Goal: Information Seeking & Learning: Learn about a topic

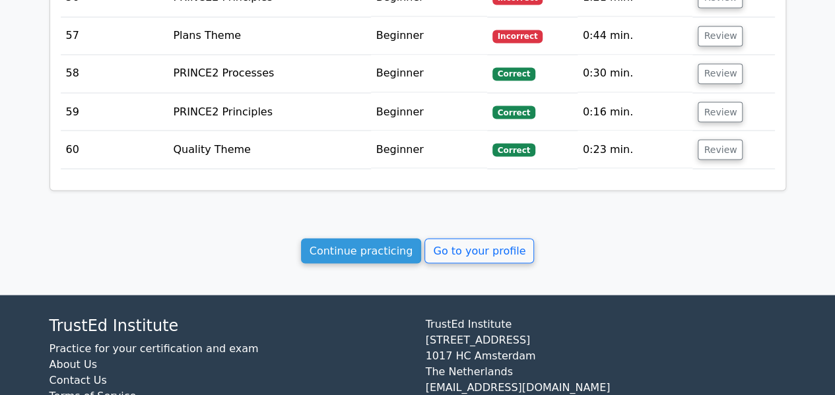
scroll to position [3658, 0]
click at [385, 238] on link "Continue practicing" at bounding box center [361, 250] width 121 height 25
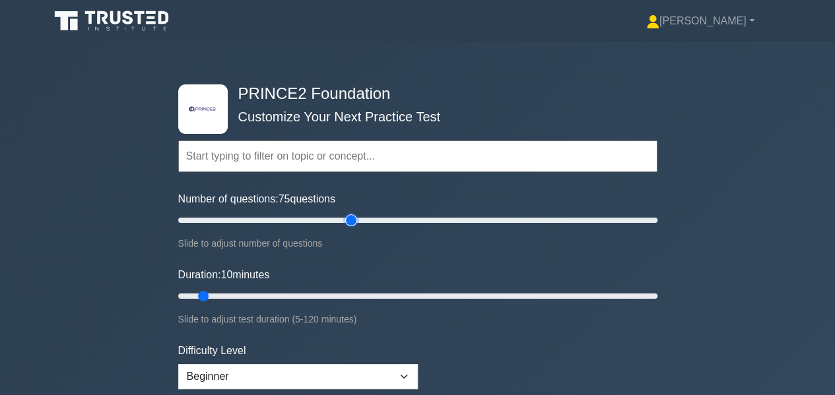
click at [355, 221] on input "Number of questions: 75 questions" at bounding box center [417, 221] width 479 height 16
click at [337, 221] on input "Number of questions: 70 questions" at bounding box center [417, 221] width 479 height 16
click at [330, 221] on input "Number of questions: 65 questions" at bounding box center [417, 221] width 479 height 16
type input "60"
click at [319, 221] on input "Number of questions: 65 questions" at bounding box center [417, 221] width 479 height 16
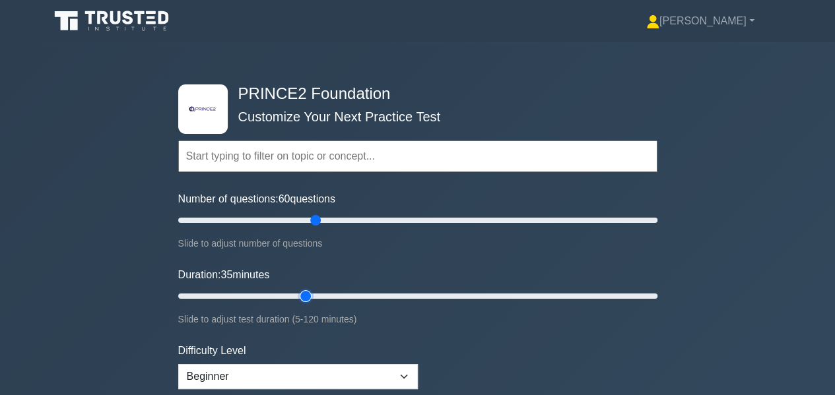
click at [310, 298] on input "Duration: 35 minutes" at bounding box center [417, 296] width 479 height 16
click at [345, 294] on input "Duration: 45 minutes" at bounding box center [417, 296] width 479 height 16
click at [369, 292] on input "Duration: 50 minutes" at bounding box center [417, 296] width 479 height 16
click at [379, 295] on input "Duration: 55 minutes" at bounding box center [417, 296] width 479 height 16
type input "60"
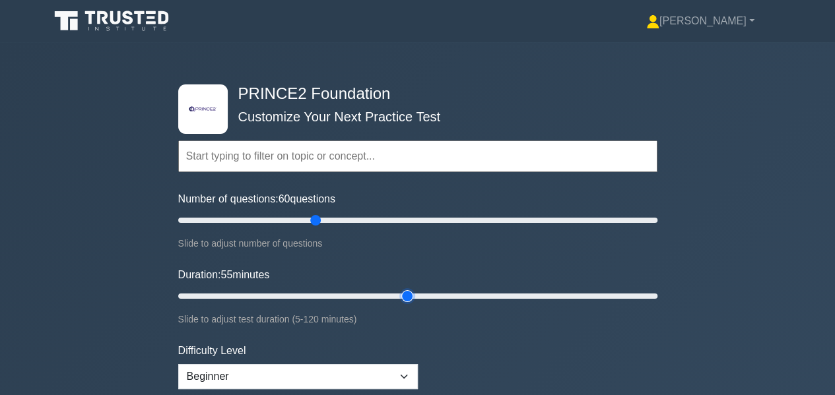
click at [400, 291] on input "Duration: 55 minutes" at bounding box center [417, 296] width 479 height 16
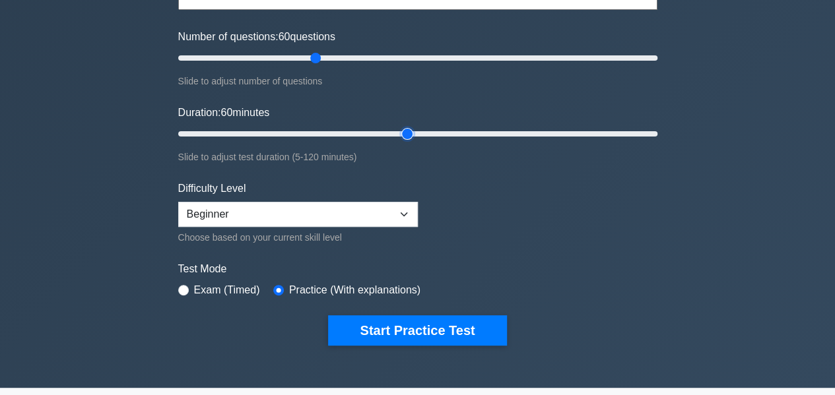
scroll to position [170, 0]
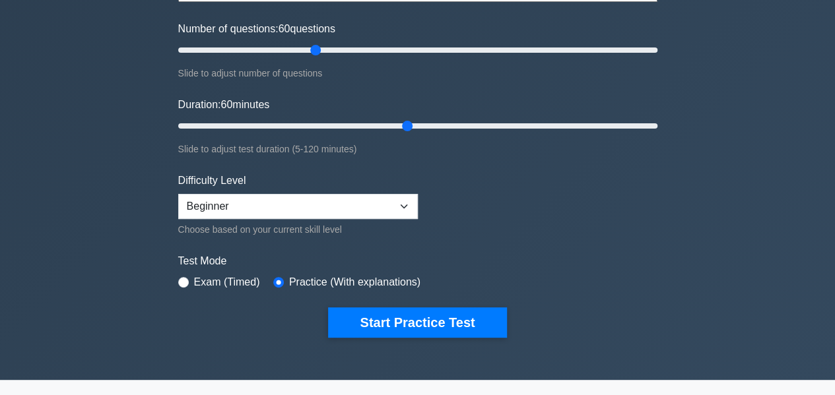
click at [403, 323] on button "Start Practice Test" at bounding box center [417, 323] width 178 height 30
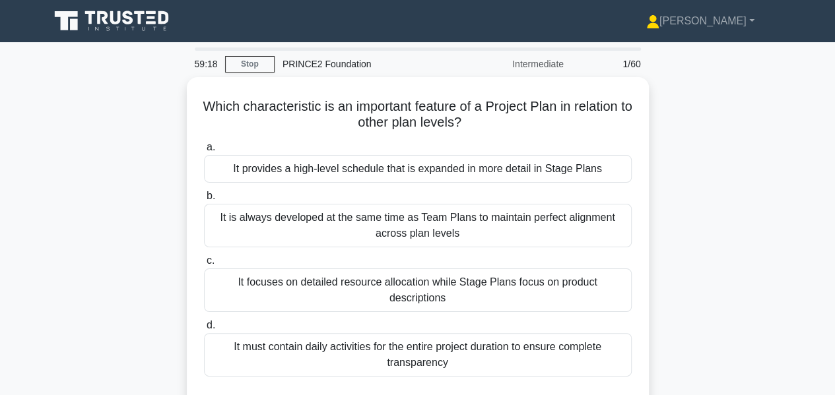
click at [469, 282] on div "It focuses on detailed resource allocation while Stage Plans focus on product d…" at bounding box center [418, 291] width 428 height 44
click at [204, 265] on input "c. It focuses on detailed resource allocation while Stage Plans focus on produc…" at bounding box center [204, 261] width 0 height 9
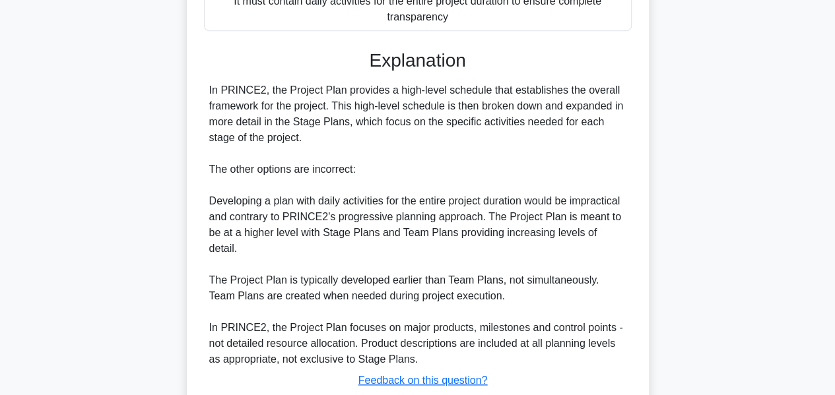
scroll to position [418, 0]
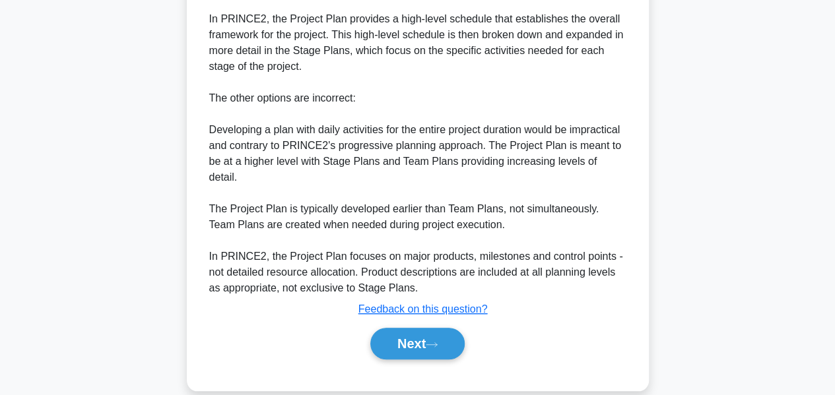
click at [410, 328] on button "Next" at bounding box center [417, 344] width 94 height 32
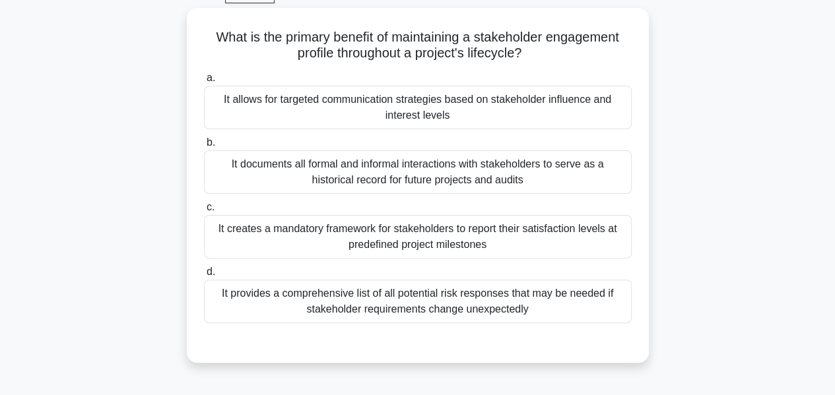
scroll to position [70, 0]
click at [418, 110] on div "It allows for targeted communication strategies based on stakeholder influence …" at bounding box center [418, 107] width 428 height 44
click at [204, 82] on input "a. It allows for targeted communication strategies based on stakeholder influen…" at bounding box center [204, 77] width 0 height 9
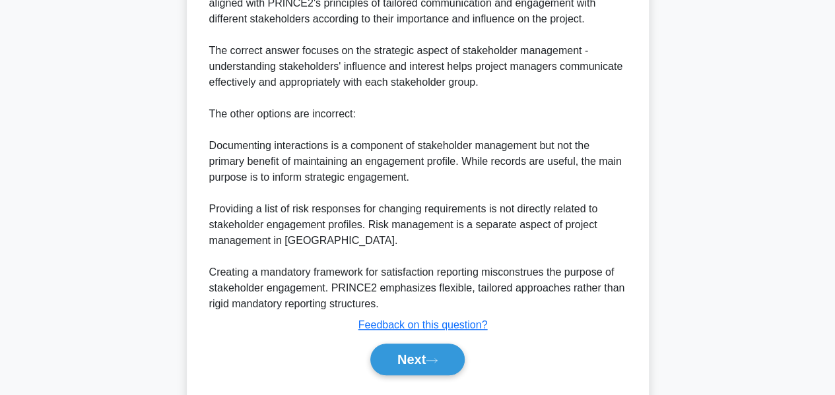
scroll to position [527, 0]
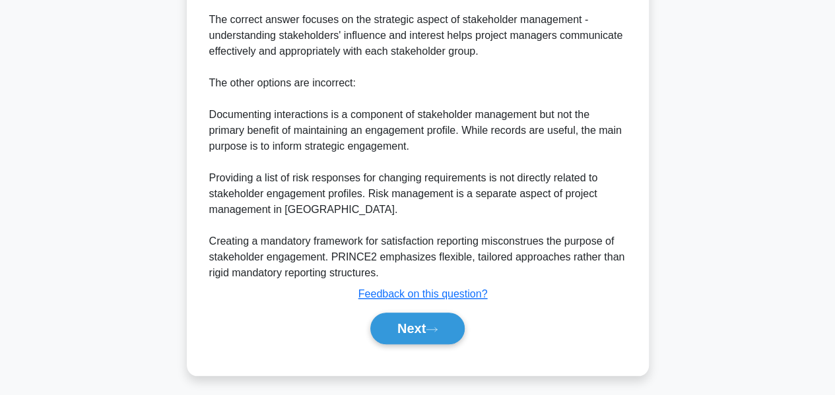
click at [409, 319] on button "Next" at bounding box center [417, 329] width 94 height 32
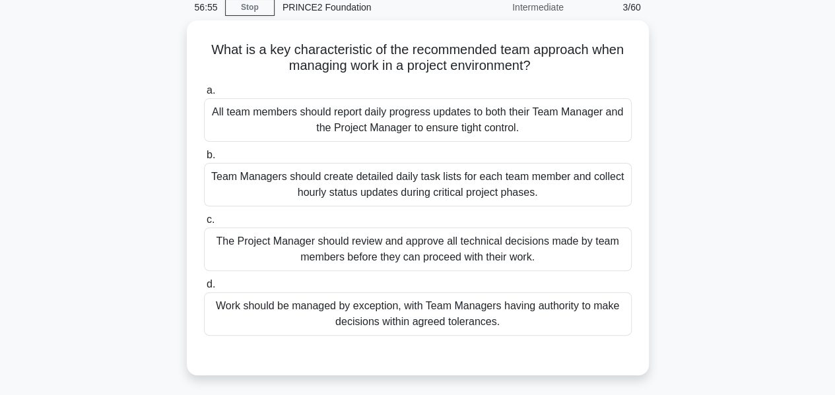
scroll to position [69, 0]
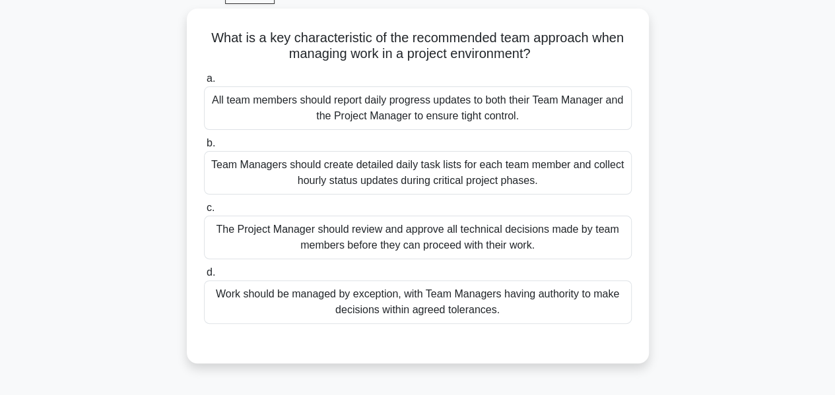
click at [544, 305] on div "Work should be managed by exception, with Team Managers having authority to mak…" at bounding box center [418, 303] width 428 height 44
click at [204, 277] on input "d. Work should be managed by exception, with Team Managers having authority to …" at bounding box center [204, 273] width 0 height 9
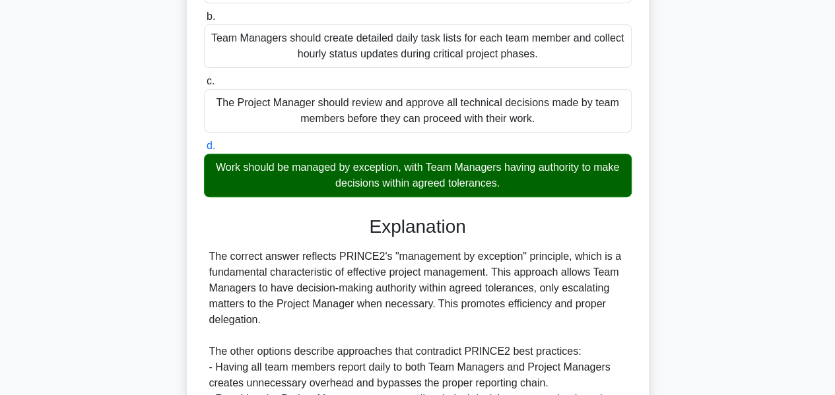
scroll to position [369, 0]
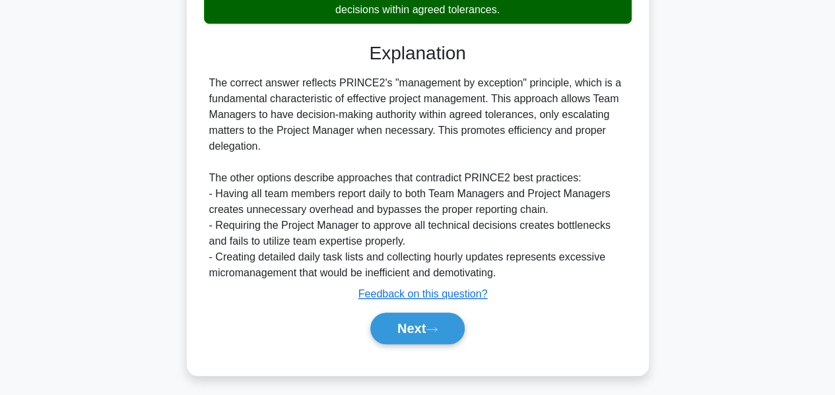
click at [438, 326] on icon at bounding box center [432, 329] width 12 height 7
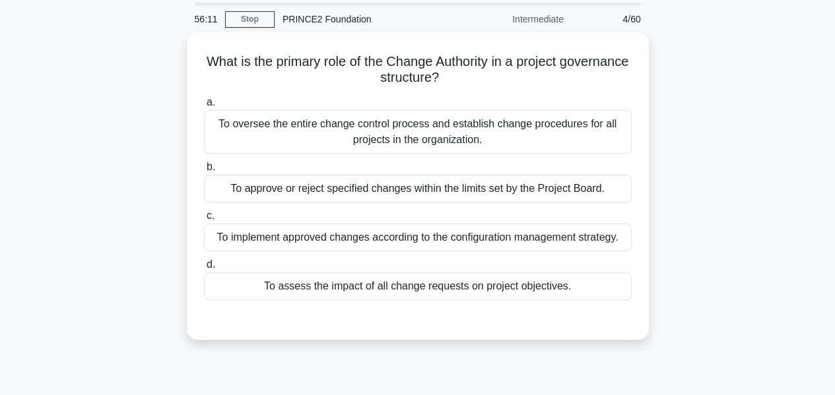
scroll to position [44, 0]
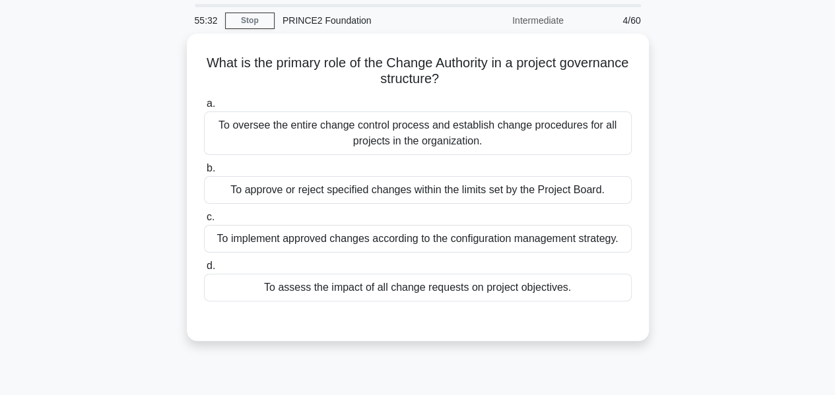
click at [258, 131] on div "To oversee the entire change control process and establish change procedures fo…" at bounding box center [418, 134] width 428 height 44
click at [204, 108] on input "a. To oversee the entire change control process and establish change procedures…" at bounding box center [204, 104] width 0 height 9
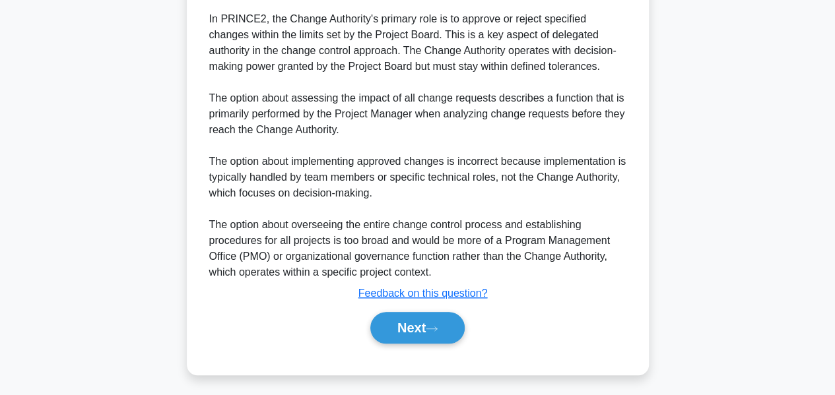
click at [438, 327] on icon at bounding box center [432, 328] width 12 height 7
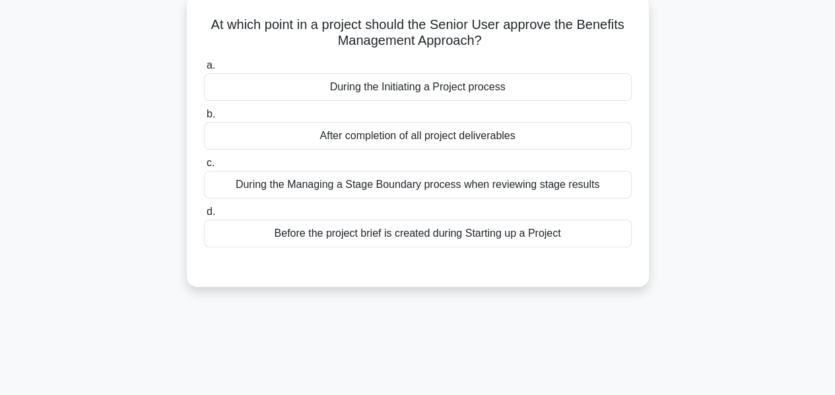
scroll to position [80, 0]
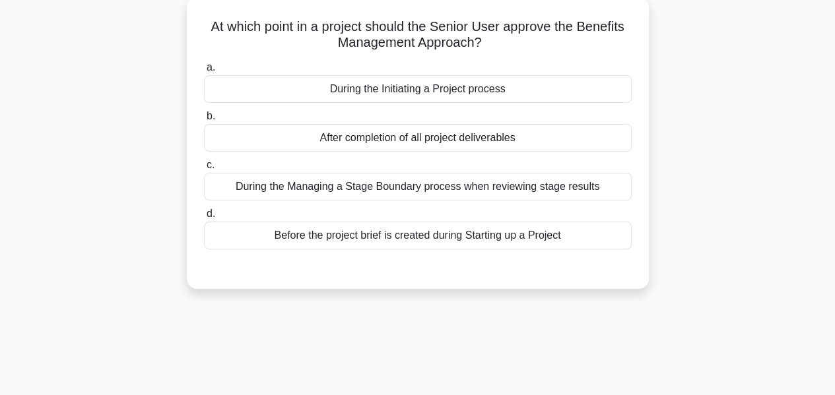
click at [565, 80] on div "During the Initiating a Project process" at bounding box center [418, 89] width 428 height 28
click at [204, 72] on input "a. During the Initiating a Project process" at bounding box center [204, 67] width 0 height 9
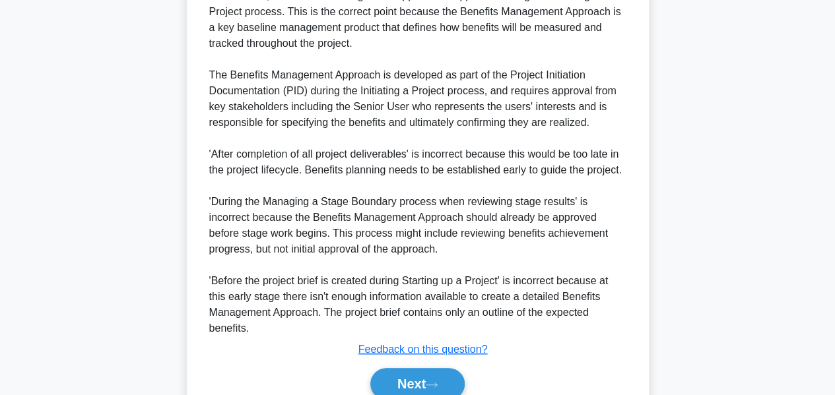
scroll to position [448, 0]
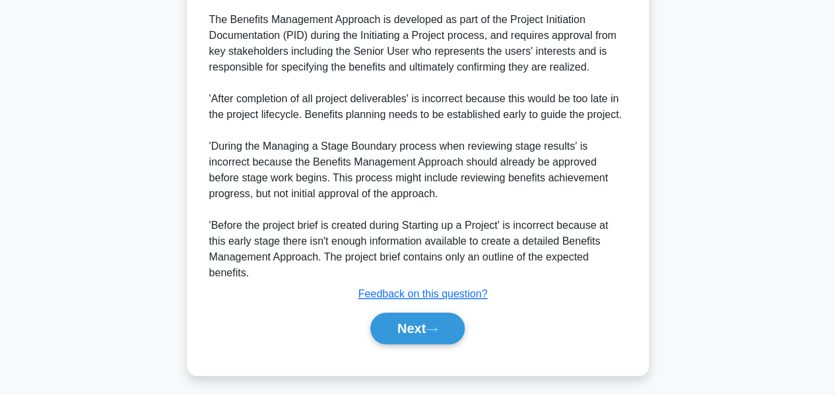
click at [435, 327] on icon at bounding box center [432, 329] width 12 height 7
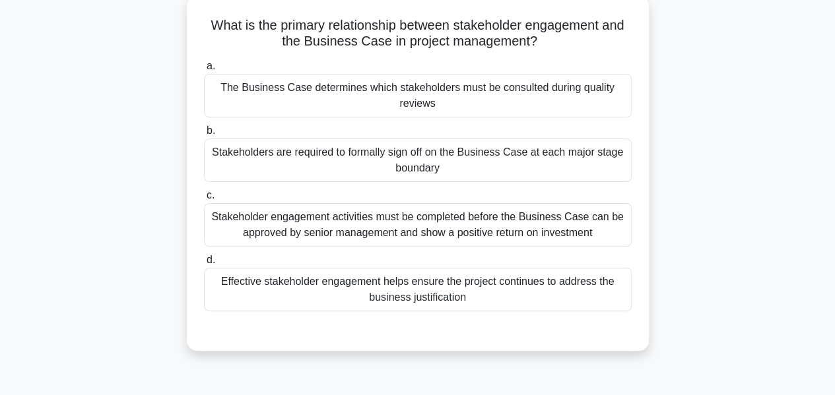
scroll to position [84, 0]
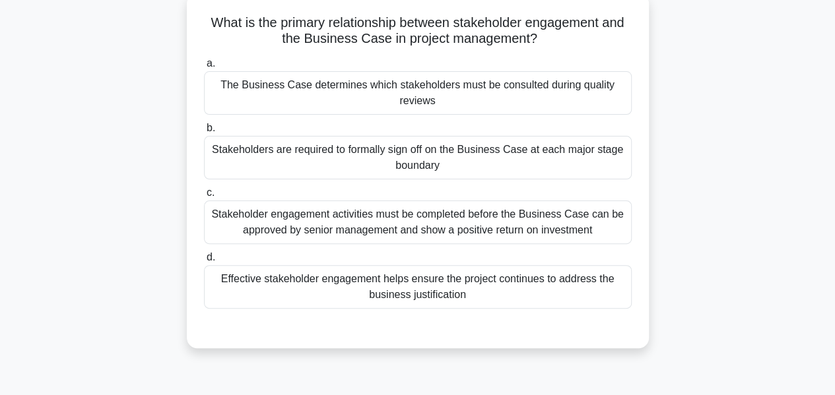
click at [549, 283] on div "Effective stakeholder engagement helps ensure the project continues to address …" at bounding box center [418, 287] width 428 height 44
click at [204, 262] on input "d. Effective stakeholder engagement helps ensure the project continues to addre…" at bounding box center [204, 257] width 0 height 9
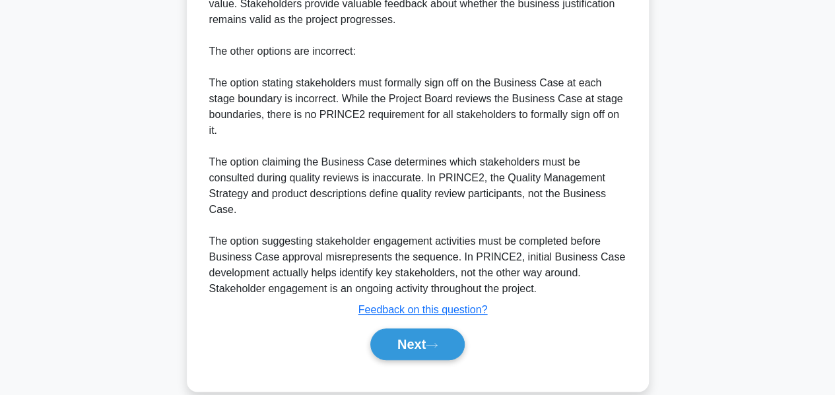
click at [441, 329] on button "Next" at bounding box center [417, 345] width 94 height 32
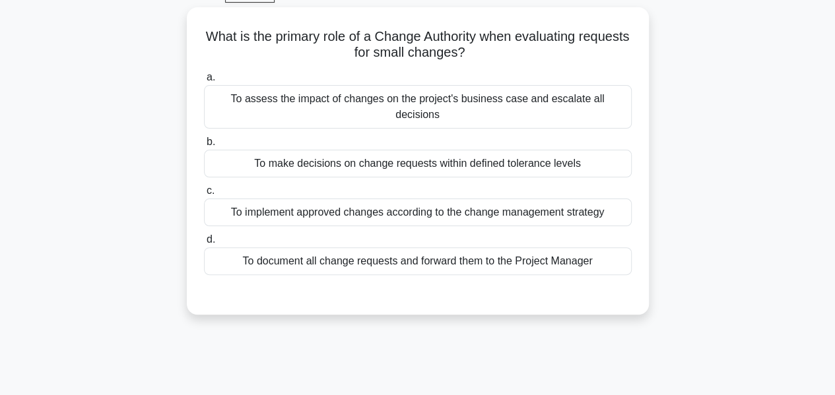
scroll to position [73, 0]
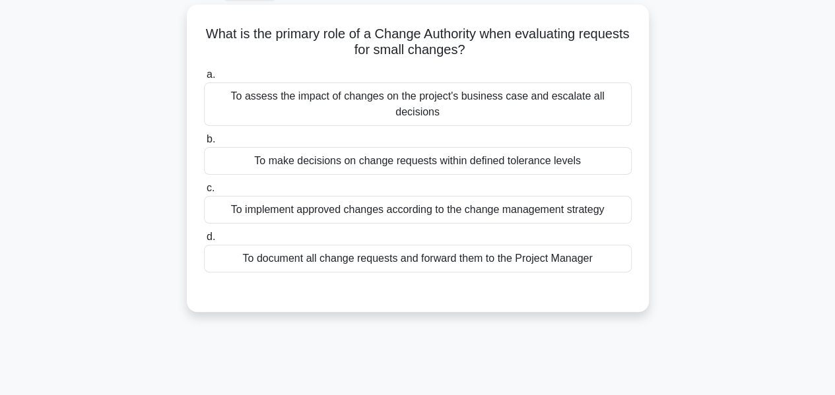
click at [599, 147] on div "To make decisions on change requests within defined tolerance levels" at bounding box center [418, 161] width 428 height 28
click at [204, 144] on input "b. To make decisions on change requests within defined tolerance levels" at bounding box center [204, 139] width 0 height 9
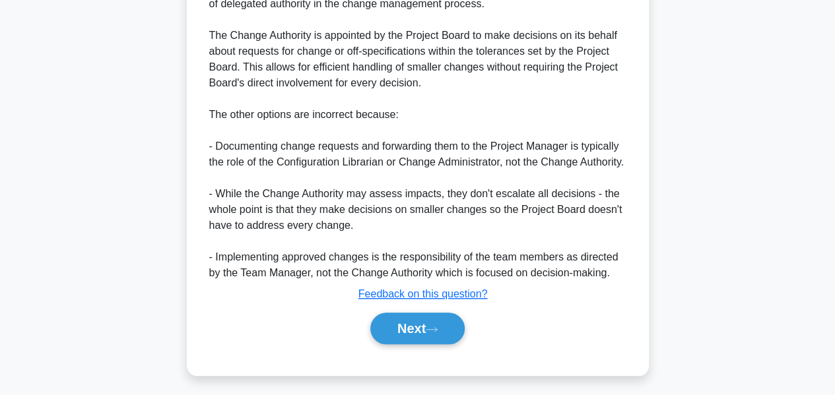
click at [436, 314] on button "Next" at bounding box center [417, 329] width 94 height 32
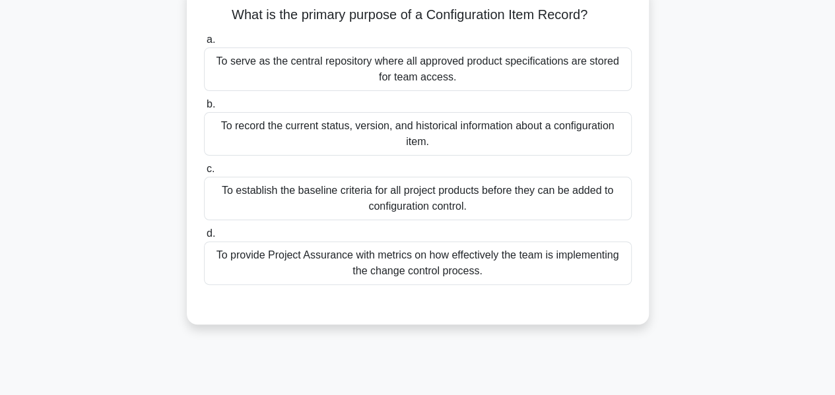
scroll to position [94, 0]
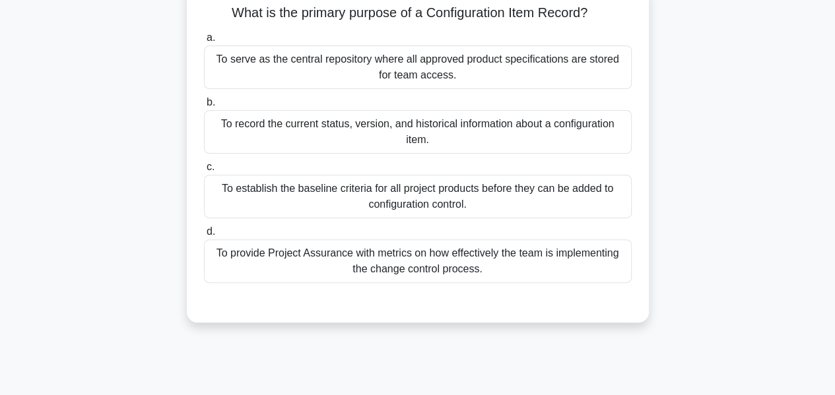
click at [601, 139] on div "To record the current status, version, and historical information about a confi…" at bounding box center [418, 132] width 428 height 44
click at [204, 107] on input "b. To record the current status, version, and historical information about a co…" at bounding box center [204, 102] width 0 height 9
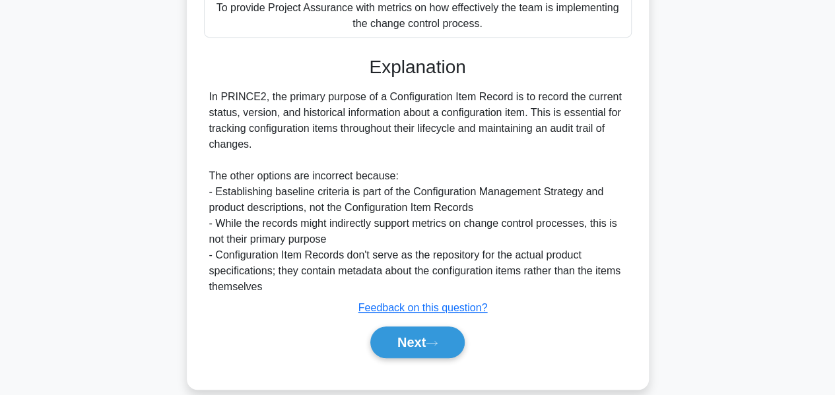
click at [432, 345] on button "Next" at bounding box center [417, 343] width 94 height 32
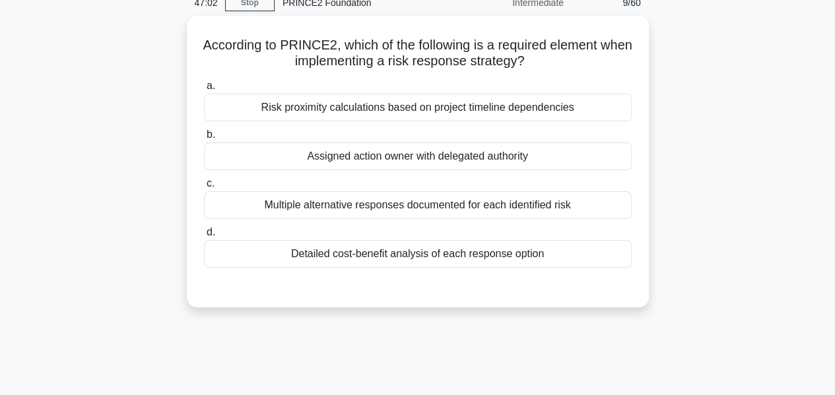
scroll to position [63, 0]
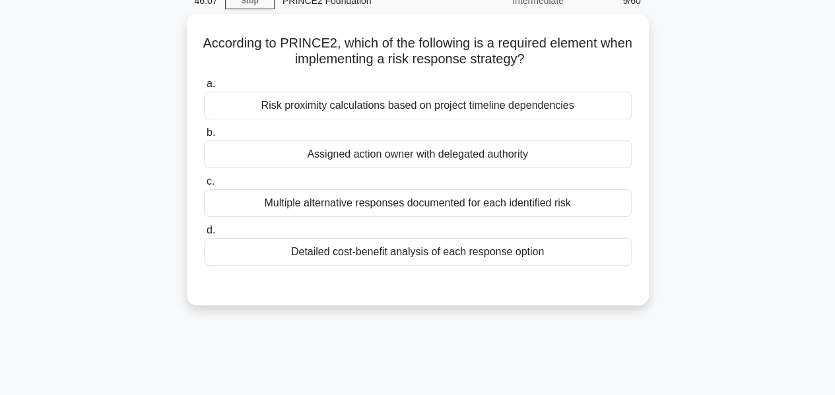
click at [579, 153] on div "Assigned action owner with delegated authority" at bounding box center [418, 155] width 428 height 28
click at [204, 137] on input "b. Assigned action owner with delegated authority" at bounding box center [204, 133] width 0 height 9
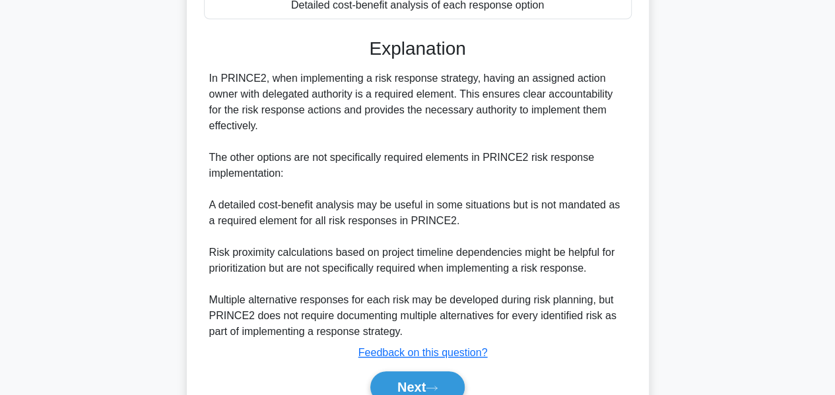
scroll to position [369, 0]
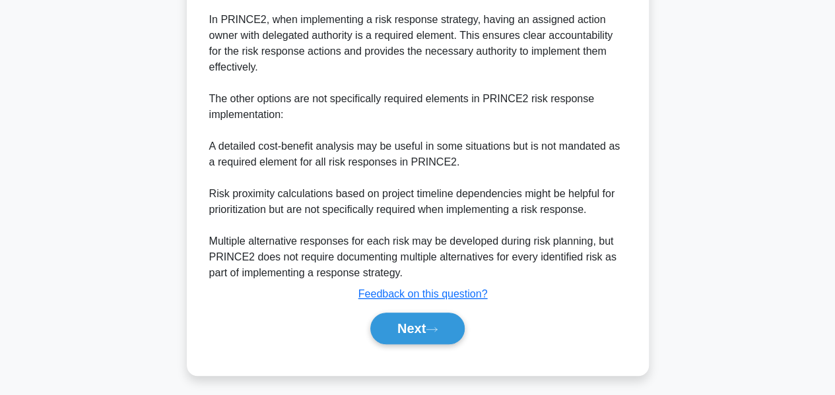
click at [438, 327] on icon at bounding box center [432, 329] width 12 height 7
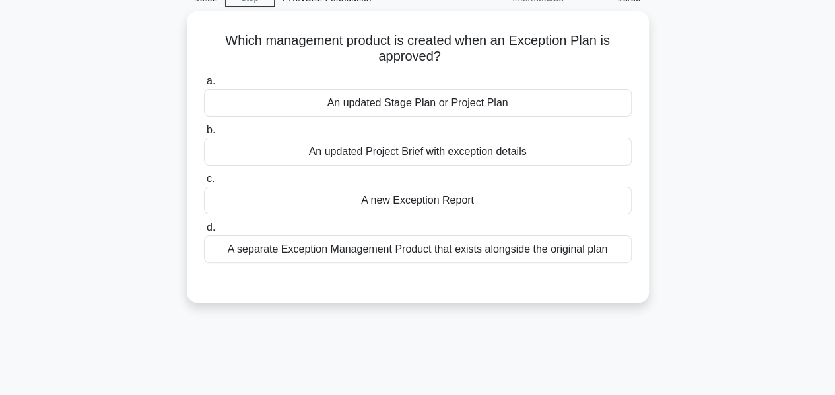
scroll to position [65, 0]
click at [523, 203] on div "A new Exception Report" at bounding box center [418, 202] width 428 height 28
click at [204, 185] on input "c. A new Exception Report" at bounding box center [204, 180] width 0 height 9
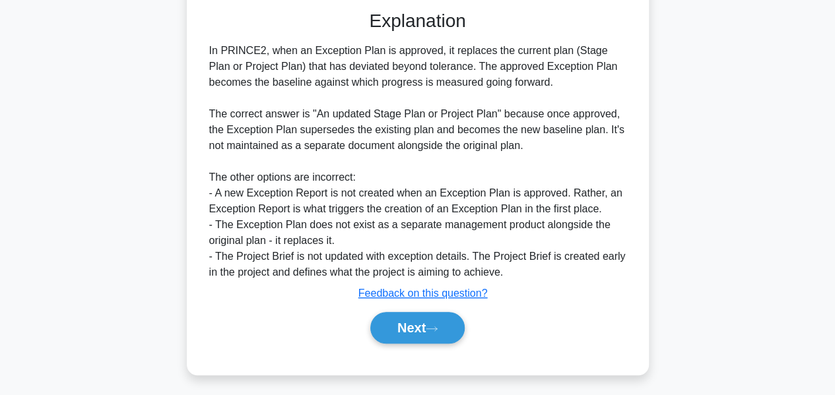
click at [438, 325] on icon at bounding box center [432, 328] width 12 height 7
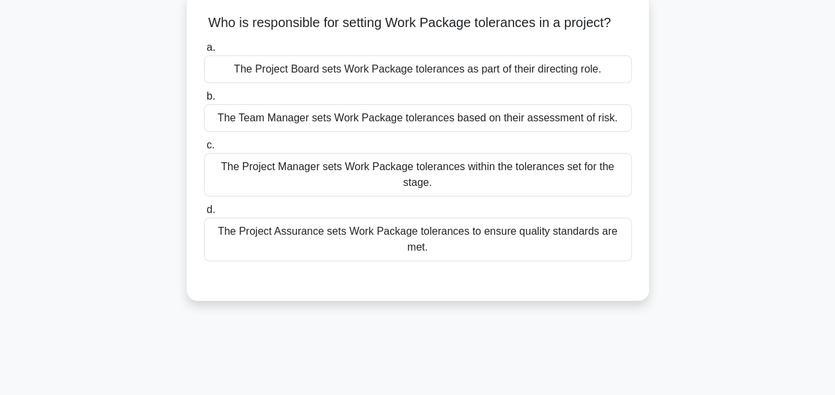
scroll to position [79, 0]
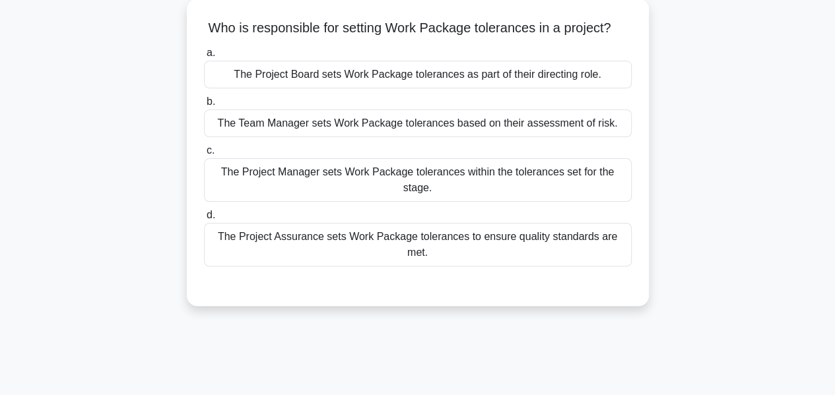
click at [609, 181] on div "The Project Manager sets Work Package tolerances within the tolerances set for …" at bounding box center [418, 180] width 428 height 44
click at [204, 155] on input "c. The Project Manager sets Work Package tolerances within the tolerances set f…" at bounding box center [204, 151] width 0 height 9
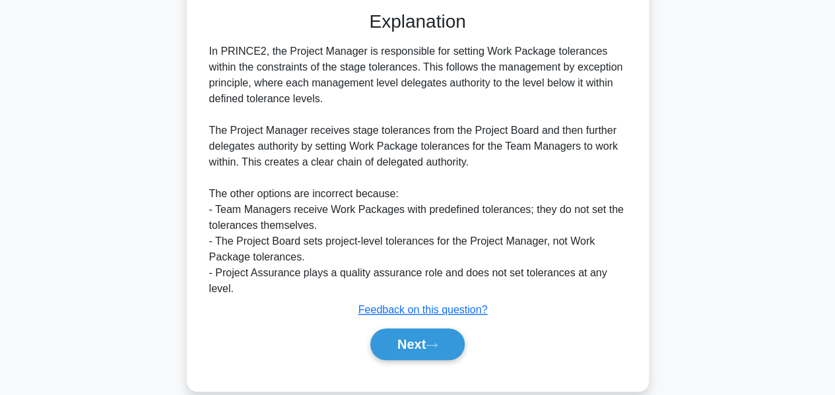
click at [449, 329] on button "Next" at bounding box center [417, 345] width 94 height 32
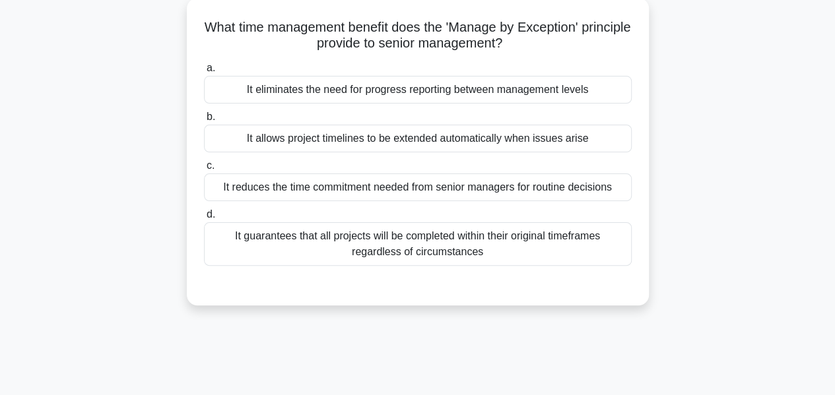
scroll to position [79, 0]
click at [590, 135] on div "It allows project timelines to be extended automatically when issues arise" at bounding box center [418, 139] width 428 height 28
click at [204, 121] on input "b. It allows project timelines to be extended automatically when issues arise" at bounding box center [204, 117] width 0 height 9
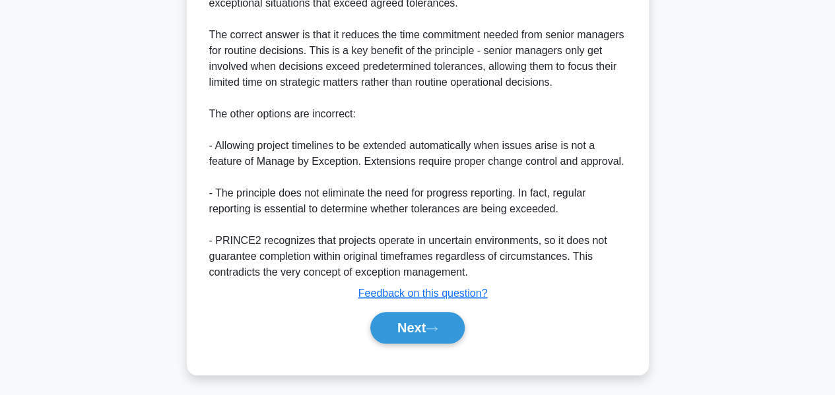
click at [437, 327] on icon at bounding box center [431, 329] width 11 height 4
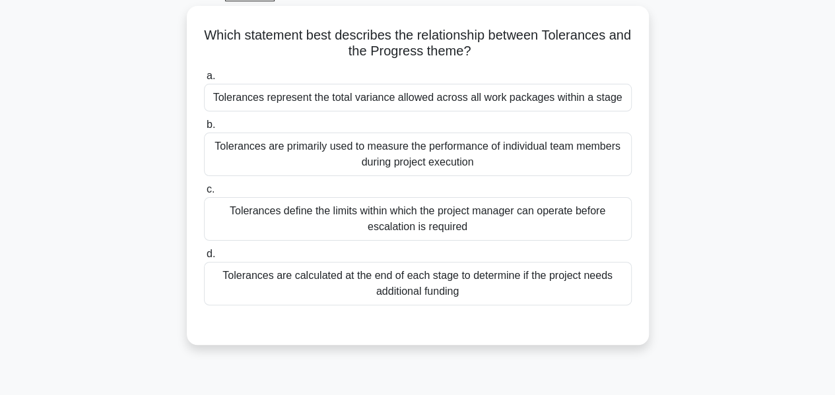
scroll to position [70, 0]
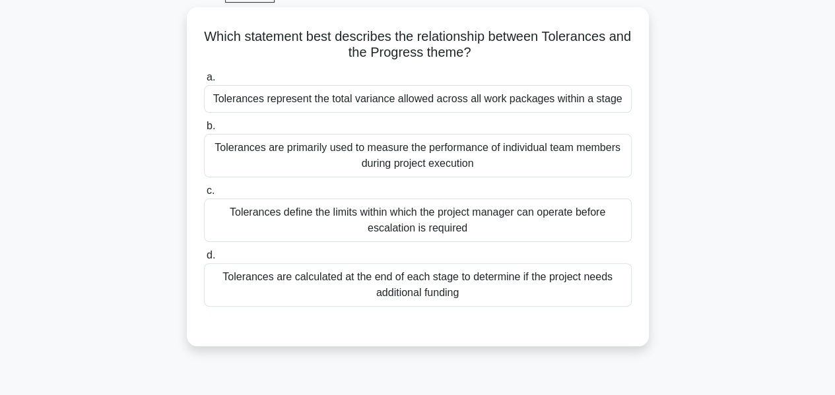
click at [609, 108] on div "Tolerances represent the total variance allowed across all work packages within…" at bounding box center [418, 99] width 428 height 28
click at [204, 82] on input "a. Tolerances represent the total variance allowed across all work packages wit…" at bounding box center [204, 77] width 0 height 9
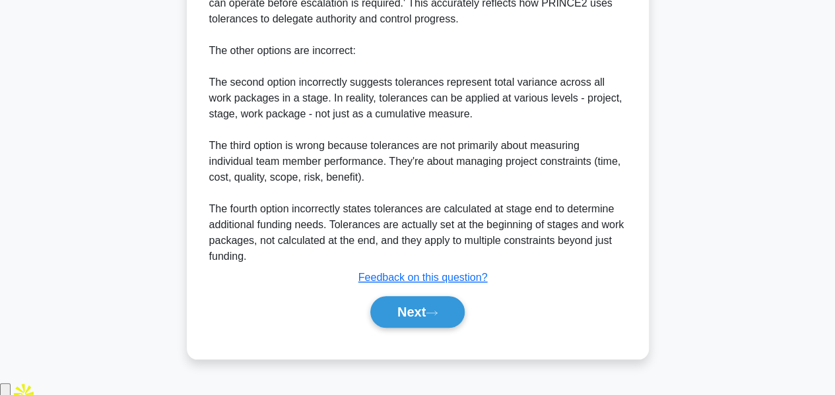
click at [432, 317] on icon at bounding box center [432, 313] width 12 height 7
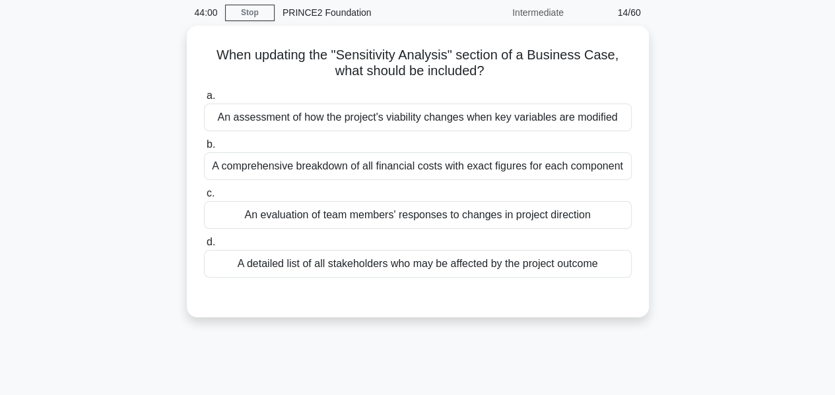
scroll to position [53, 0]
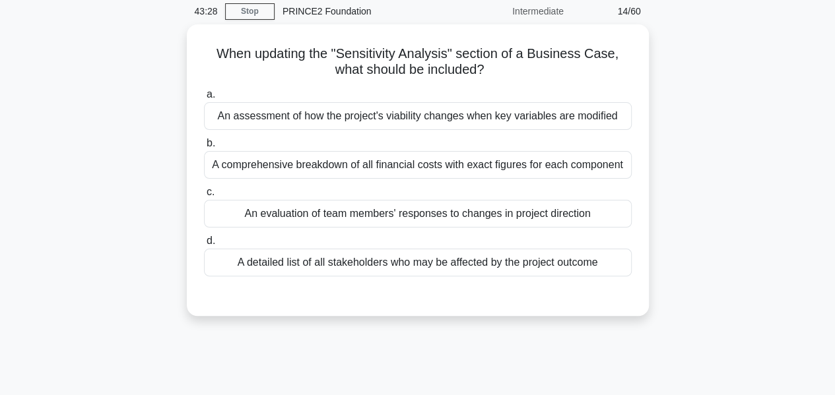
click at [614, 120] on div "An assessment of how the project's viability changes when key variables are mod…" at bounding box center [418, 116] width 428 height 28
click at [204, 99] on input "a. An assessment of how the project's viability changes when key variables are …" at bounding box center [204, 94] width 0 height 9
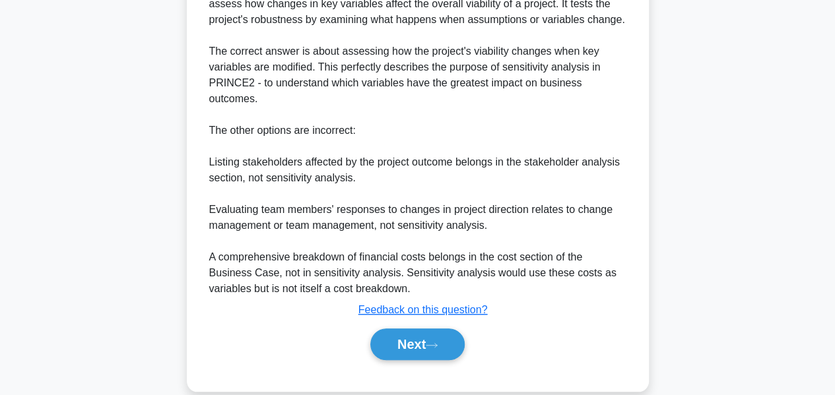
click at [418, 329] on button "Next" at bounding box center [417, 345] width 94 height 32
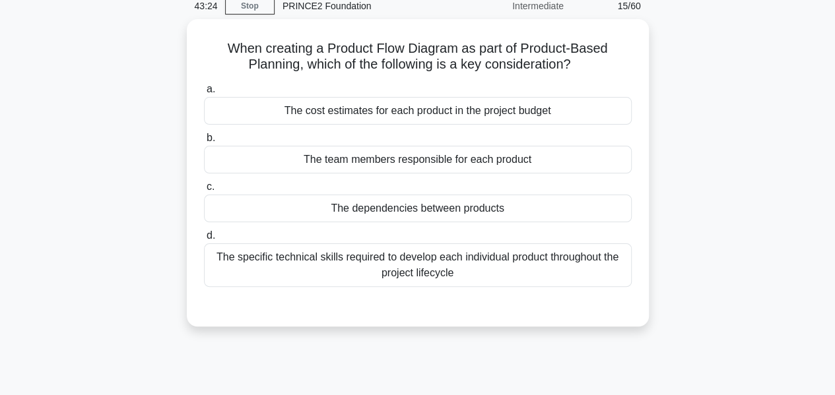
scroll to position [65, 0]
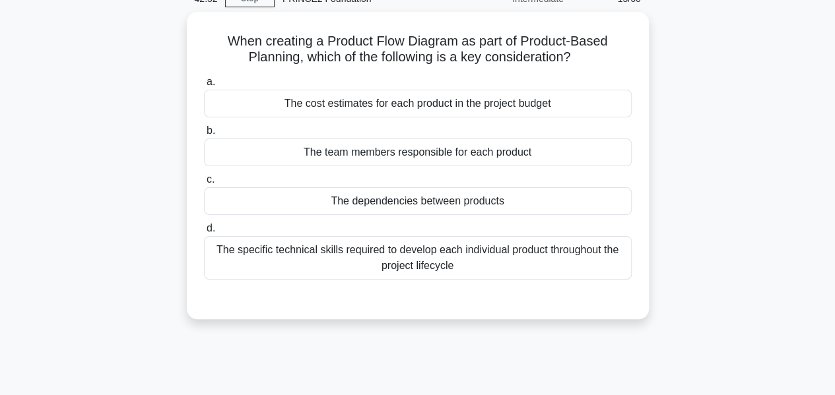
click at [547, 203] on div "The dependencies between products" at bounding box center [418, 201] width 428 height 28
click at [204, 184] on input "c. The dependencies between products" at bounding box center [204, 180] width 0 height 9
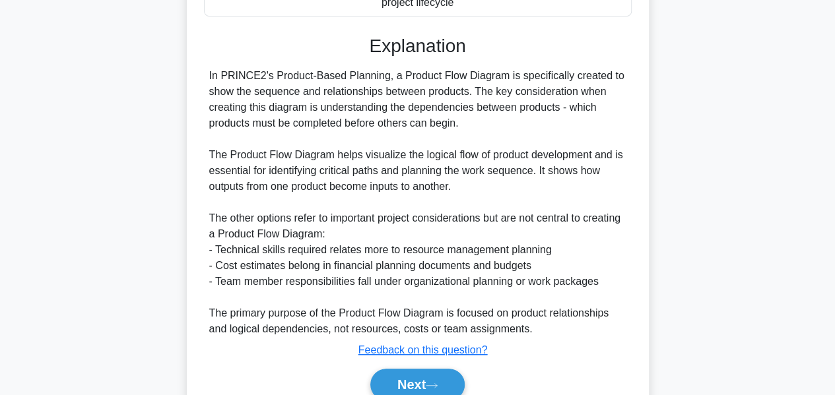
scroll to position [385, 0]
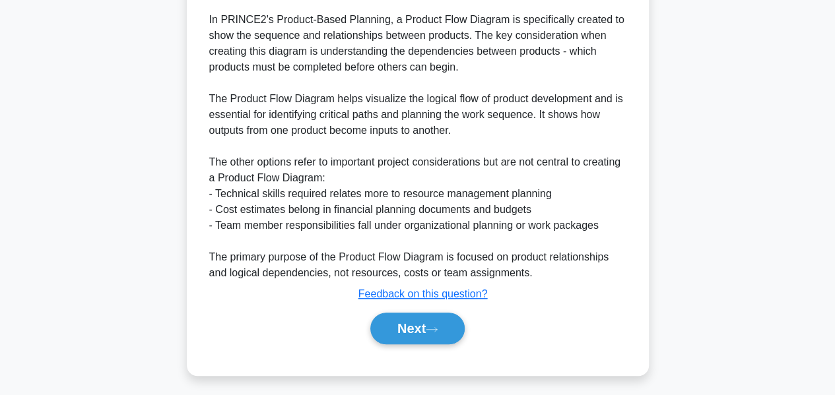
click at [434, 326] on icon at bounding box center [432, 329] width 12 height 7
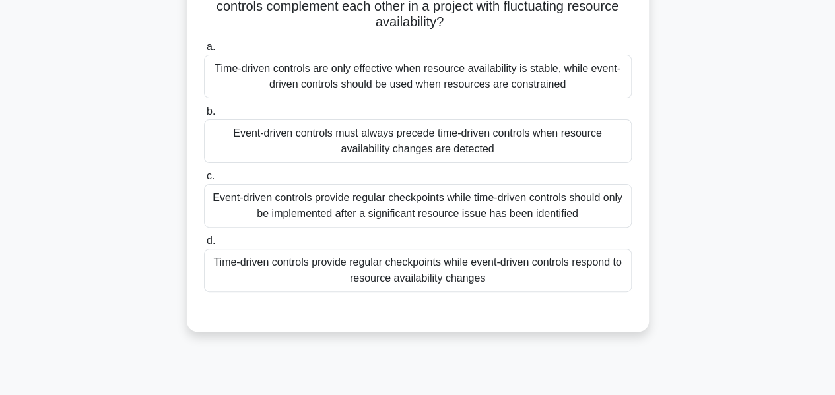
scroll to position [117, 0]
click at [595, 90] on div "Time-driven controls are only effective when resource availability is stable, w…" at bounding box center [418, 76] width 428 height 44
click at [204, 51] on input "a. Time-driven controls are only effective when resource availability is stable…" at bounding box center [204, 46] width 0 height 9
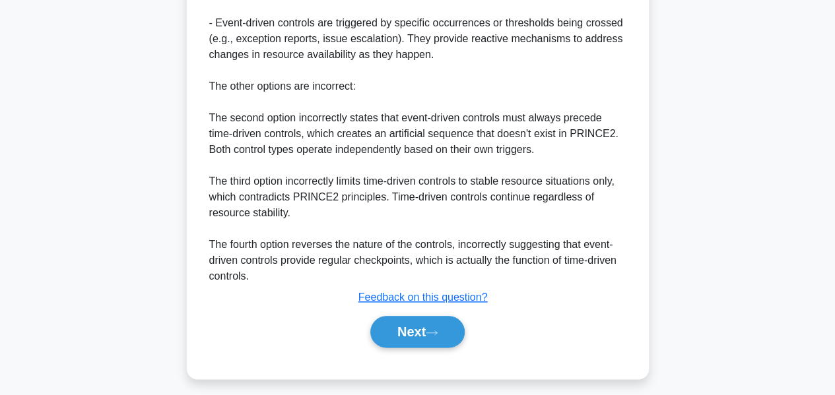
scroll to position [621, 0]
click at [432, 333] on button "Next" at bounding box center [417, 332] width 94 height 32
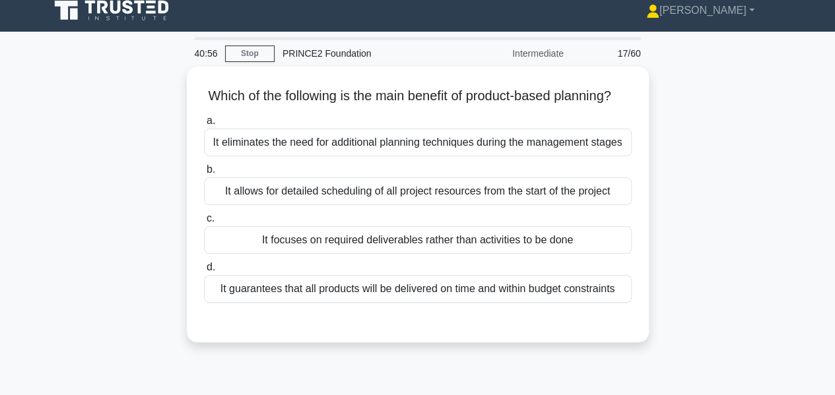
scroll to position [17, 0]
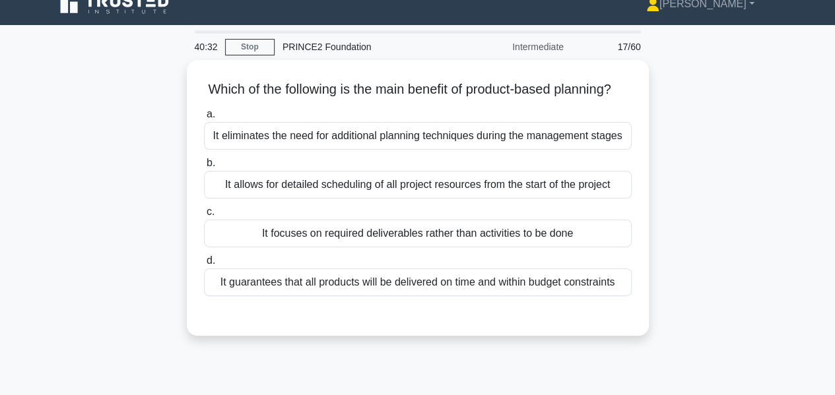
click at [549, 248] on div "It focuses on required deliverables rather than activities to be done" at bounding box center [418, 234] width 428 height 28
click at [204, 217] on input "c. It focuses on required deliverables rather than activities to be done" at bounding box center [204, 212] width 0 height 9
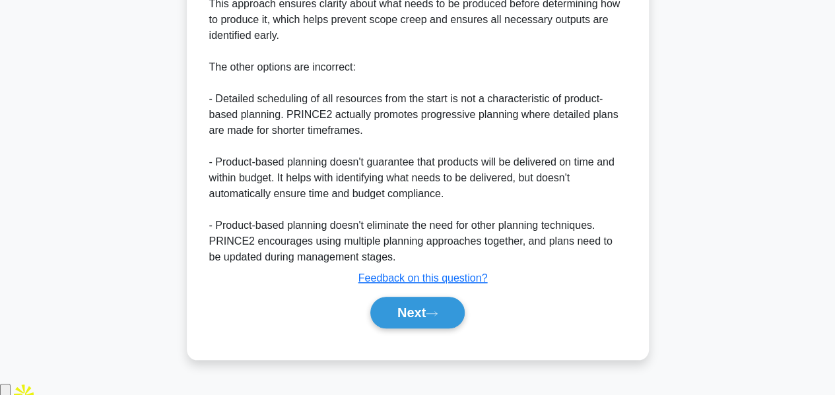
click at [432, 318] on icon at bounding box center [432, 313] width 12 height 7
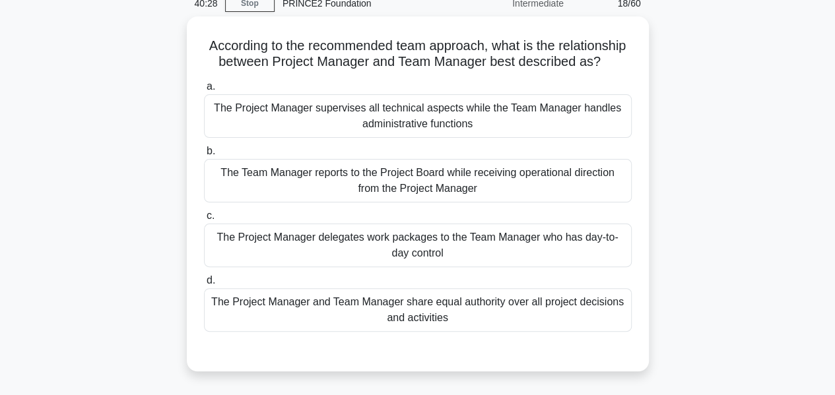
click at [521, 200] on div "The Team Manager reports to the Project Board while receiving operational direc…" at bounding box center [418, 181] width 428 height 44
click at [204, 156] on input "b. The Team Manager reports to the Project Board while receiving operational di…" at bounding box center [204, 151] width 0 height 9
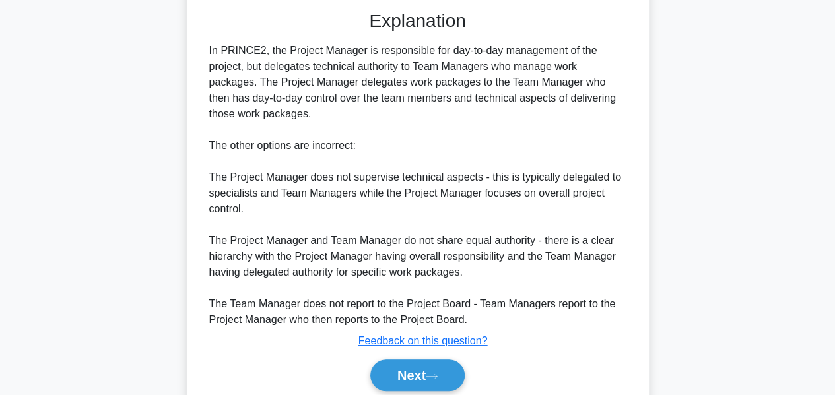
scroll to position [466, 0]
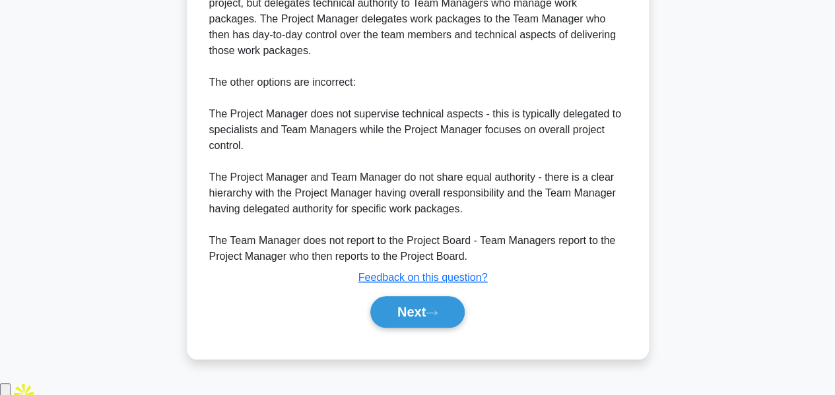
click at [413, 328] on button "Next" at bounding box center [417, 312] width 94 height 32
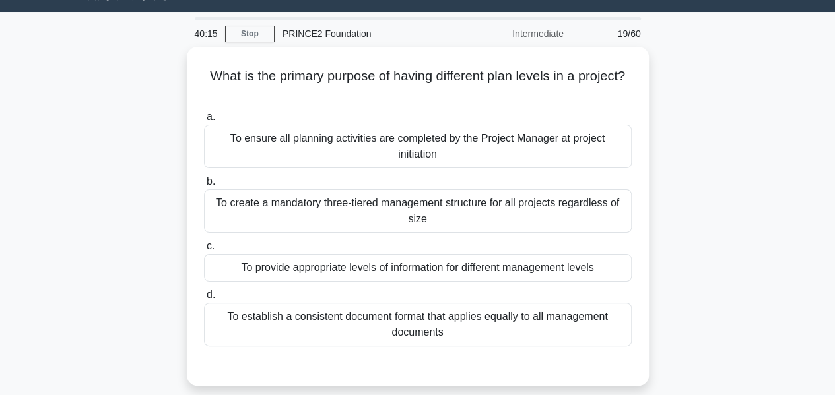
scroll to position [31, 0]
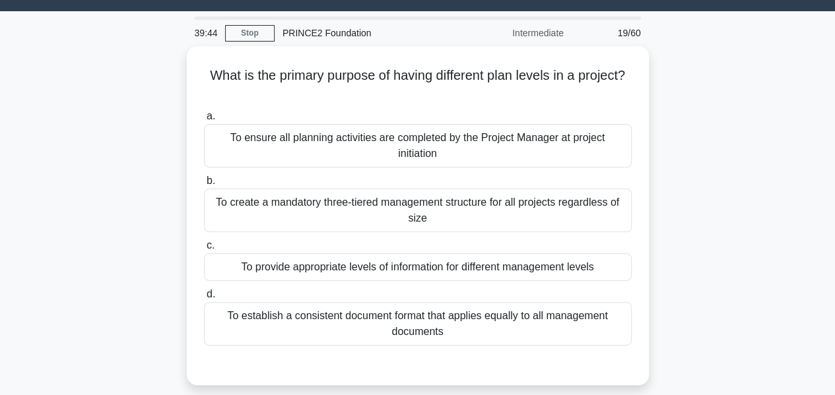
click at [601, 144] on div "To ensure all planning activities are completed by the Project Manager at proje…" at bounding box center [418, 146] width 428 height 44
click at [204, 121] on input "a. To ensure all planning activities are completed by the Project Manager at pr…" at bounding box center [204, 116] width 0 height 9
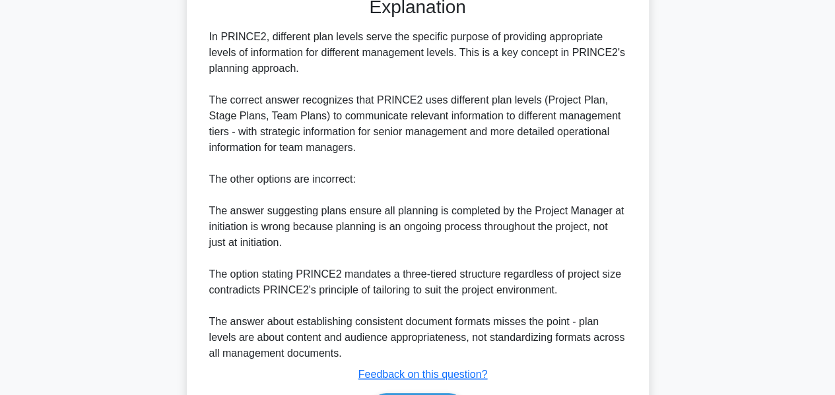
scroll to position [482, 0]
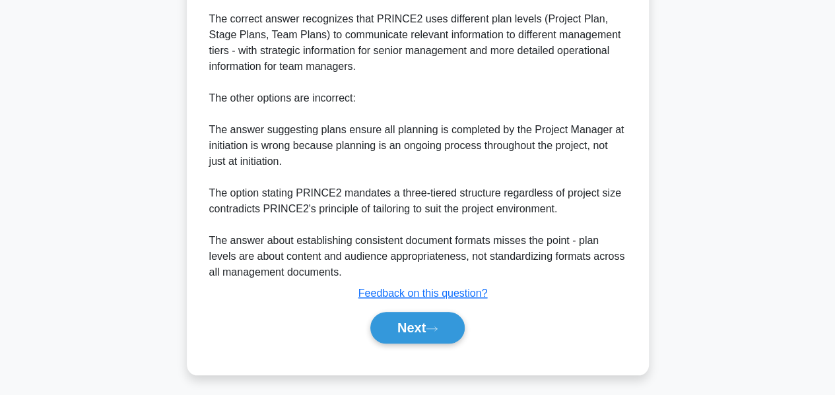
click at [434, 337] on button "Next" at bounding box center [417, 328] width 94 height 32
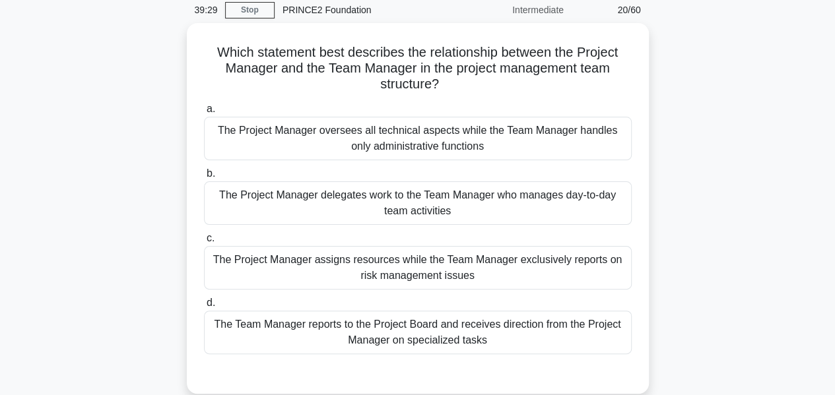
scroll to position [53, 0]
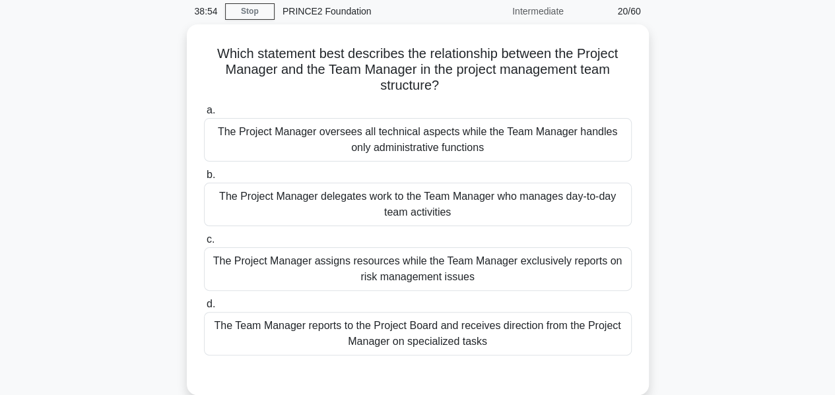
click at [581, 199] on div "The Project Manager delegates work to the Team Manager who manages day-to-day t…" at bounding box center [418, 205] width 428 height 44
click at [204, 180] on input "b. The Project Manager delegates work to the Team Manager who manages day-to-da…" at bounding box center [204, 175] width 0 height 9
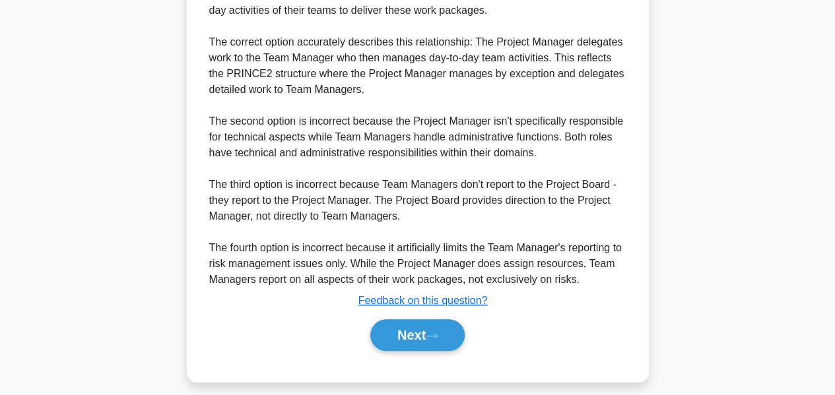
scroll to position [512, 0]
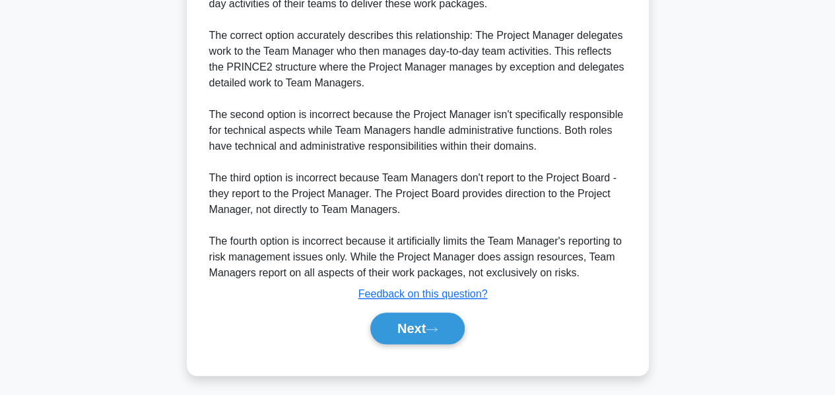
click at [434, 326] on icon at bounding box center [432, 329] width 12 height 7
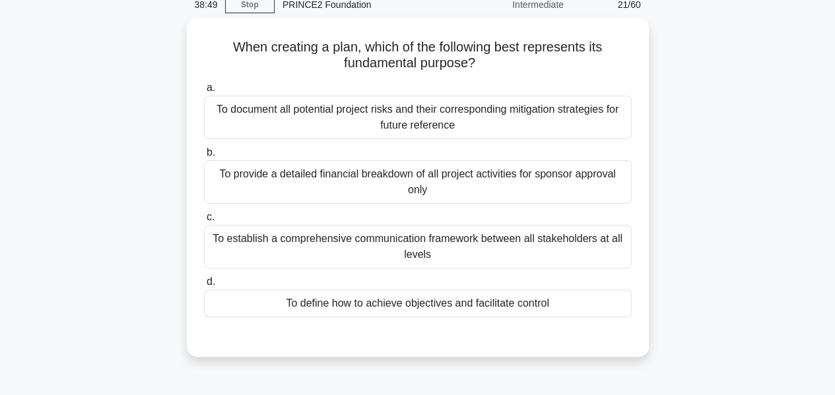
scroll to position [54, 0]
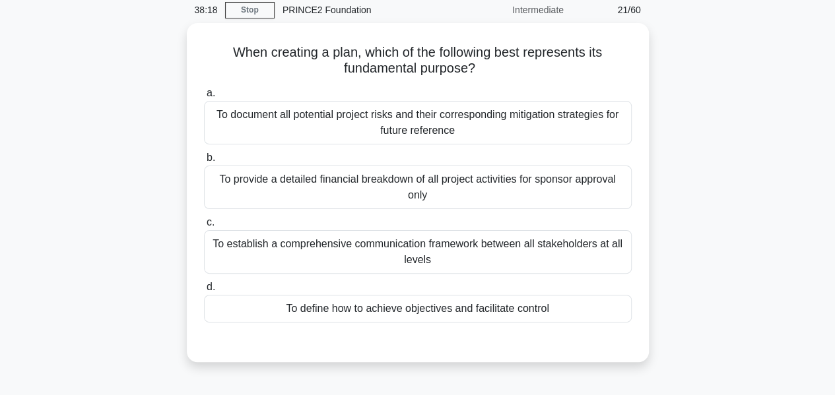
click at [598, 318] on div "To define how to achieve objectives and facilitate control" at bounding box center [418, 309] width 428 height 28
click at [204, 292] on input "d. To define how to achieve objectives and facilitate control" at bounding box center [204, 287] width 0 height 9
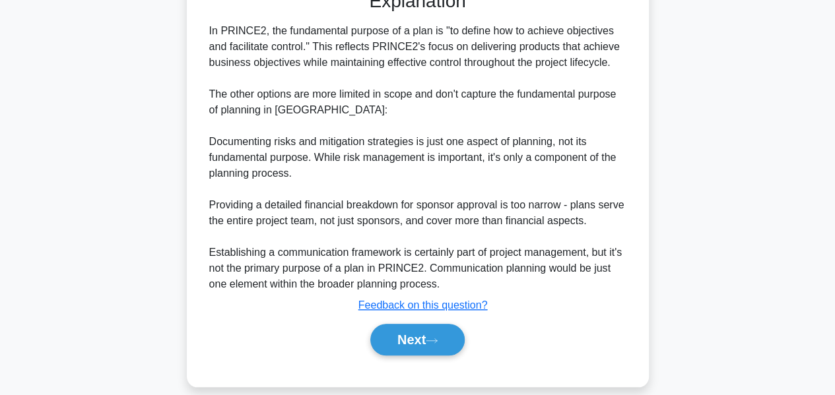
scroll to position [417, 0]
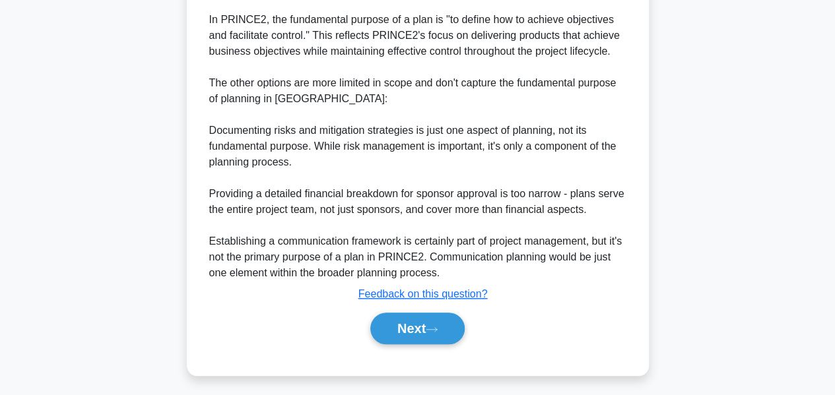
click at [436, 335] on button "Next" at bounding box center [417, 329] width 94 height 32
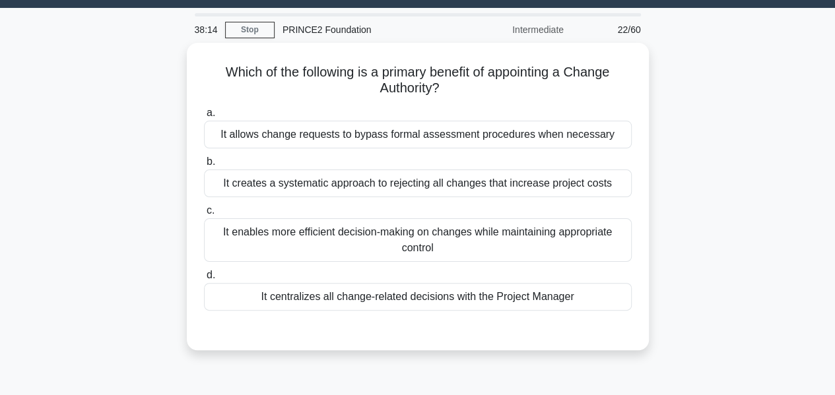
scroll to position [30, 0]
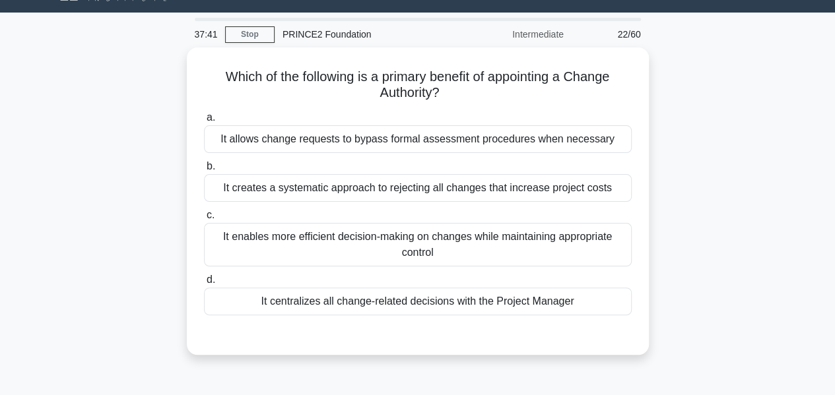
click at [585, 307] on div "It centralizes all change-related decisions with the Project Manager" at bounding box center [418, 302] width 428 height 28
click at [204, 284] on input "d. It centralizes all change-related decisions with the Project Manager" at bounding box center [204, 280] width 0 height 9
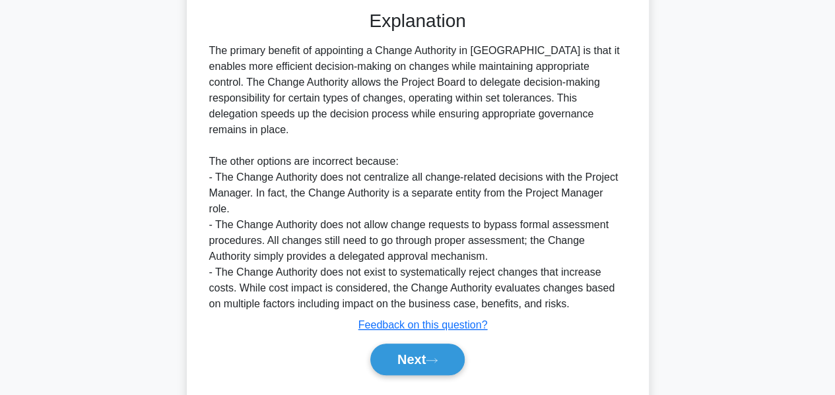
click at [428, 344] on button "Next" at bounding box center [417, 360] width 94 height 32
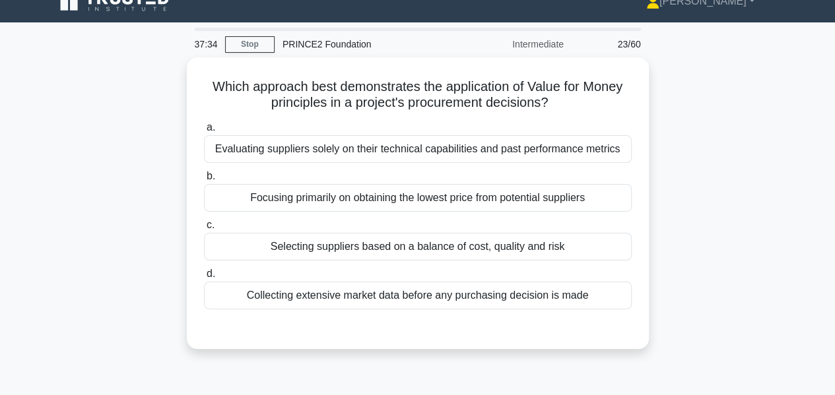
scroll to position [15, 0]
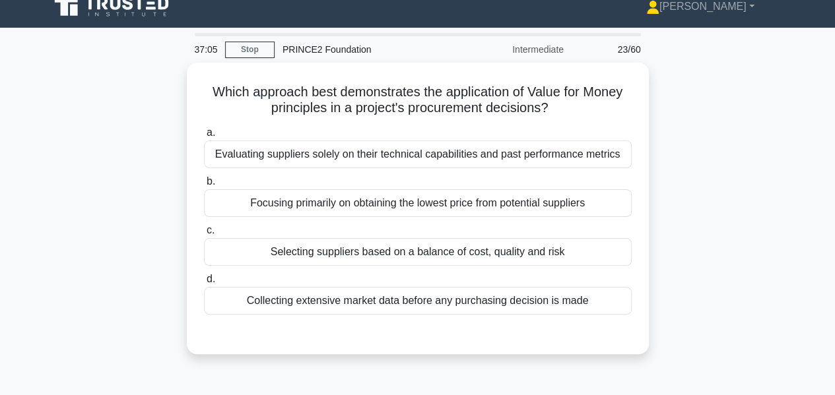
click at [609, 255] on div "Selecting suppliers based on a balance of cost, quality and risk" at bounding box center [418, 252] width 428 height 28
click at [204, 235] on input "c. Selecting suppliers based on a balance of cost, quality and risk" at bounding box center [204, 230] width 0 height 9
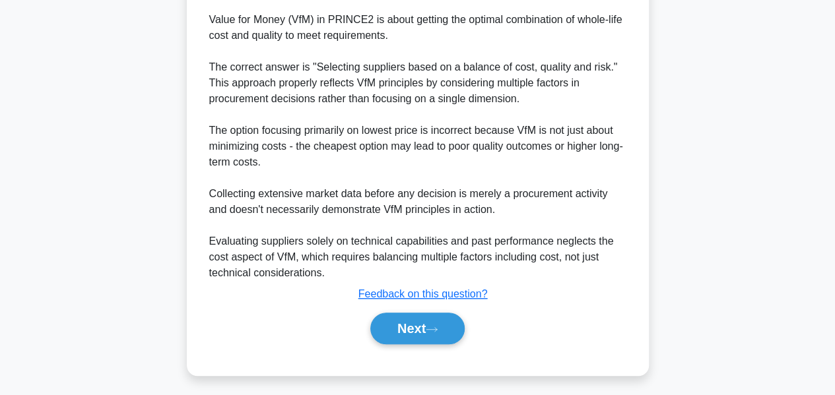
click at [436, 326] on icon at bounding box center [432, 329] width 12 height 7
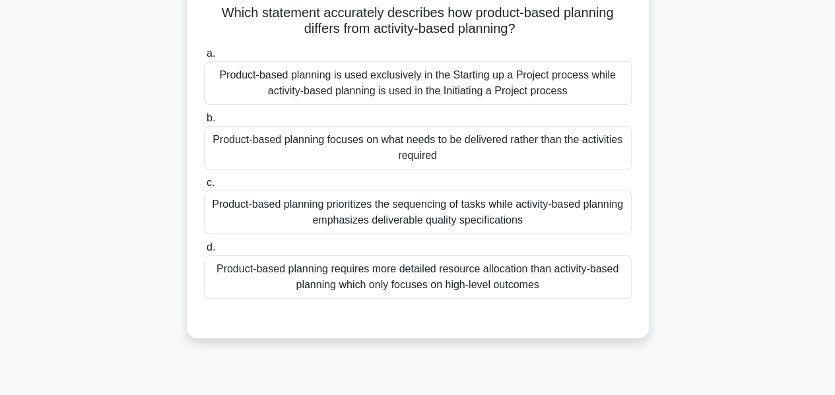
scroll to position [94, 0]
click at [607, 210] on div "Product-based planning prioritizes the sequencing of tasks while activity-based…" at bounding box center [418, 212] width 428 height 44
click at [204, 187] on input "c. Product-based planning prioritizes the sequencing of tasks while activity-ba…" at bounding box center [204, 182] width 0 height 9
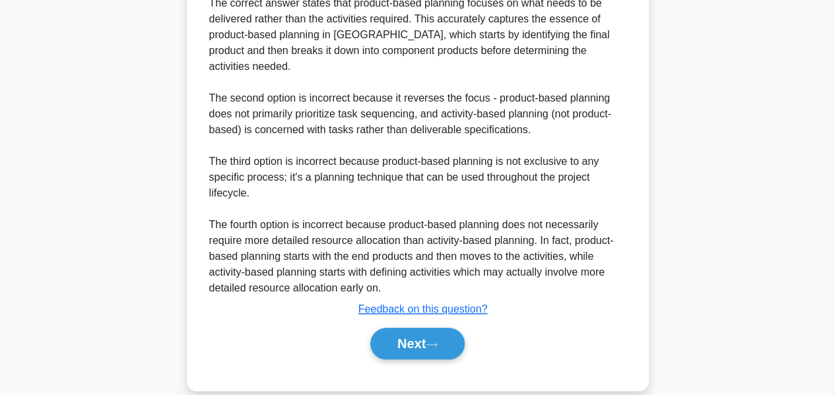
click at [445, 328] on button "Next" at bounding box center [417, 344] width 94 height 32
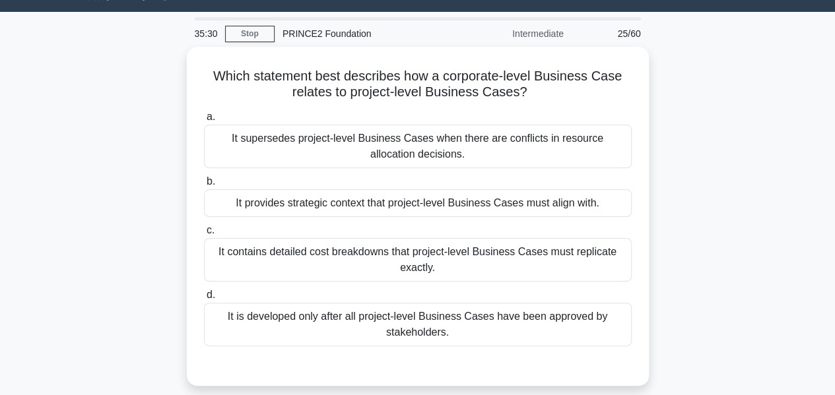
scroll to position [49, 0]
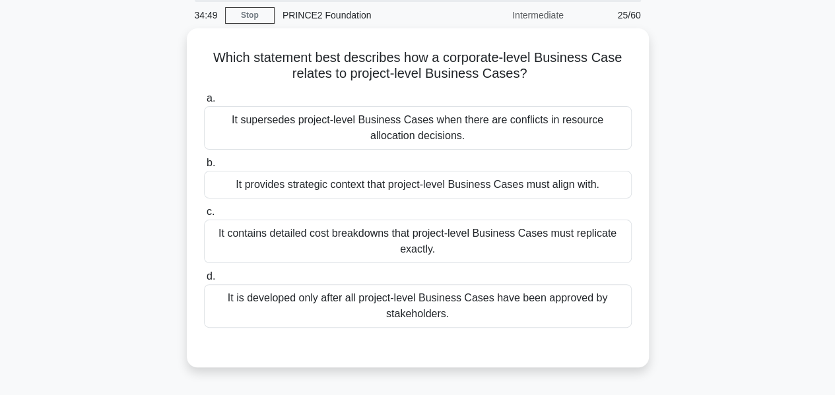
click at [597, 306] on div "It is developed only after all project-level Business Cases have been approved …" at bounding box center [418, 306] width 428 height 44
click at [204, 281] on input "d. It is developed only after all project-level Business Cases have been approv…" at bounding box center [204, 277] width 0 height 9
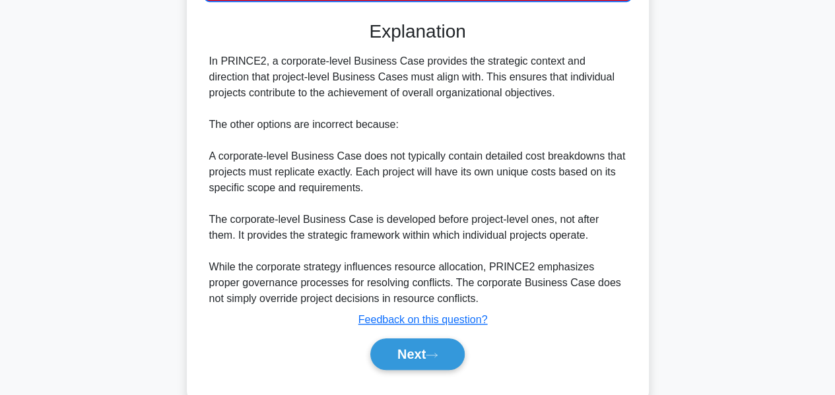
scroll to position [403, 0]
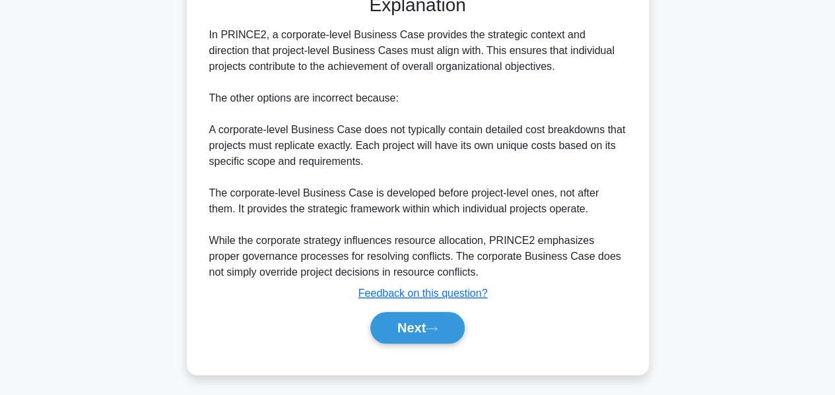
click at [424, 332] on button "Next" at bounding box center [417, 328] width 94 height 32
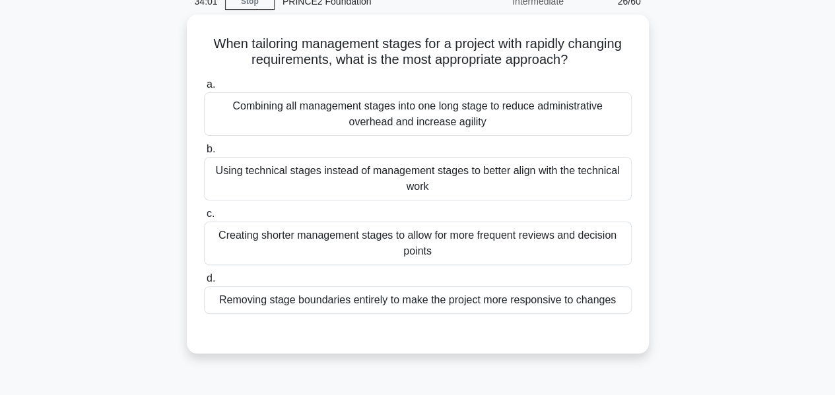
scroll to position [58, 0]
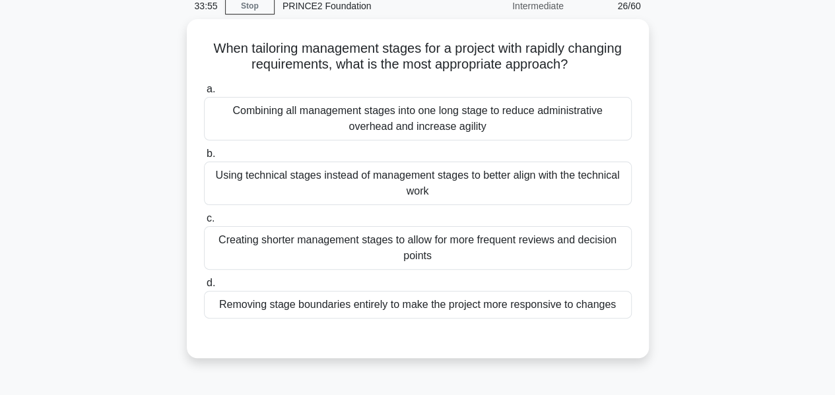
click at [614, 184] on div "Using technical stages instead of management stages to better align with the te…" at bounding box center [418, 184] width 428 height 44
click at [204, 158] on input "b. Using technical stages instead of management stages to better align with the…" at bounding box center [204, 154] width 0 height 9
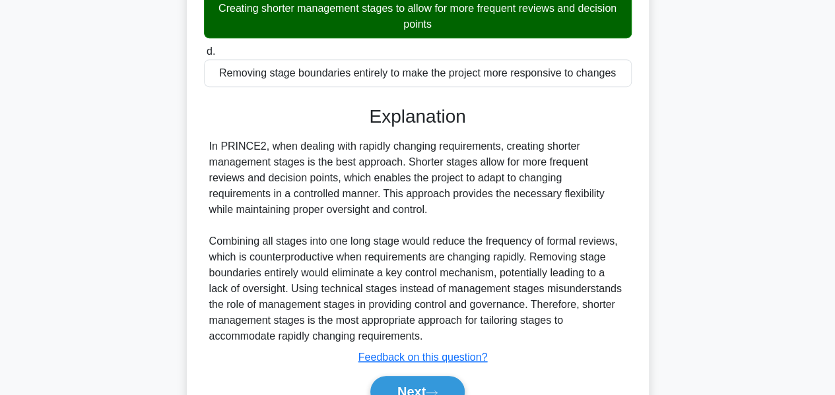
scroll to position [355, 0]
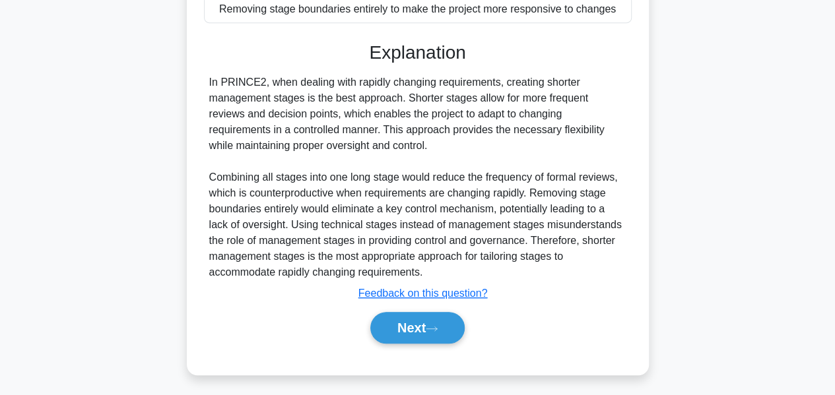
click at [444, 326] on button "Next" at bounding box center [417, 328] width 94 height 32
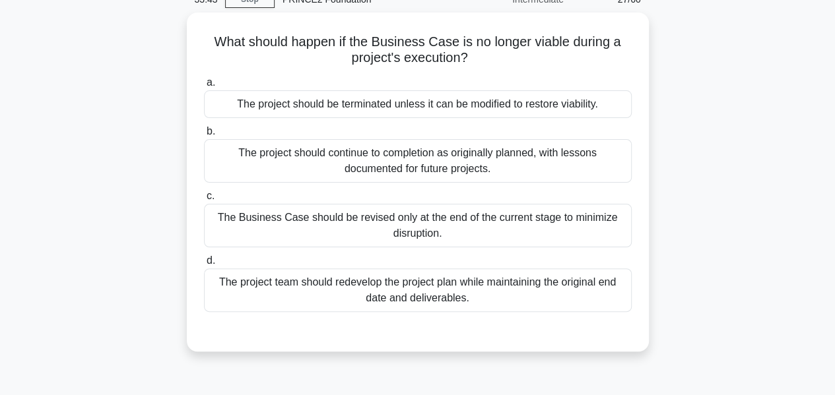
scroll to position [63, 0]
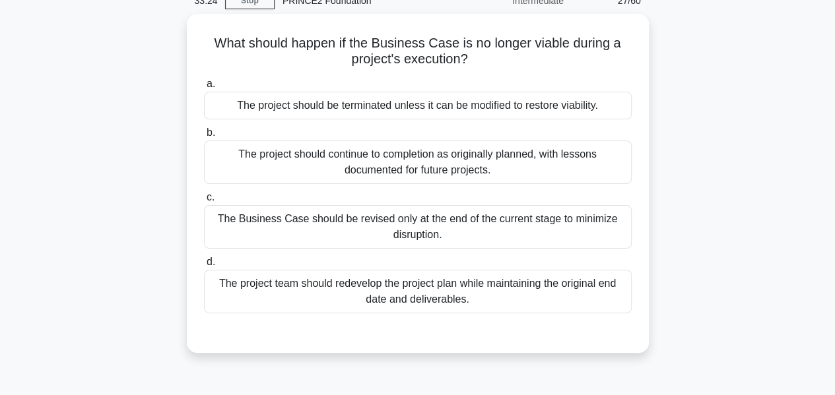
click at [593, 160] on div "The project should continue to completion as originally planned, with lessons d…" at bounding box center [418, 163] width 428 height 44
click at [204, 137] on input "b. The project should continue to completion as originally planned, with lesson…" at bounding box center [204, 133] width 0 height 9
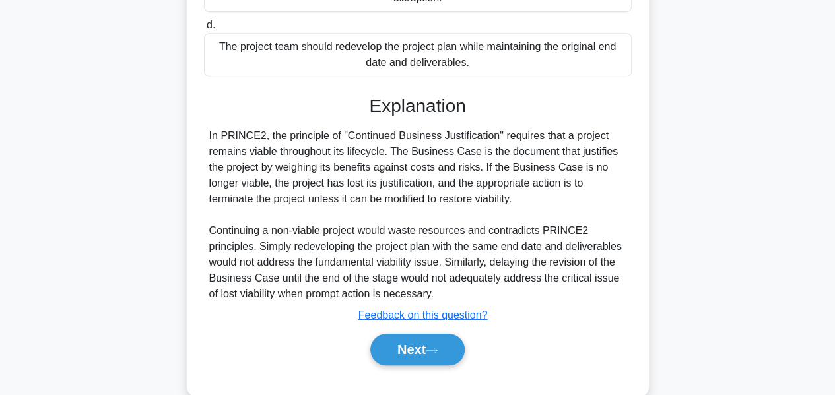
scroll to position [323, 0]
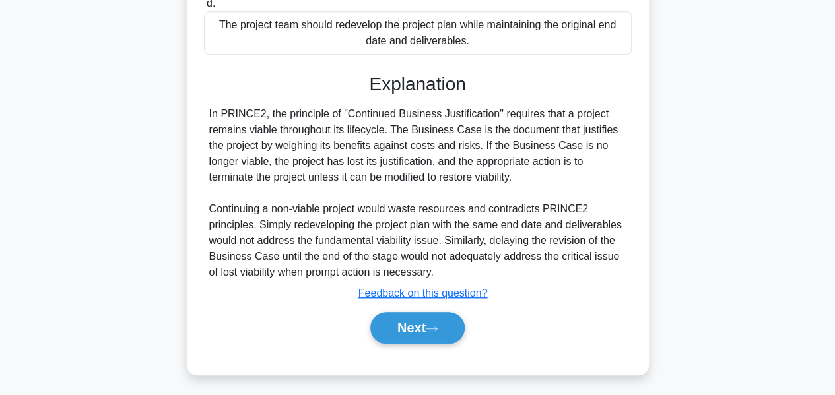
click at [405, 329] on button "Next" at bounding box center [417, 328] width 94 height 32
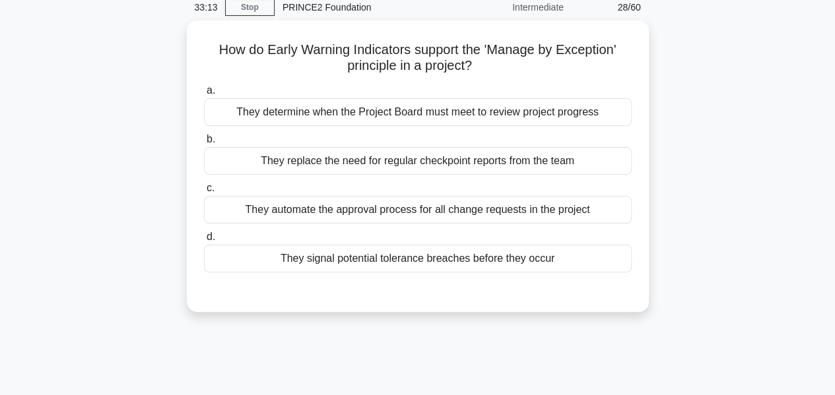
scroll to position [53, 0]
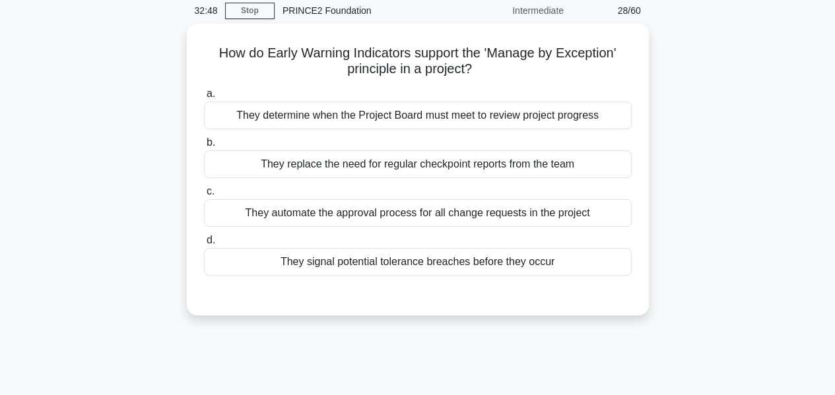
click at [581, 266] on div "They signal potential tolerance breaches before they occur" at bounding box center [418, 262] width 428 height 28
click at [204, 245] on input "d. They signal potential tolerance breaches before they occur" at bounding box center [204, 240] width 0 height 9
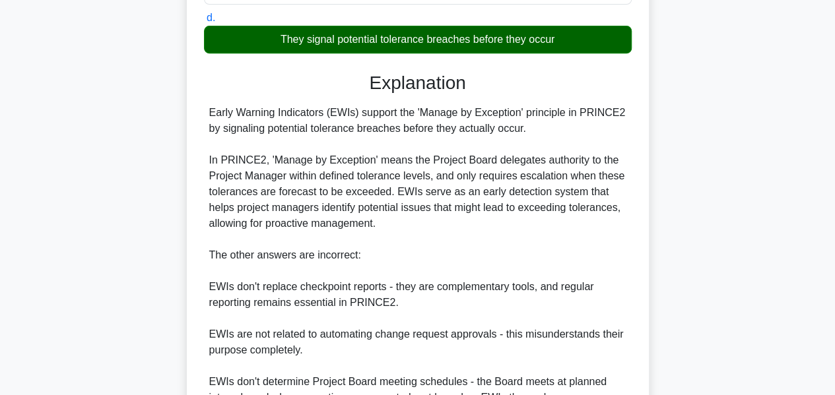
scroll to position [401, 0]
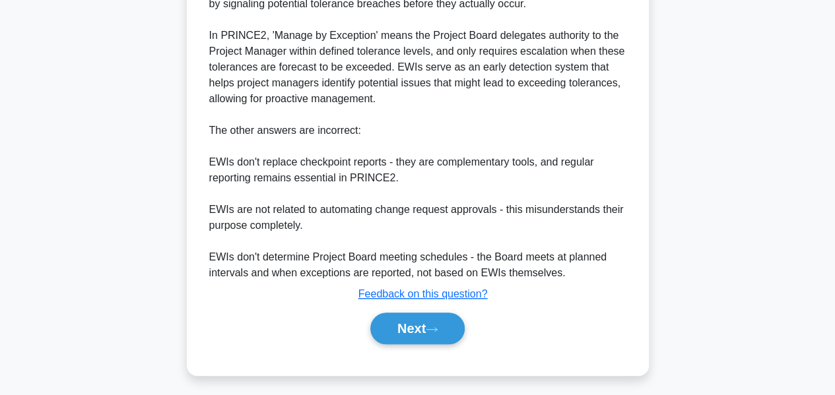
click at [437, 327] on icon at bounding box center [432, 329] width 12 height 7
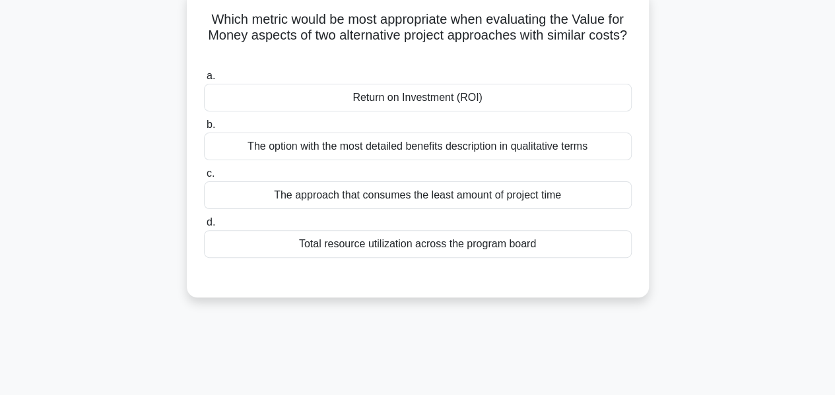
scroll to position [74, 0]
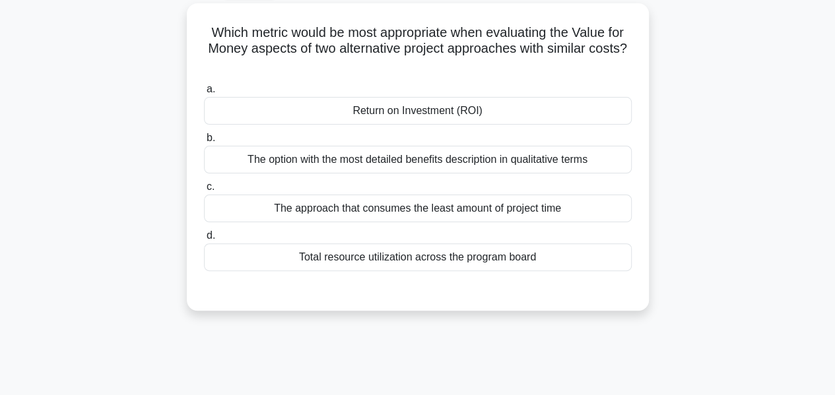
click at [557, 110] on div "Return on Investment (ROI)" at bounding box center [418, 111] width 428 height 28
click at [204, 94] on input "a. Return on Investment (ROI)" at bounding box center [204, 89] width 0 height 9
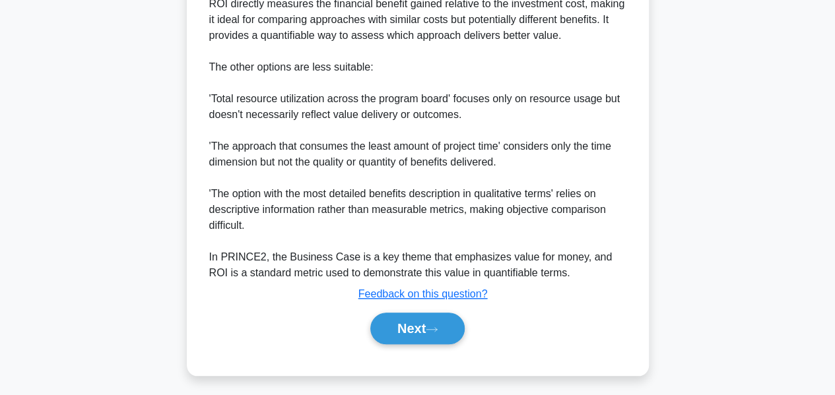
click at [399, 326] on button "Next" at bounding box center [417, 329] width 94 height 32
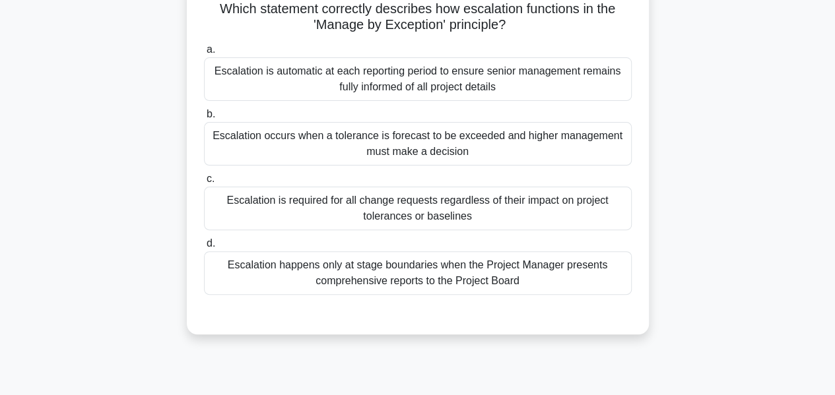
scroll to position [97, 0]
click at [495, 213] on div "Escalation is required for all change requests regardless of their impact on pr…" at bounding box center [418, 209] width 428 height 44
click at [204, 184] on input "c. Escalation is required for all change requests regardless of their impact on…" at bounding box center [204, 180] width 0 height 9
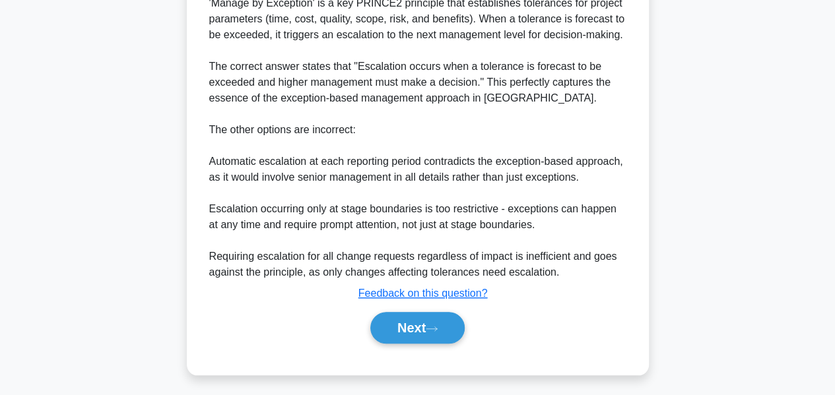
click at [432, 319] on button "Next" at bounding box center [417, 328] width 94 height 32
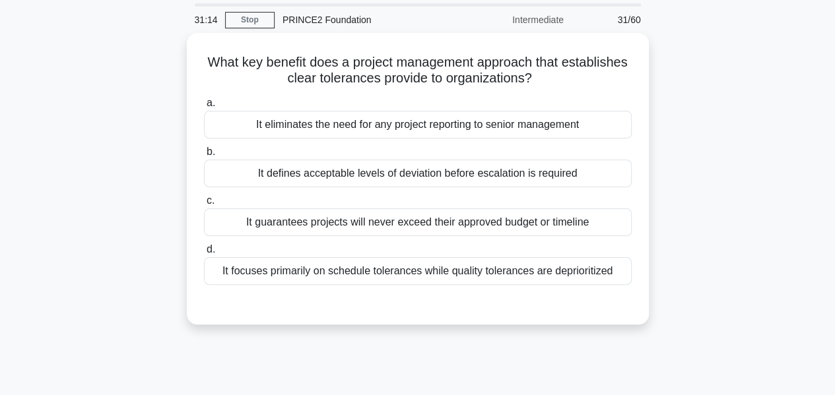
scroll to position [48, 0]
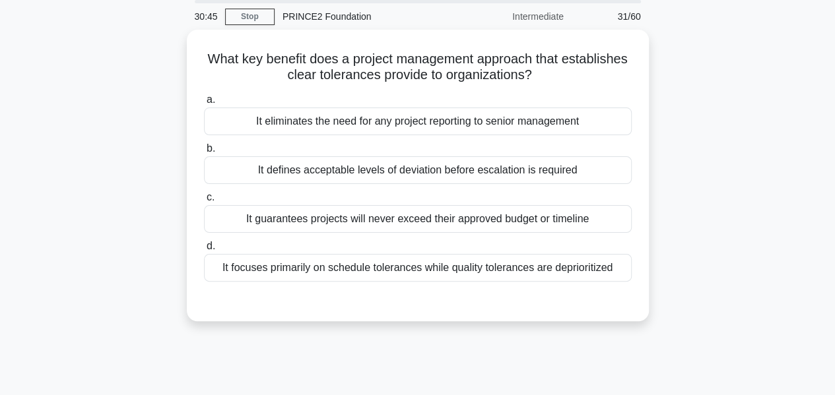
click at [576, 176] on div "It defines acceptable levels of deviation before escalation is required" at bounding box center [418, 170] width 428 height 28
click at [204, 153] on input "b. It defines acceptable levels of deviation before escalation is required" at bounding box center [204, 149] width 0 height 9
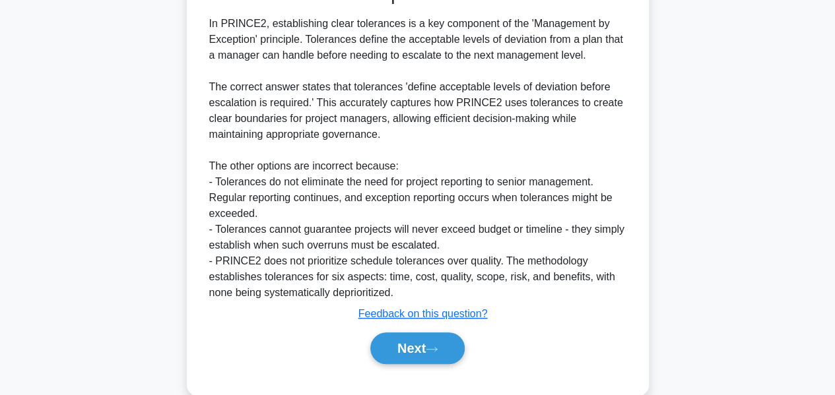
scroll to position [385, 0]
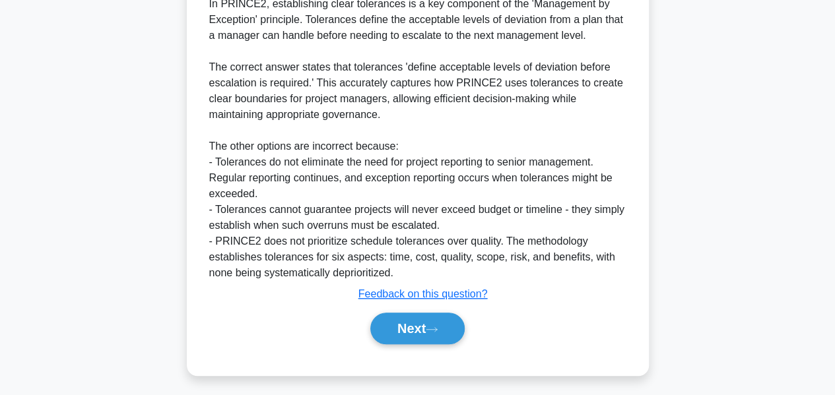
click at [432, 326] on icon at bounding box center [432, 329] width 12 height 7
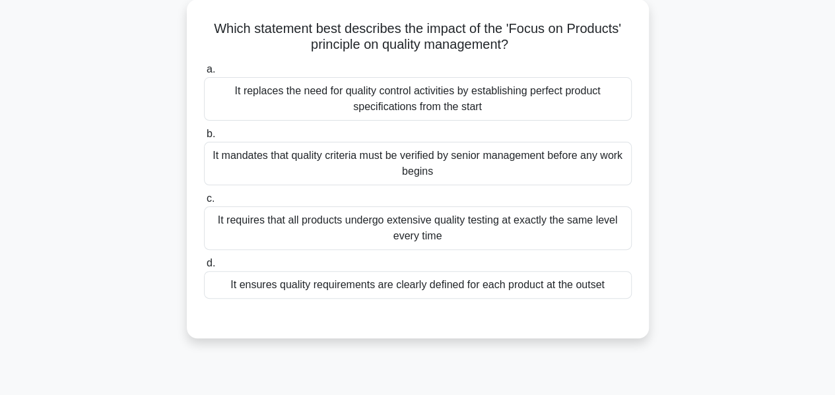
scroll to position [74, 0]
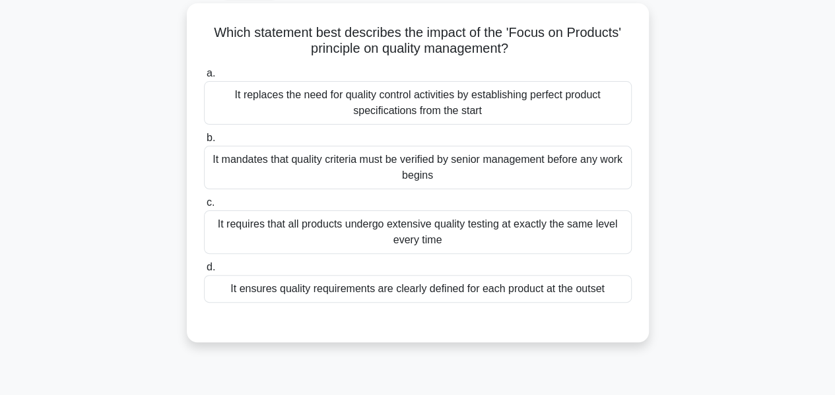
click at [533, 290] on div "It ensures quality requirements are clearly defined for each product at the out…" at bounding box center [418, 289] width 428 height 28
click at [204, 272] on input "d. It ensures quality requirements are clearly defined for each product at the …" at bounding box center [204, 267] width 0 height 9
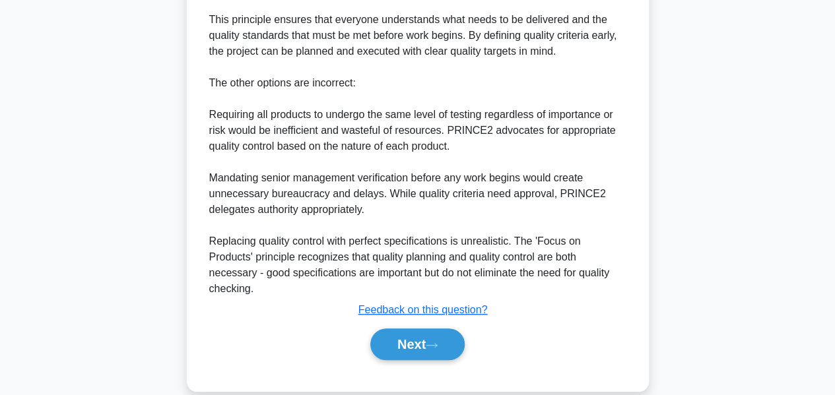
click at [442, 329] on button "Next" at bounding box center [417, 345] width 94 height 32
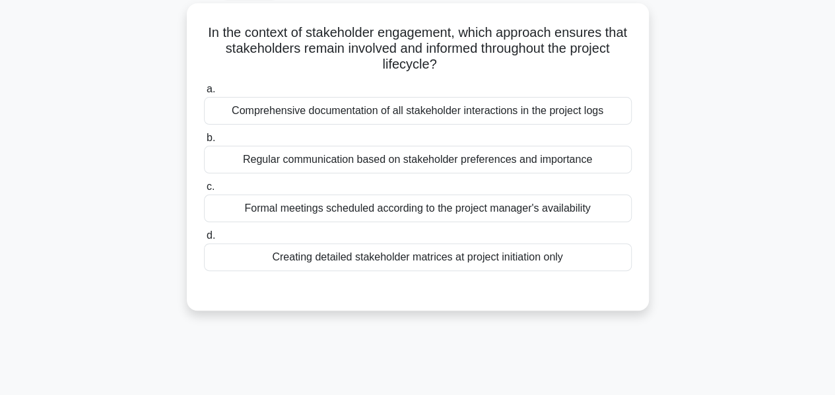
click at [589, 159] on div "Regular communication based on stakeholder preferences and importance" at bounding box center [418, 160] width 428 height 28
click at [204, 143] on input "b. Regular communication based on stakeholder preferences and importance" at bounding box center [204, 138] width 0 height 9
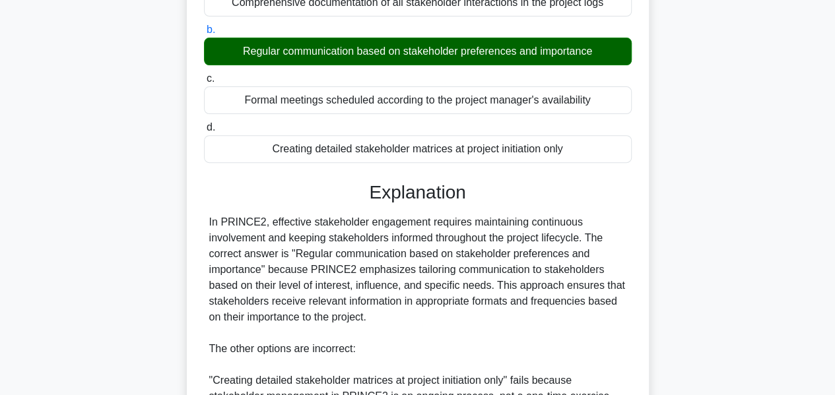
scroll to position [496, 0]
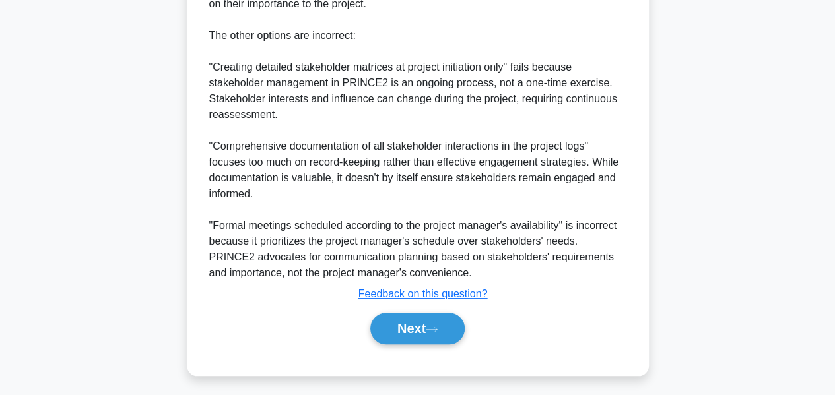
click at [444, 326] on button "Next" at bounding box center [417, 329] width 94 height 32
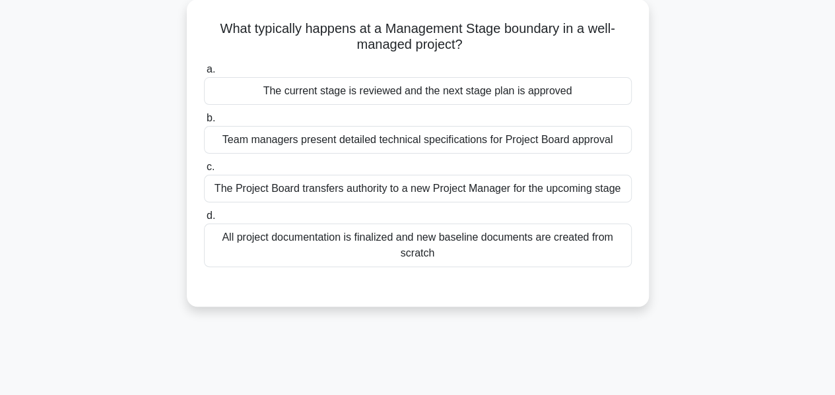
scroll to position [75, 0]
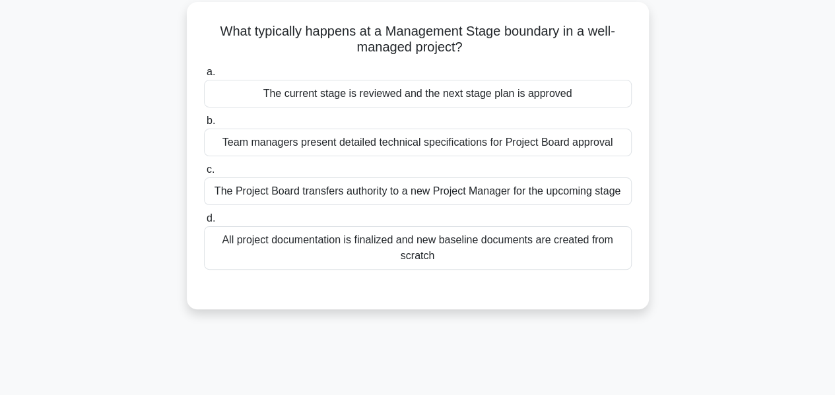
click at [611, 98] on div "The current stage is reviewed and the next stage plan is approved" at bounding box center [418, 94] width 428 height 28
click at [204, 77] on input "a. The current stage is reviewed and the next stage plan is approved" at bounding box center [204, 72] width 0 height 9
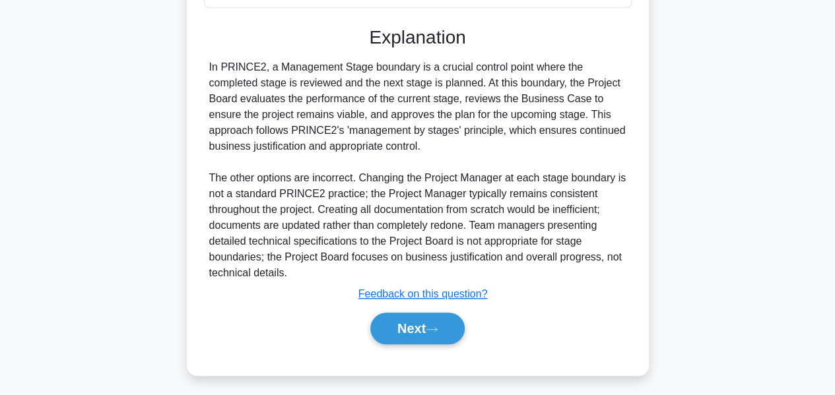
click at [438, 327] on icon at bounding box center [432, 329] width 12 height 7
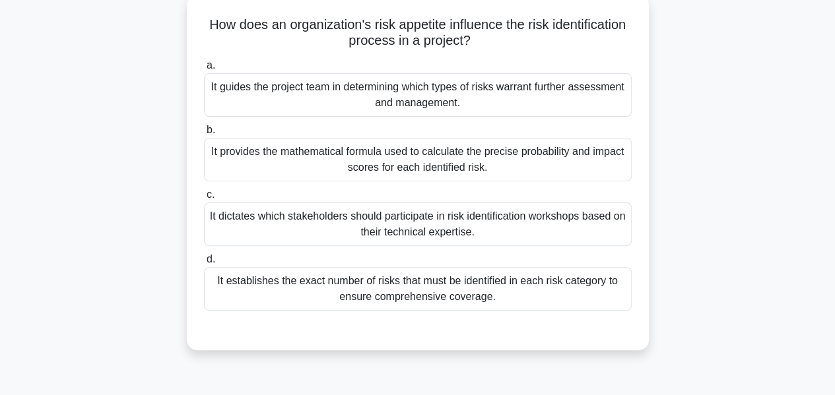
scroll to position [86, 0]
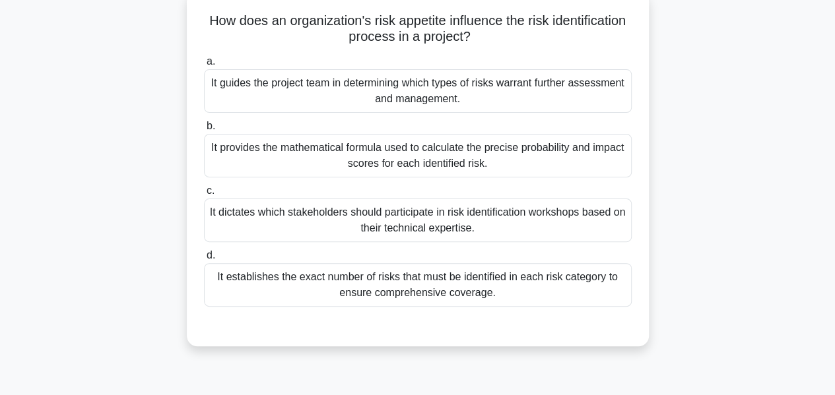
click at [214, 88] on div "It guides the project team in determining which types of risks warrant further …" at bounding box center [418, 91] width 428 height 44
click at [204, 66] on input "a. It guides the project team in determining which types of risks warrant furth…" at bounding box center [204, 61] width 0 height 9
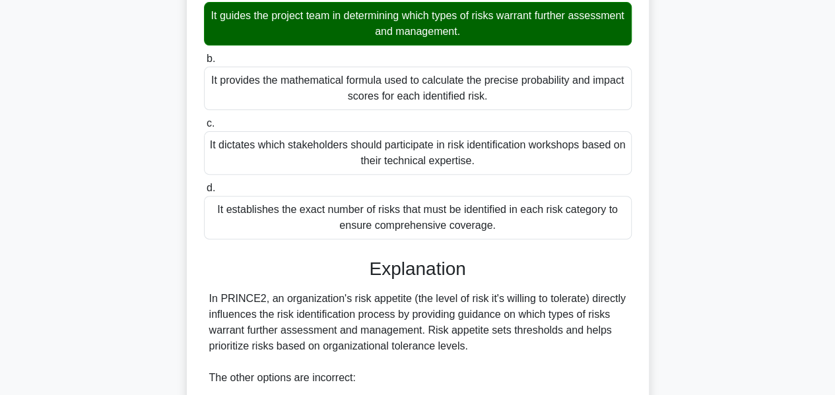
scroll to position [417, 0]
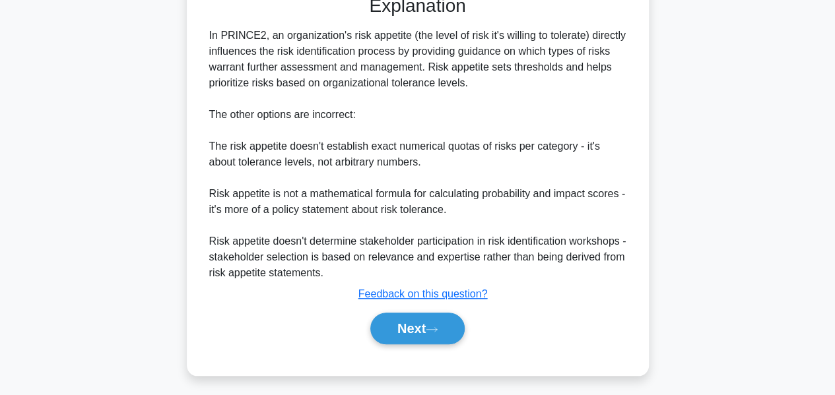
click at [396, 318] on button "Next" at bounding box center [417, 329] width 94 height 32
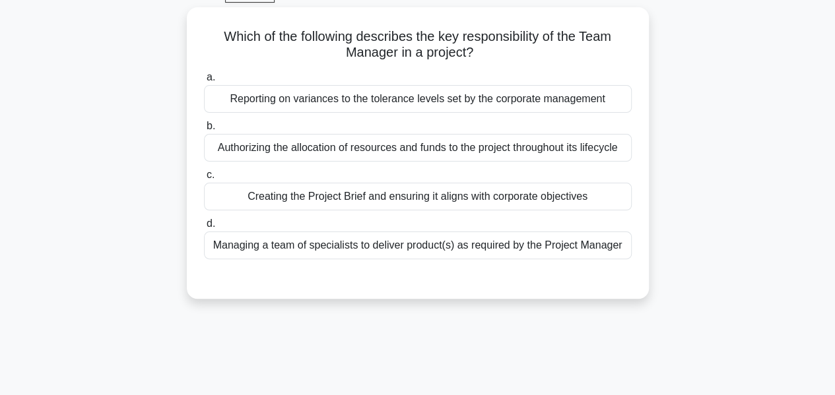
scroll to position [73, 0]
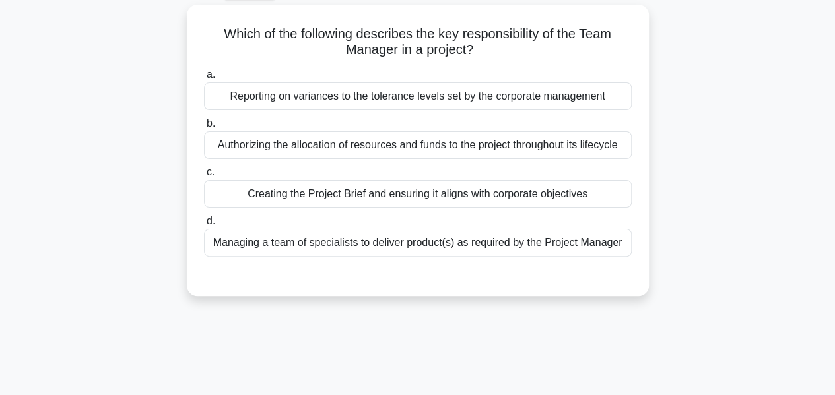
click at [245, 242] on div "Managing a team of specialists to deliver product(s) as required by the Project…" at bounding box center [418, 243] width 428 height 28
click at [204, 226] on input "d. Managing a team of specialists to deliver product(s) as required by the Proj…" at bounding box center [204, 221] width 0 height 9
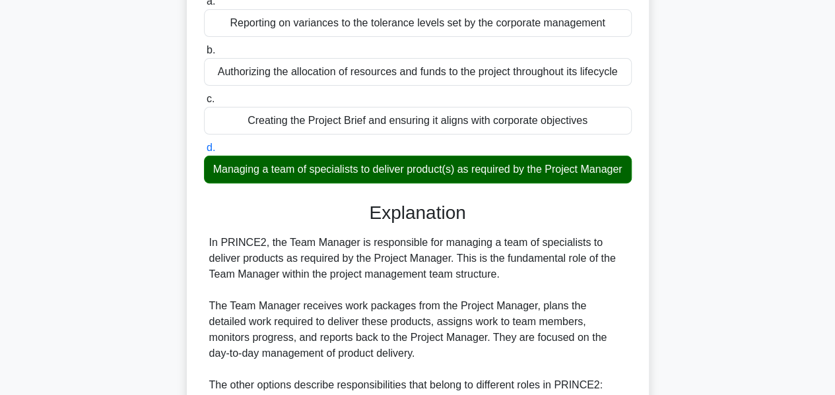
scroll to position [417, 0]
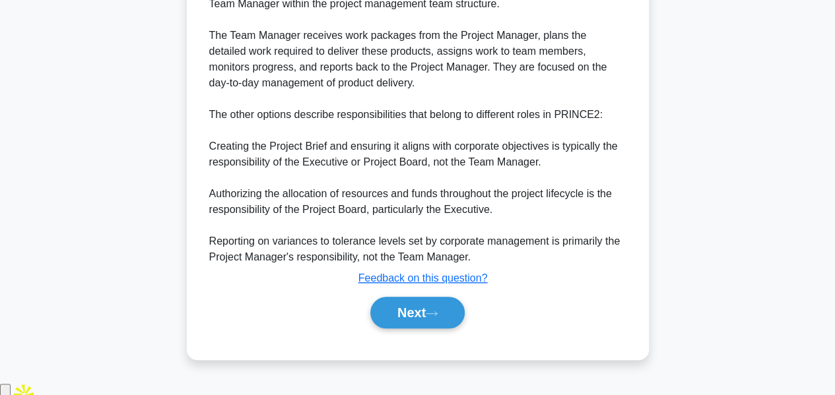
click at [420, 324] on button "Next" at bounding box center [417, 313] width 94 height 32
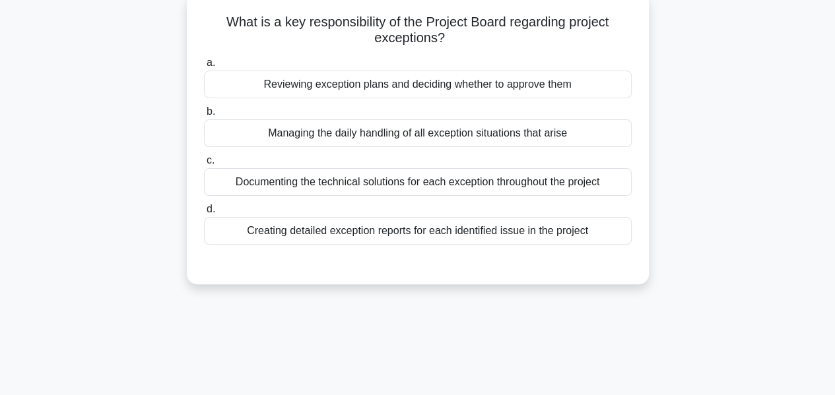
scroll to position [87, 0]
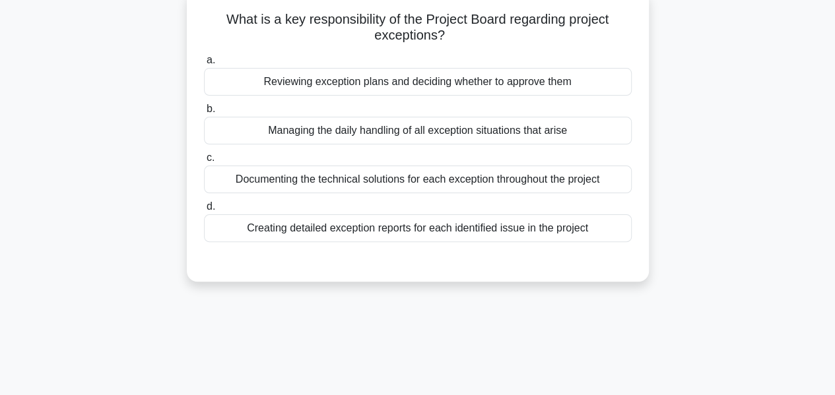
click at [238, 232] on div "Creating detailed exception reports for each identified issue in the project" at bounding box center [418, 229] width 428 height 28
click at [204, 211] on input "d. Creating detailed exception reports for each identified issue in the project" at bounding box center [204, 207] width 0 height 9
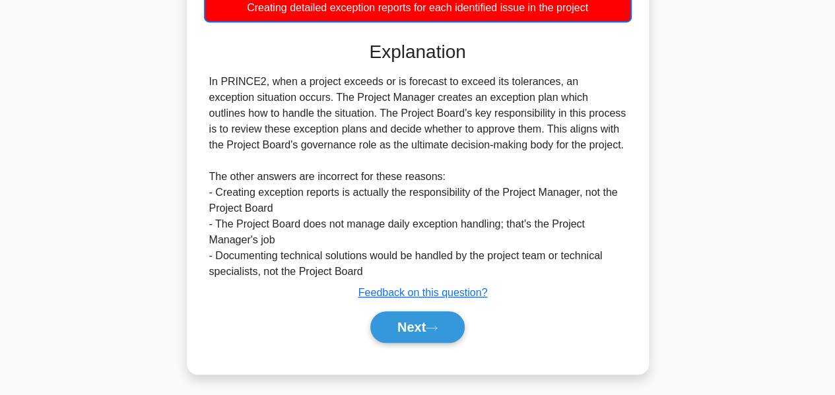
scroll to position [318, 0]
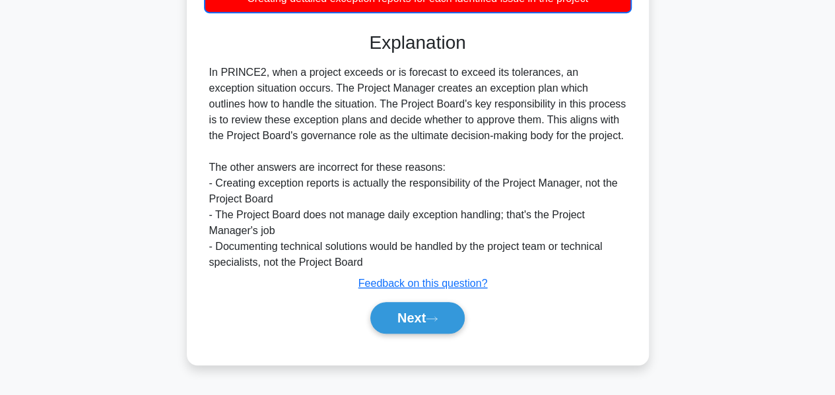
click at [434, 316] on icon at bounding box center [432, 319] width 12 height 7
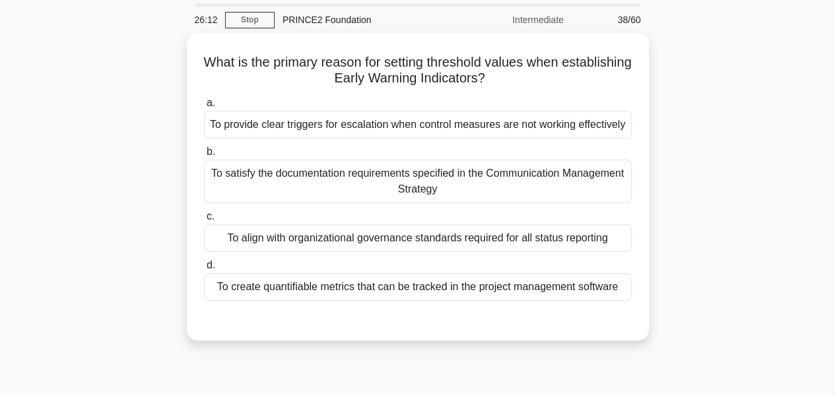
scroll to position [45, 0]
click at [230, 177] on div "To satisfy the documentation requirements specified in the Communication Manage…" at bounding box center [418, 181] width 428 height 44
click at [204, 156] on input "b. To satisfy the documentation requirements specified in the Communication Man…" at bounding box center [204, 151] width 0 height 9
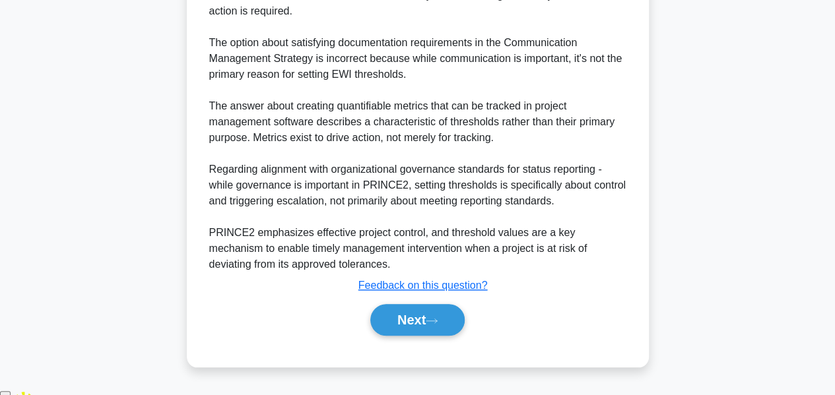
scroll to position [482, 0]
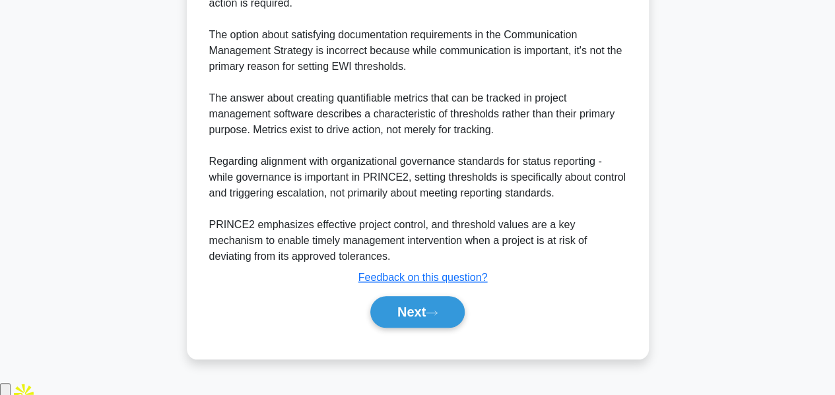
click at [385, 328] on button "Next" at bounding box center [417, 312] width 94 height 32
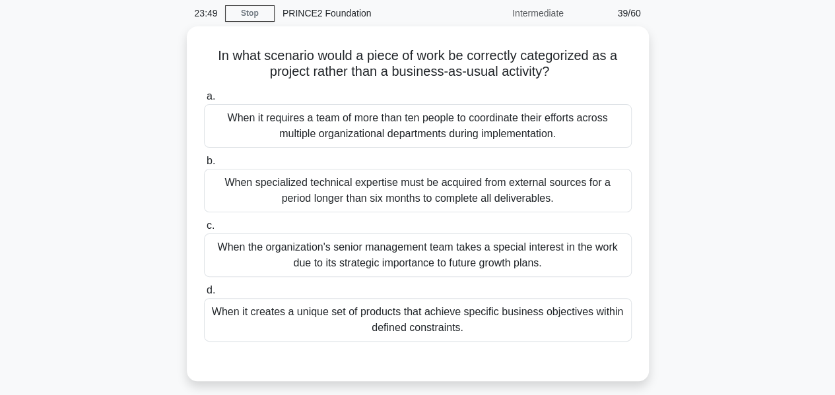
scroll to position [54, 0]
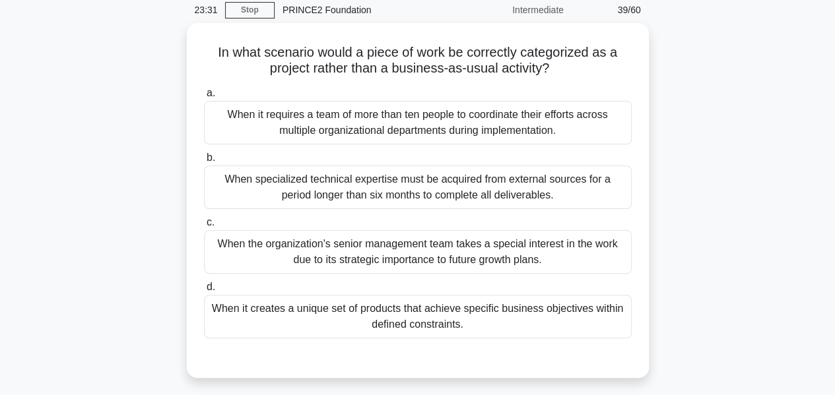
click at [236, 247] on div "When the organization's senior management team takes a special interest in the …" at bounding box center [418, 252] width 428 height 44
click at [204, 227] on input "c. When the organization's senior management team takes a special interest in t…" at bounding box center [204, 222] width 0 height 9
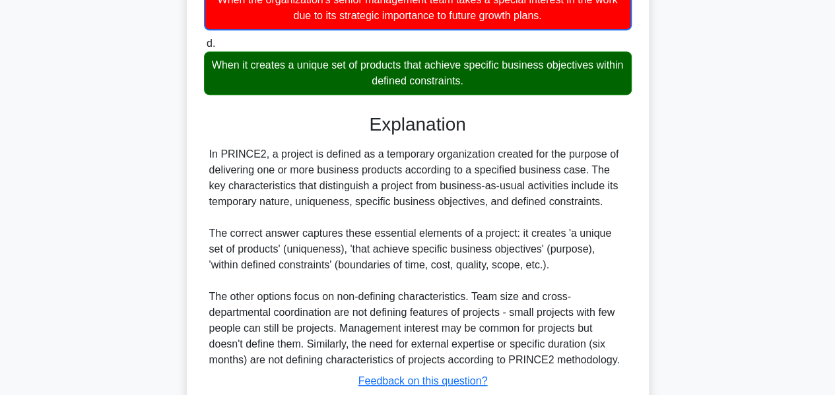
scroll to position [332, 0]
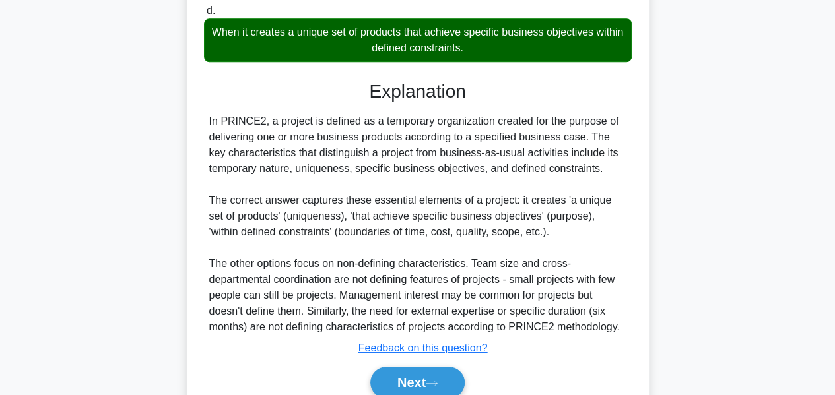
click at [380, 382] on button "Next" at bounding box center [417, 383] width 94 height 32
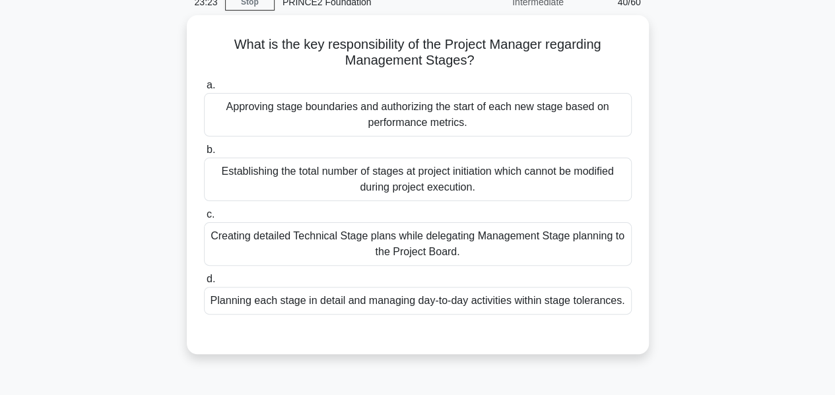
scroll to position [62, 0]
click at [265, 310] on div "Planning each stage in detail and managing day-to-day activities within stage t…" at bounding box center [418, 301] width 428 height 28
click at [204, 284] on input "d. Planning each stage in detail and managing day-to-day activities within stag…" at bounding box center [204, 279] width 0 height 9
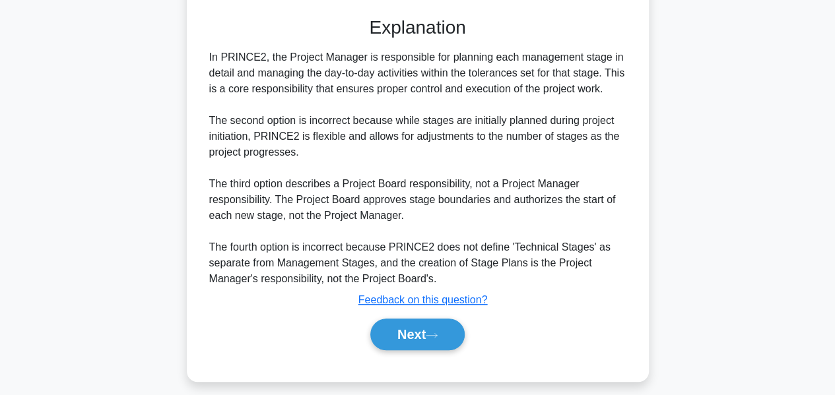
scroll to position [401, 0]
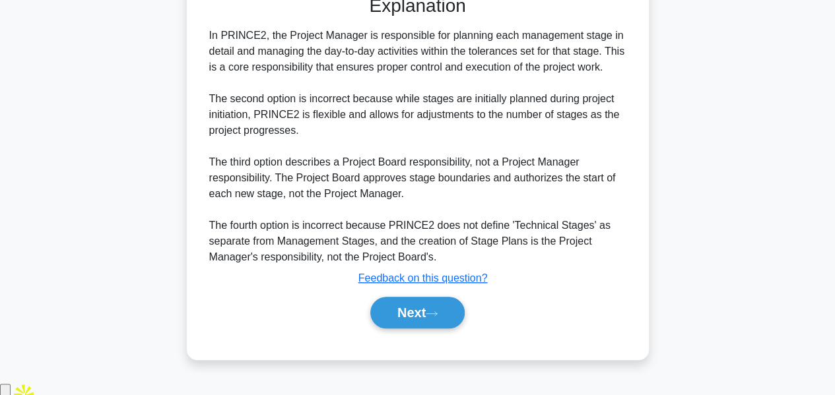
click at [393, 329] on button "Next" at bounding box center [417, 313] width 94 height 32
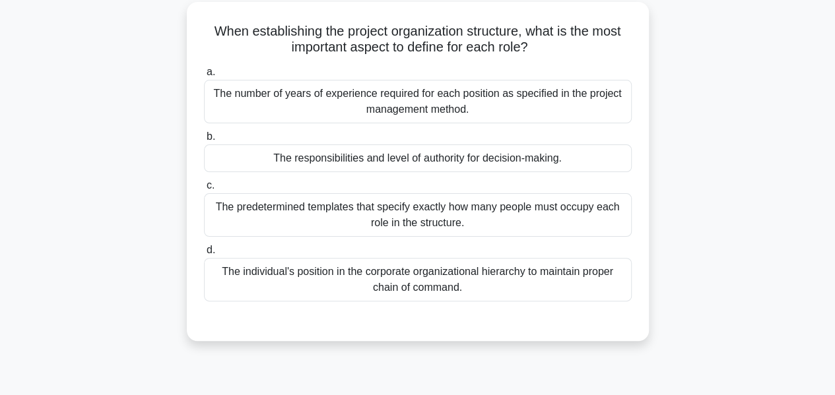
scroll to position [71, 0]
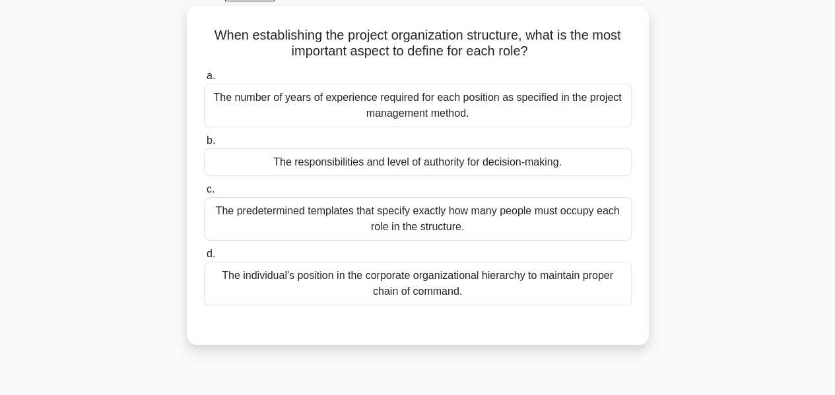
click at [232, 160] on div "The responsibilities and level of authority for decision-making." at bounding box center [418, 163] width 428 height 28
click at [204, 145] on input "b. The responsibilities and level of authority for decision-making." at bounding box center [204, 141] width 0 height 9
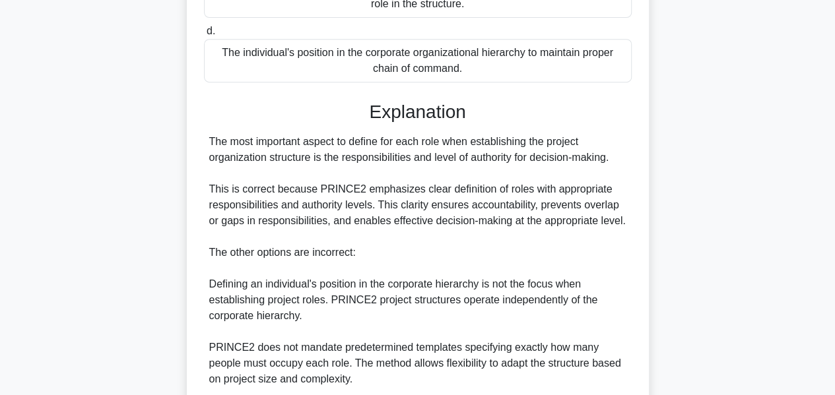
scroll to position [464, 0]
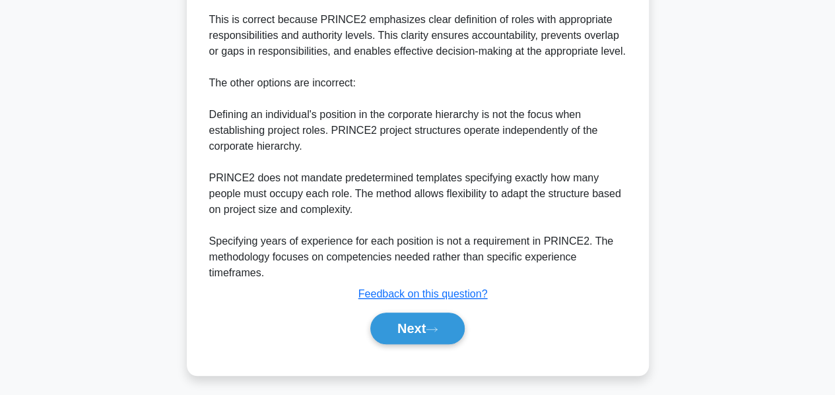
click at [385, 323] on button "Next" at bounding box center [417, 329] width 94 height 32
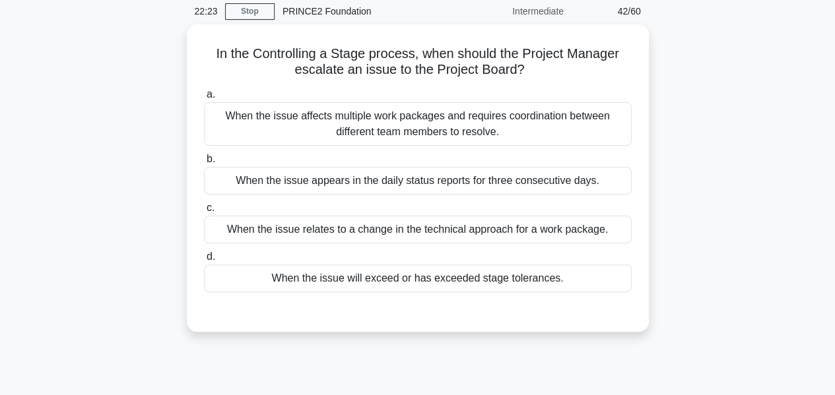
scroll to position [55, 0]
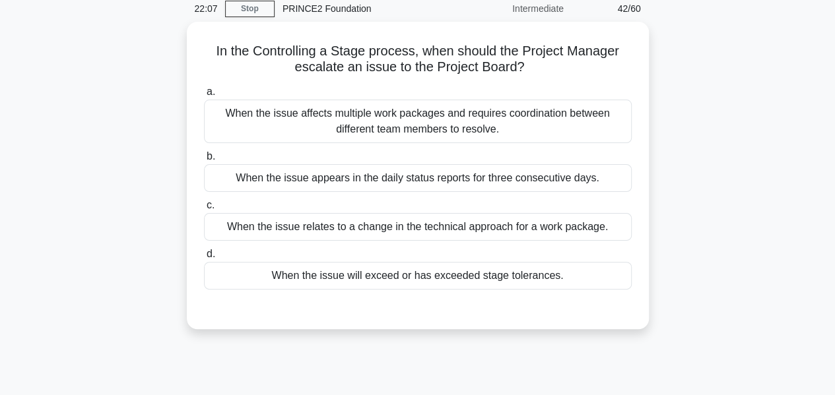
click at [294, 284] on div "When the issue will exceed or has exceeded stage tolerances." at bounding box center [418, 276] width 428 height 28
click at [204, 259] on input "d. When the issue will exceed or has exceeded stage tolerances." at bounding box center [204, 254] width 0 height 9
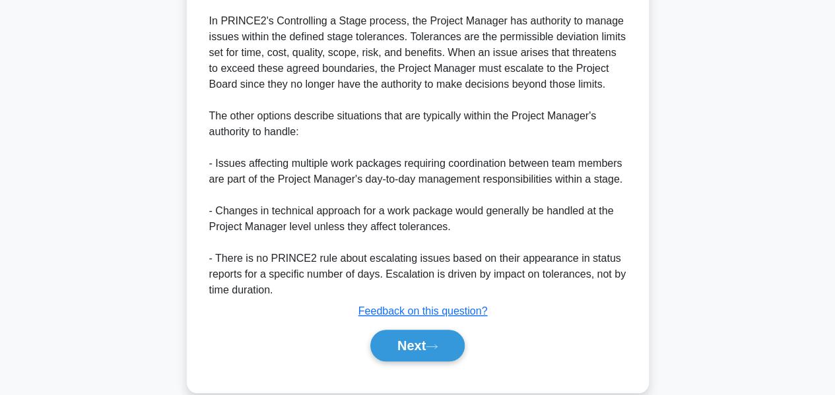
scroll to position [432, 0]
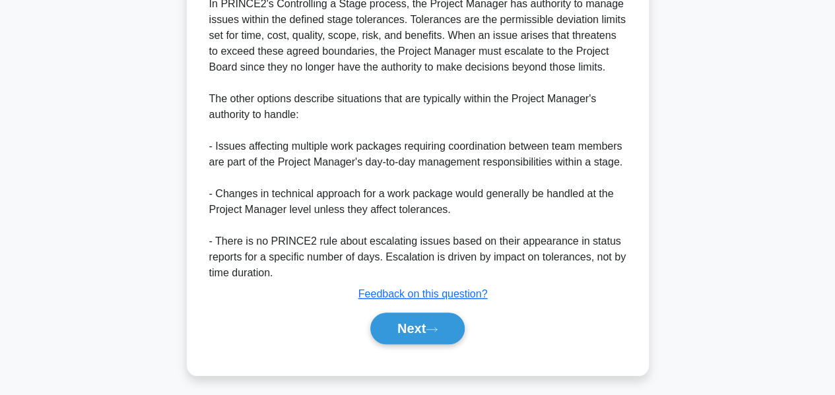
click at [387, 327] on button "Next" at bounding box center [417, 329] width 94 height 32
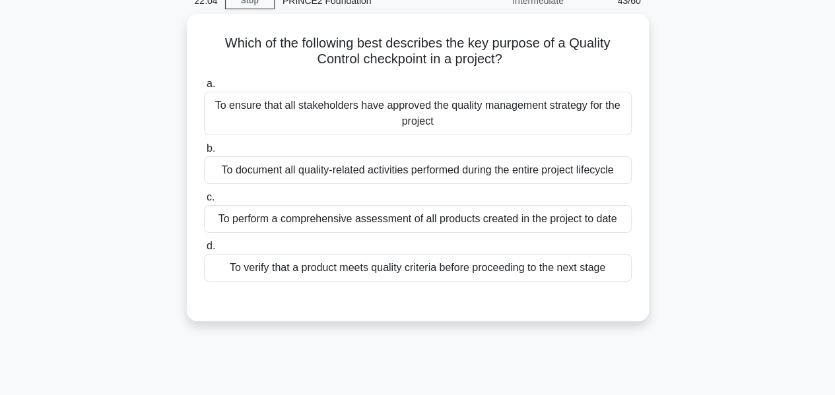
scroll to position [67, 0]
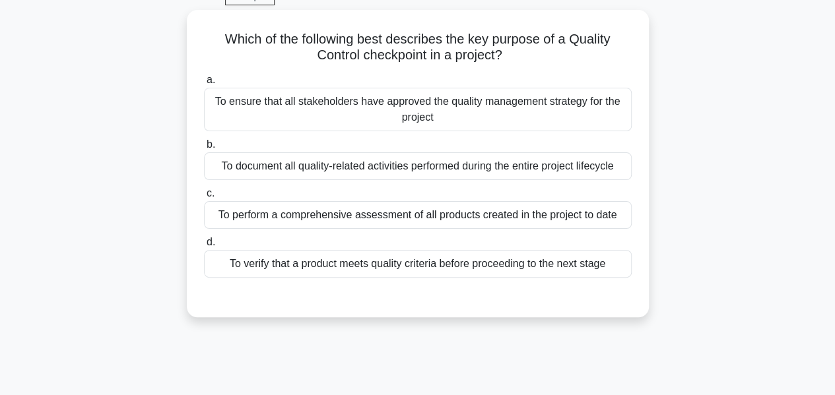
click at [231, 110] on div "To ensure that all stakeholders have approved the quality management strategy f…" at bounding box center [418, 110] width 428 height 44
click at [204, 84] on input "a. To ensure that all stakeholders have approved the quality management strateg…" at bounding box center [204, 80] width 0 height 9
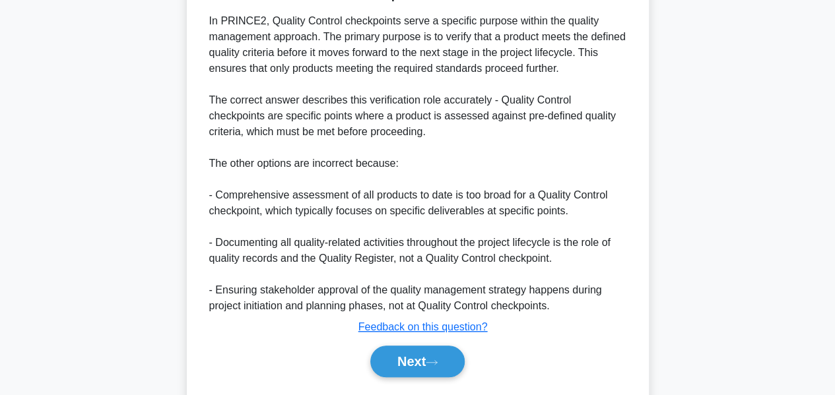
scroll to position [418, 0]
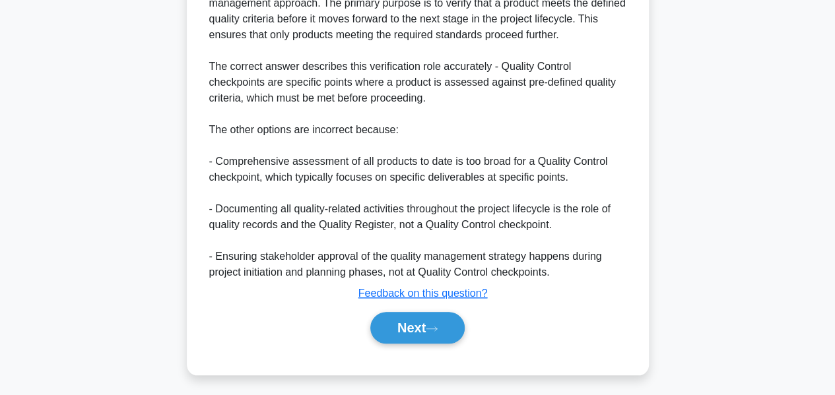
click at [385, 327] on button "Next" at bounding box center [417, 328] width 94 height 32
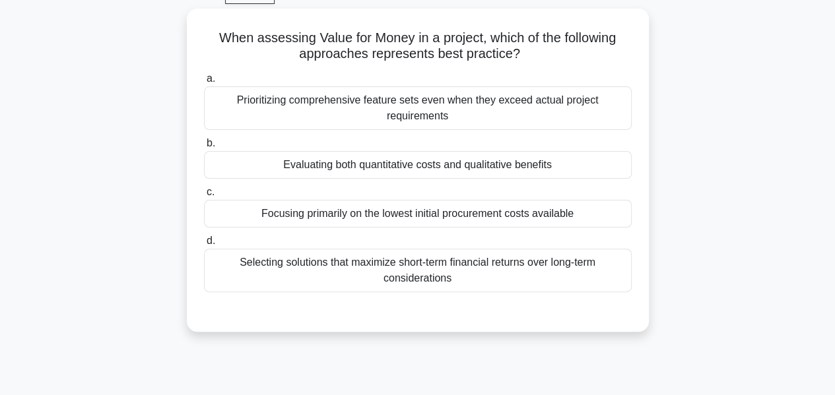
scroll to position [71, 0]
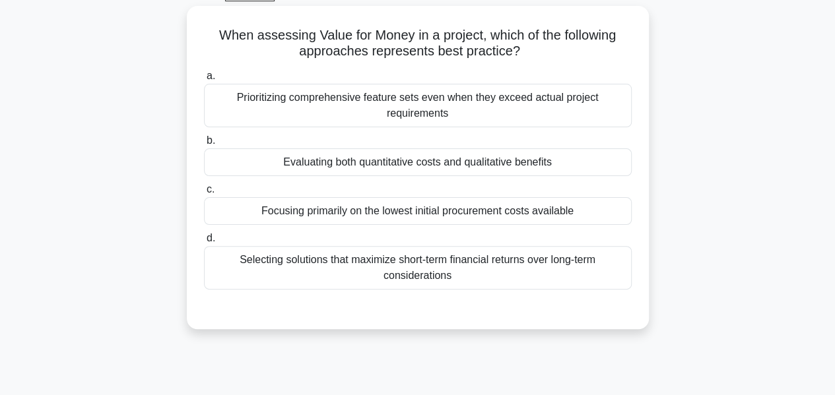
click at [251, 213] on div "Focusing primarily on the lowest initial procurement costs available" at bounding box center [418, 211] width 428 height 28
click at [204, 194] on input "c. Focusing primarily on the lowest initial procurement costs available" at bounding box center [204, 189] width 0 height 9
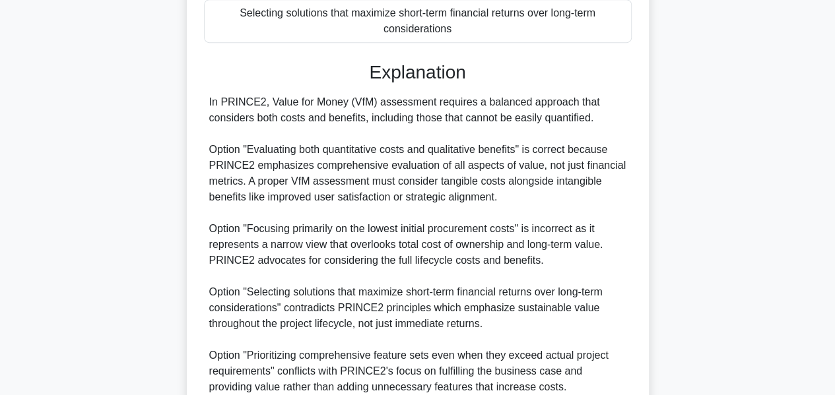
scroll to position [434, 0]
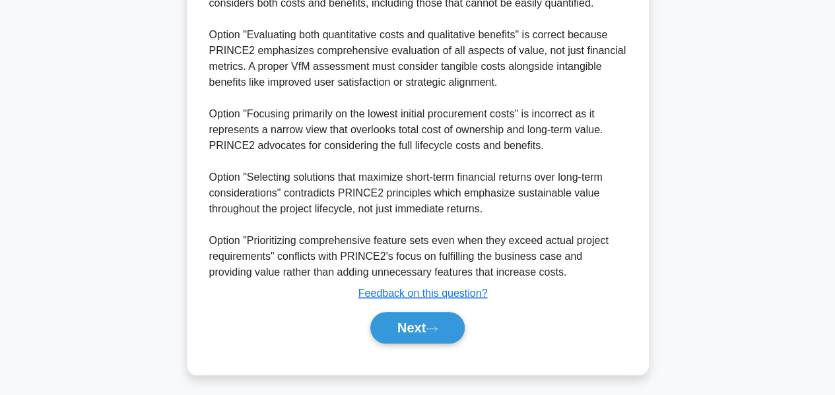
click at [395, 333] on button "Next" at bounding box center [417, 328] width 94 height 32
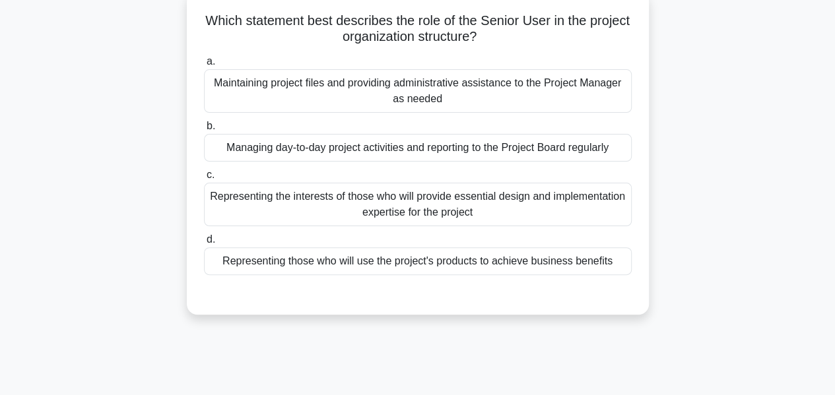
scroll to position [85, 0]
click at [228, 147] on div "Managing day-to-day project activities and reporting to the Project Board regul…" at bounding box center [418, 149] width 428 height 28
click at [204, 131] on input "b. Managing day-to-day project activities and reporting to the Project Board re…" at bounding box center [204, 127] width 0 height 9
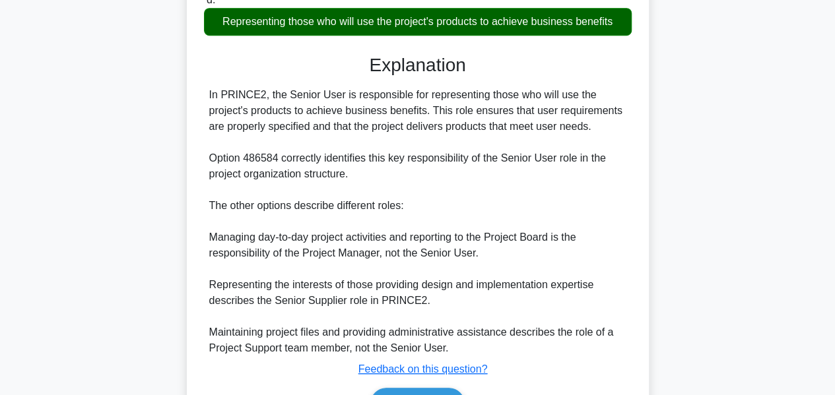
scroll to position [403, 0]
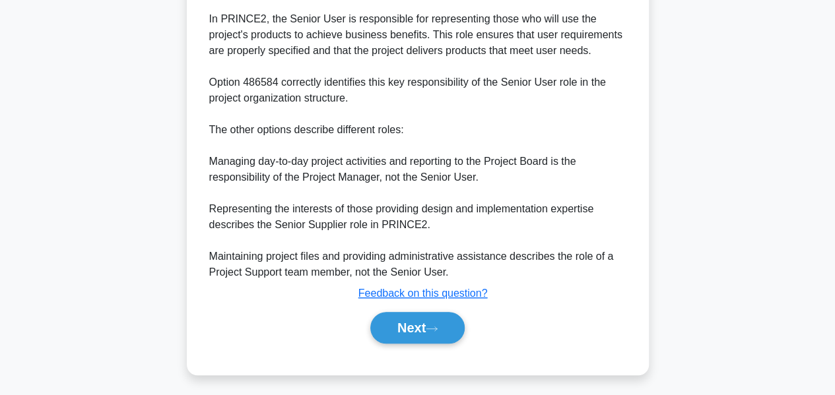
click at [391, 329] on button "Next" at bounding box center [417, 328] width 94 height 32
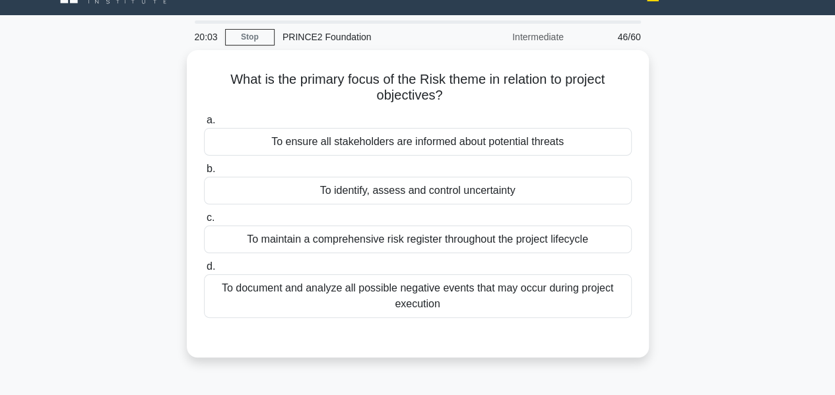
scroll to position [25, 0]
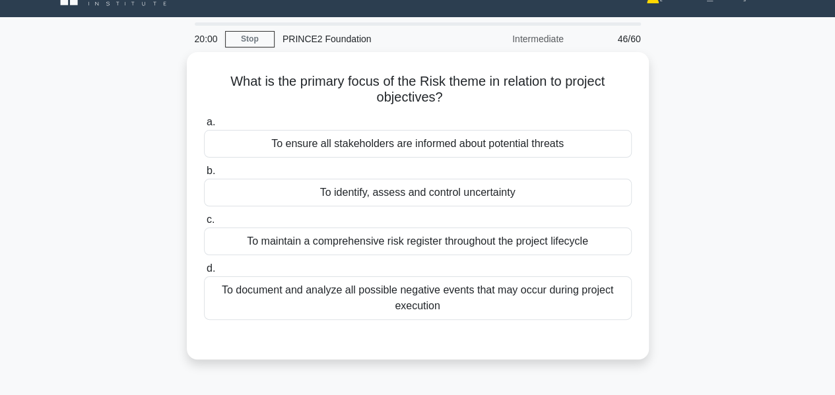
click at [240, 191] on div "To identify, assess and control uncertainty" at bounding box center [418, 193] width 428 height 28
click at [204, 176] on input "b. To identify, assess and control uncertainty" at bounding box center [204, 171] width 0 height 9
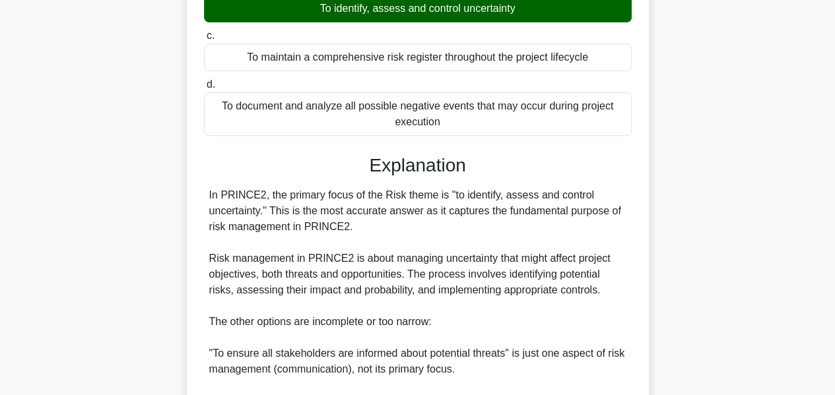
scroll to position [417, 0]
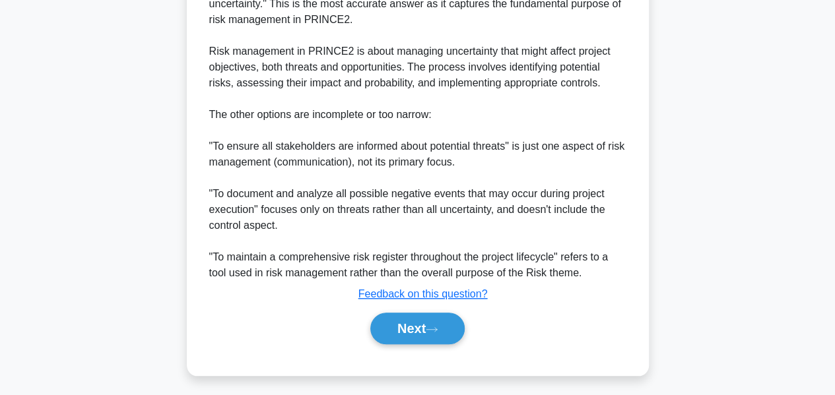
click at [388, 333] on button "Next" at bounding box center [417, 329] width 94 height 32
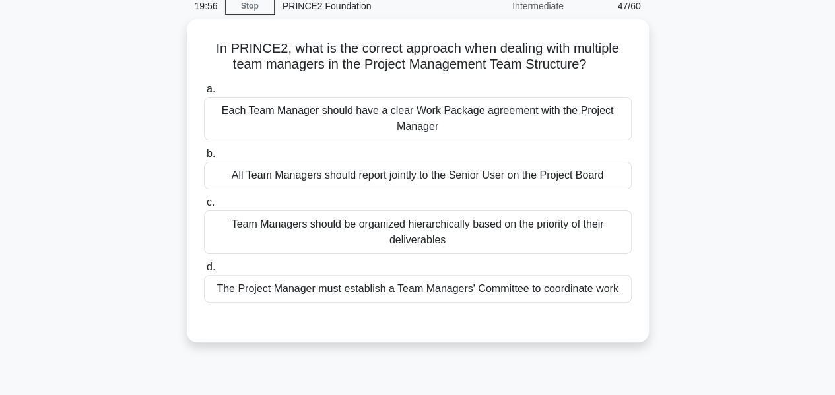
scroll to position [58, 0]
click at [239, 238] on div "Team Managers should be organized hierarchically based on the priority of their…" at bounding box center [418, 233] width 428 height 44
click at [204, 207] on input "c. Team Managers should be organized hierarchically based on the priority of th…" at bounding box center [204, 203] width 0 height 9
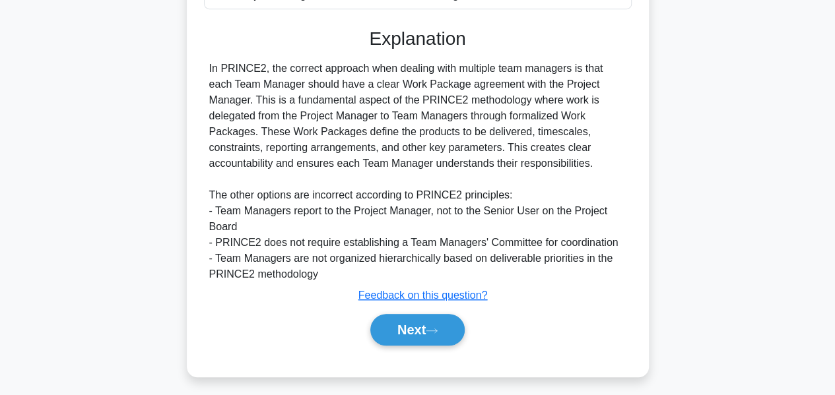
scroll to position [355, 0]
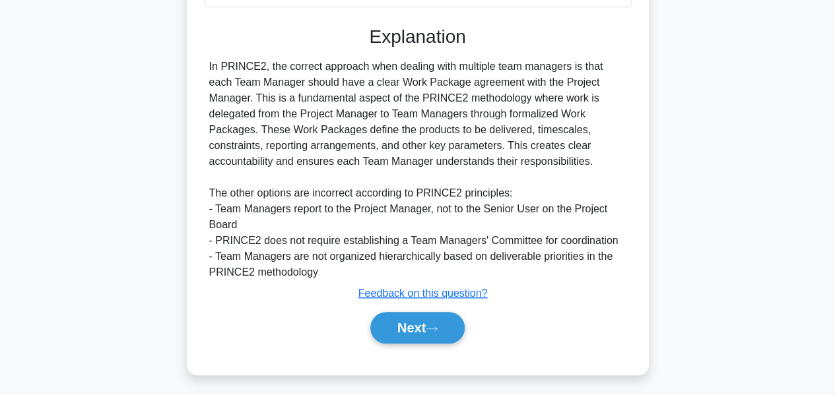
click at [382, 327] on button "Next" at bounding box center [417, 328] width 94 height 32
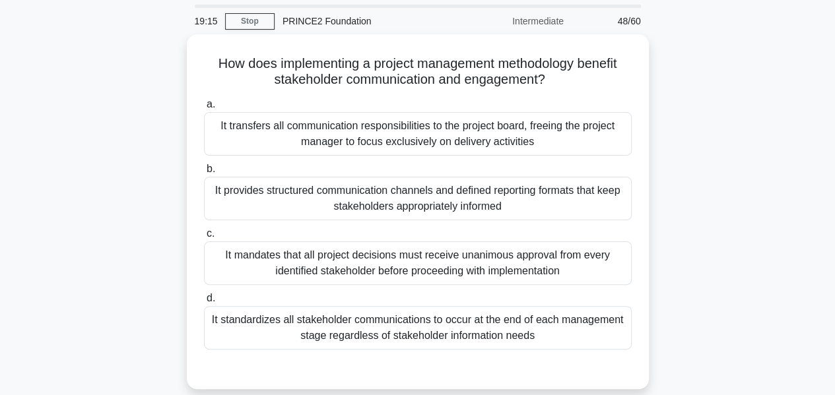
scroll to position [50, 0]
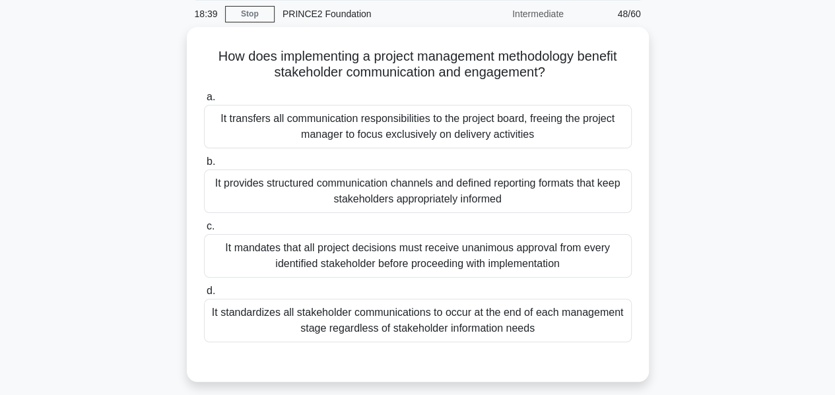
click at [236, 319] on div "It standardizes all stakeholder communications to occur at the end of each mana…" at bounding box center [418, 321] width 428 height 44
click at [204, 296] on input "d. It standardizes all stakeholder communications to occur at the end of each m…" at bounding box center [204, 291] width 0 height 9
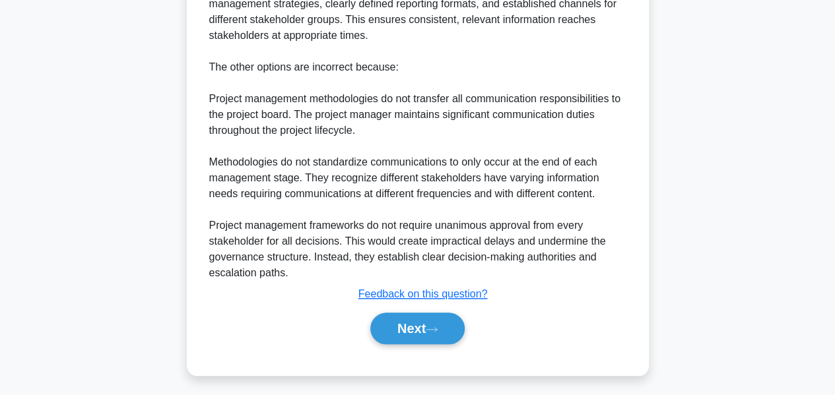
click at [395, 323] on button "Next" at bounding box center [417, 329] width 94 height 32
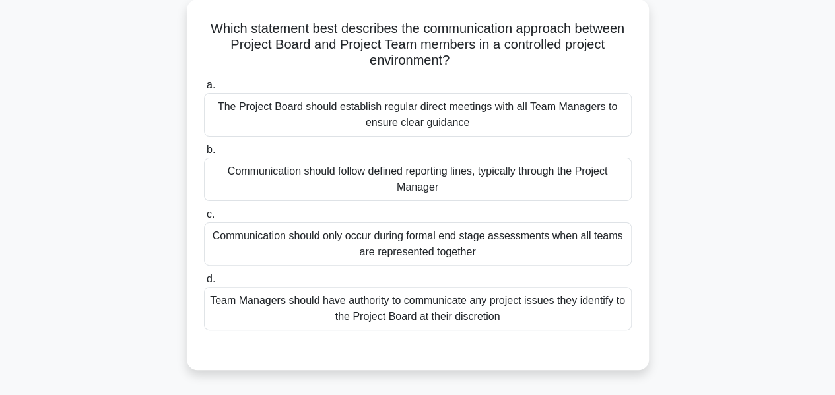
scroll to position [77, 0]
click at [240, 306] on div "Team Managers should have authority to communicate any project issues they iden…" at bounding box center [418, 310] width 428 height 44
click at [204, 285] on input "d. Team Managers should have authority to communicate any project issues they i…" at bounding box center [204, 281] width 0 height 9
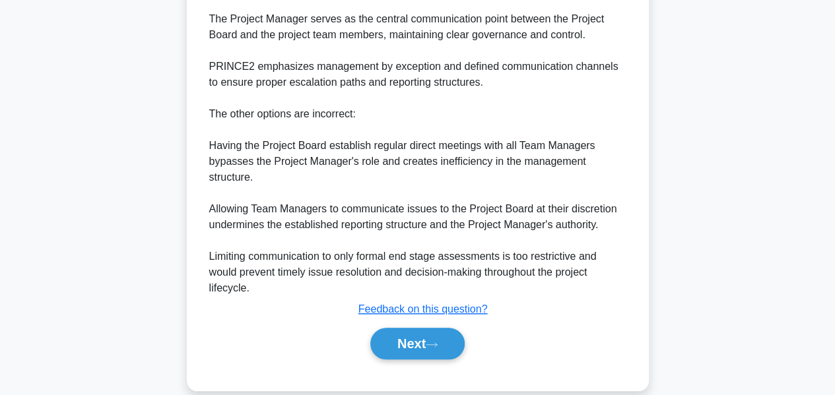
scroll to position [529, 0]
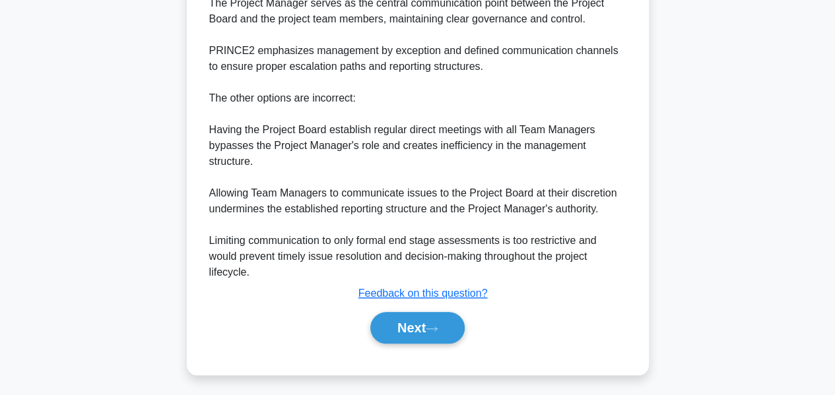
click at [383, 322] on button "Next" at bounding box center [417, 328] width 94 height 32
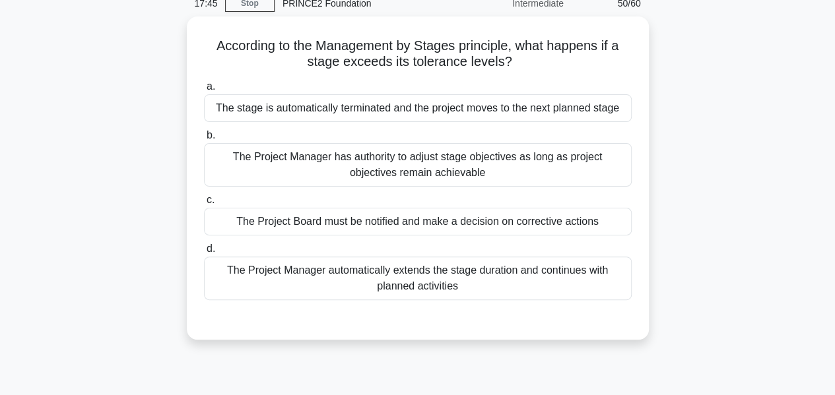
scroll to position [59, 0]
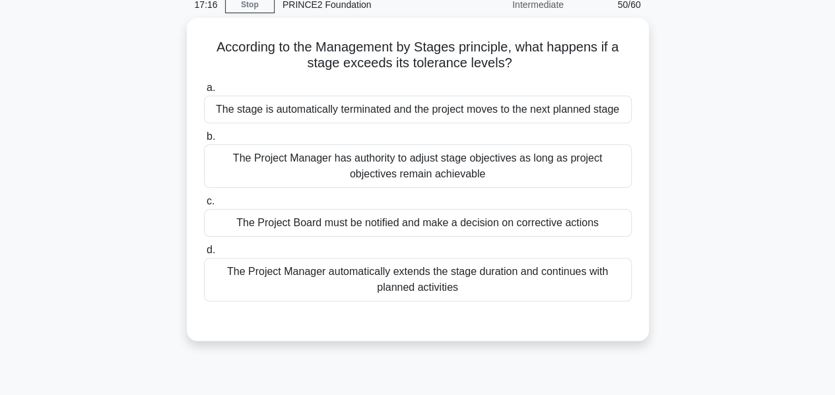
click at [219, 158] on div "The Project Manager has authority to adjust stage objectives as long as project…" at bounding box center [418, 167] width 428 height 44
click at [204, 141] on input "b. The Project Manager has authority to adjust stage objectives as long as proj…" at bounding box center [204, 137] width 0 height 9
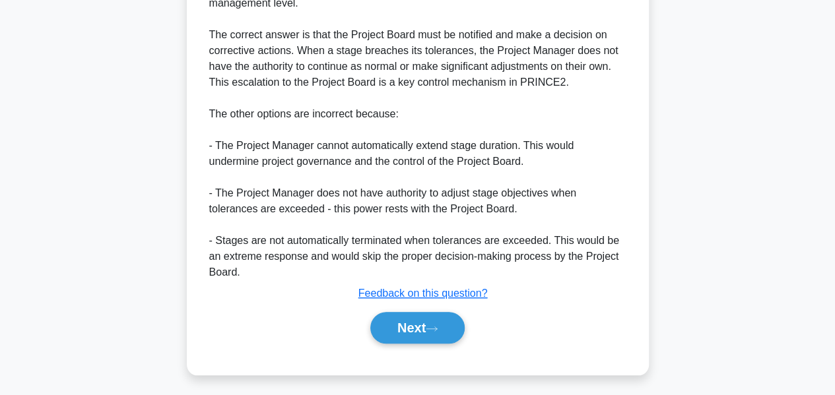
click at [389, 330] on button "Next" at bounding box center [417, 328] width 94 height 32
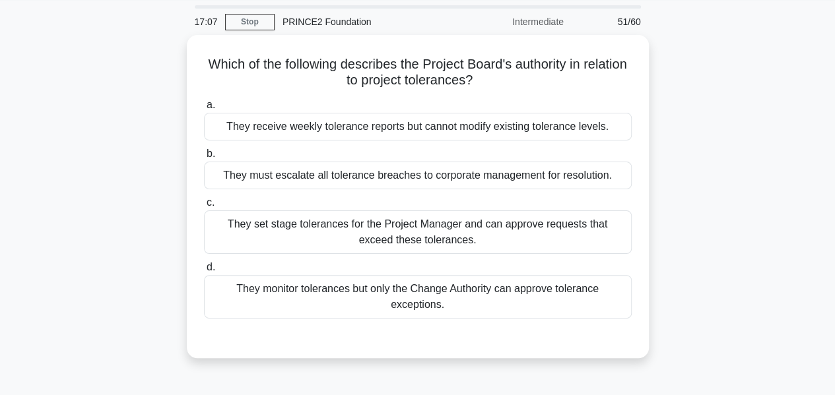
scroll to position [50, 0]
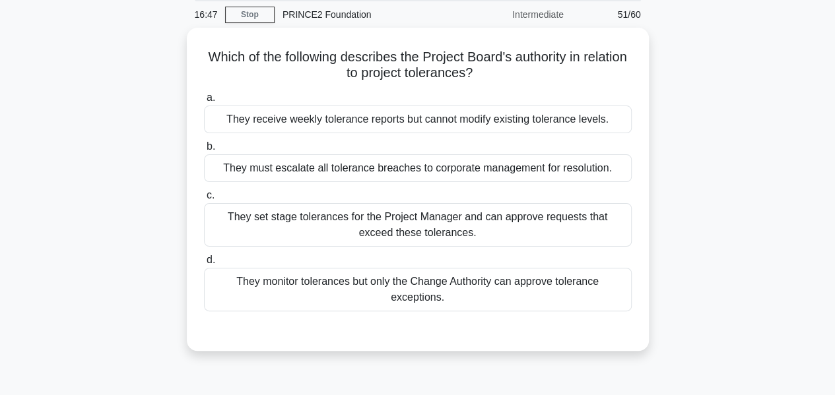
click at [236, 285] on div "They monitor tolerances but only the Change Authority can approve tolerance exc…" at bounding box center [418, 290] width 428 height 44
click at [204, 265] on input "d. They monitor tolerances but only the Change Authority can approve tolerance …" at bounding box center [204, 260] width 0 height 9
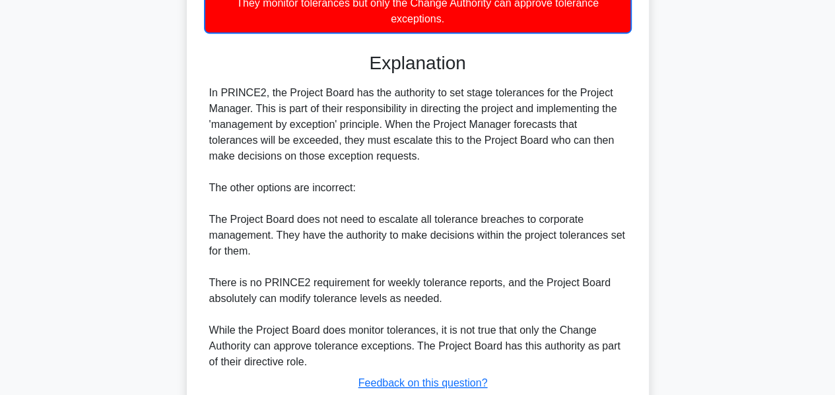
scroll to position [418, 0]
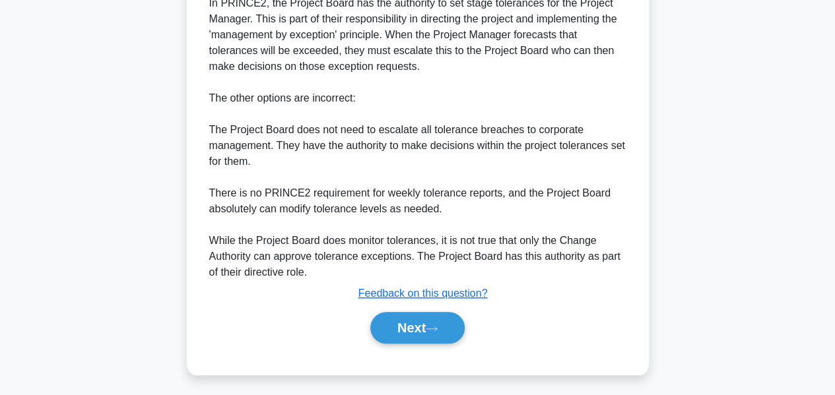
click at [402, 329] on button "Next" at bounding box center [417, 328] width 94 height 32
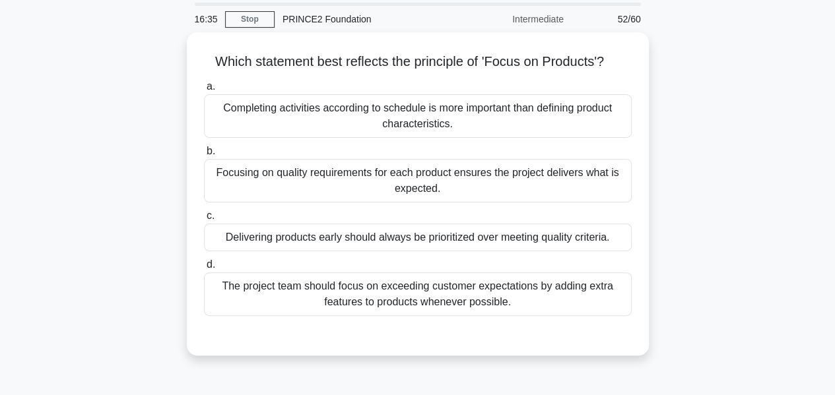
scroll to position [50, 0]
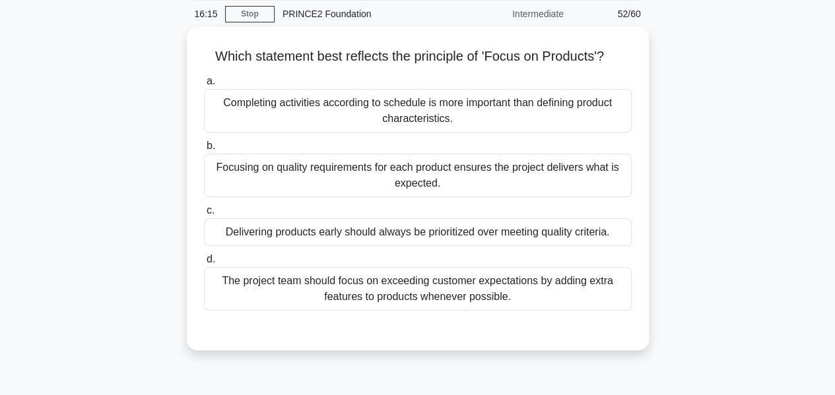
click at [218, 180] on div "Focusing on quality requirements for each product ensures the project delivers …" at bounding box center [418, 176] width 428 height 44
click at [204, 150] on input "b. Focusing on quality requirements for each product ensures the project delive…" at bounding box center [204, 146] width 0 height 9
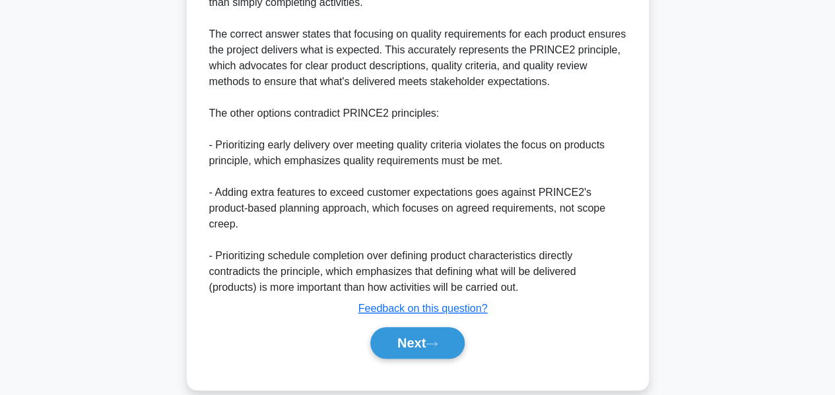
scroll to position [464, 0]
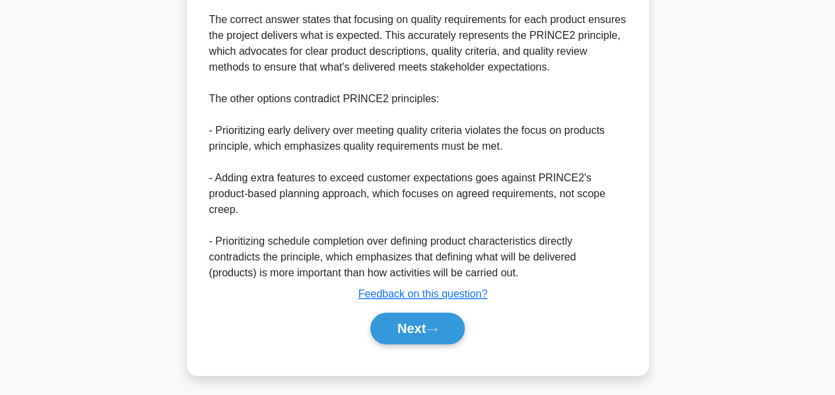
click at [410, 328] on button "Next" at bounding box center [417, 329] width 94 height 32
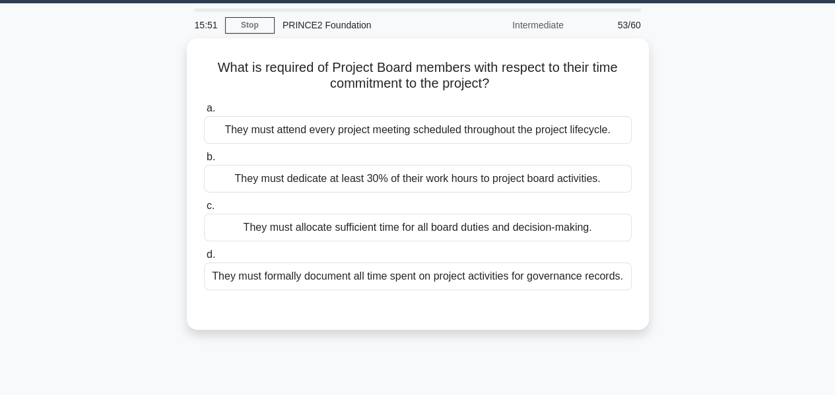
scroll to position [41, 0]
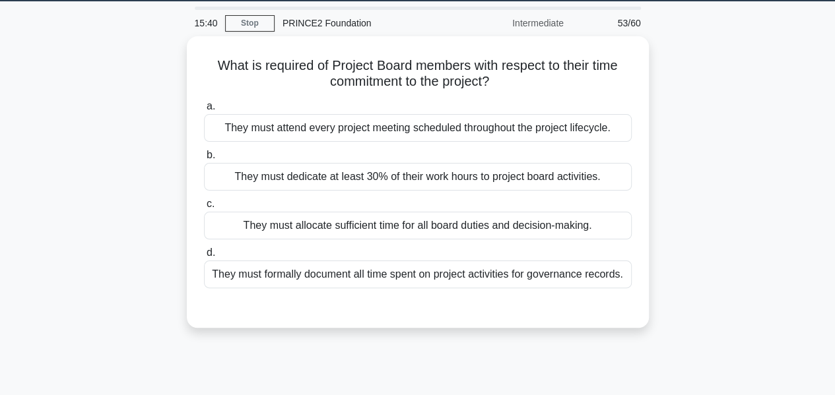
click at [234, 121] on div "They must attend every project meeting scheduled throughout the project lifecyc…" at bounding box center [418, 128] width 428 height 28
click at [204, 111] on input "a. They must attend every project meeting scheduled throughout the project life…" at bounding box center [204, 106] width 0 height 9
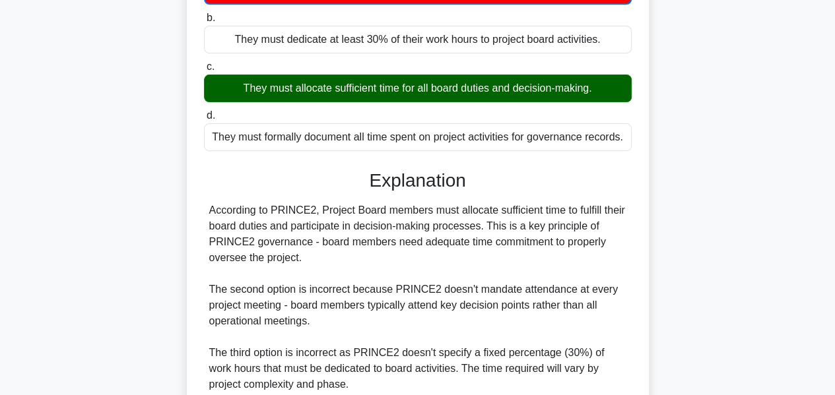
scroll to position [355, 0]
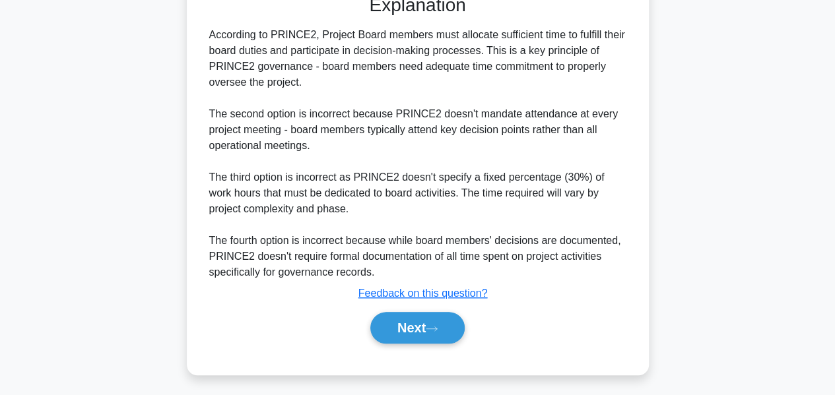
click at [389, 330] on button "Next" at bounding box center [417, 328] width 94 height 32
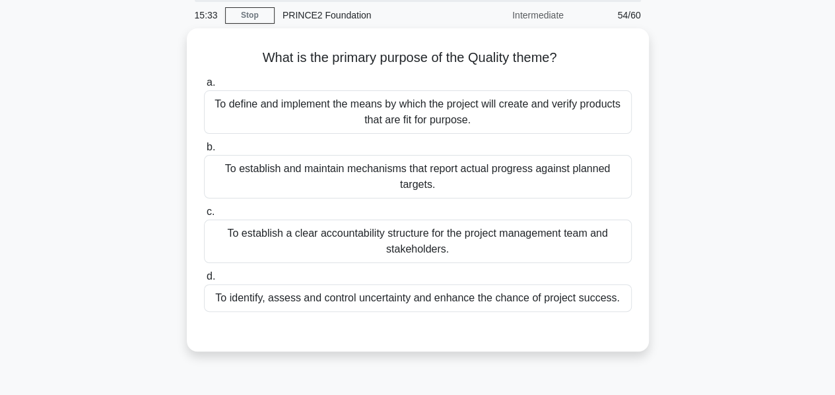
scroll to position [50, 0]
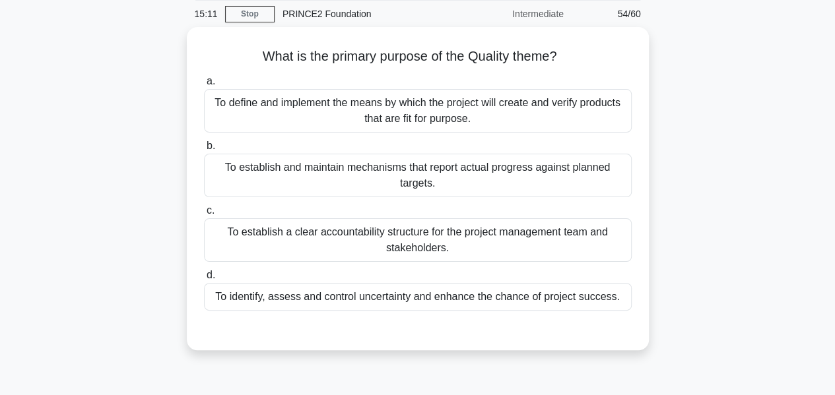
click at [605, 293] on div "To identify, assess and control uncertainty and enhance the chance of project s…" at bounding box center [418, 297] width 428 height 28
click at [204, 280] on input "d. To identify, assess and control uncertainty and enhance the chance of projec…" at bounding box center [204, 275] width 0 height 9
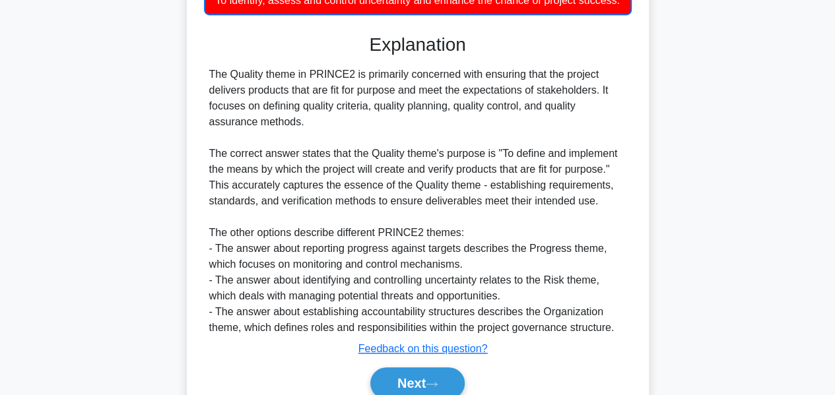
scroll to position [403, 0]
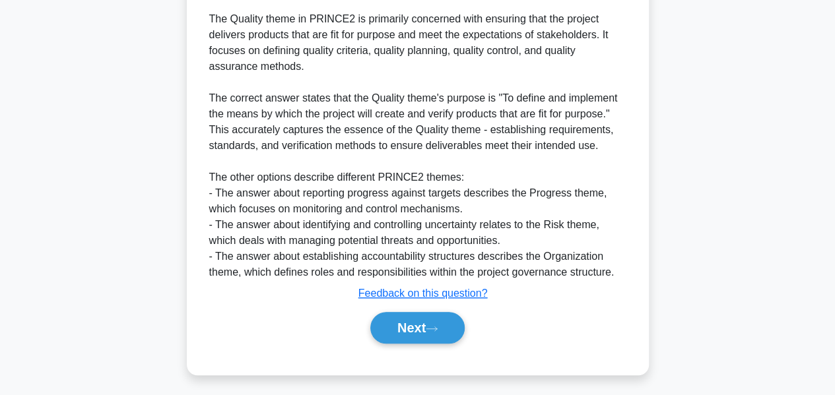
click at [441, 319] on button "Next" at bounding box center [417, 328] width 94 height 32
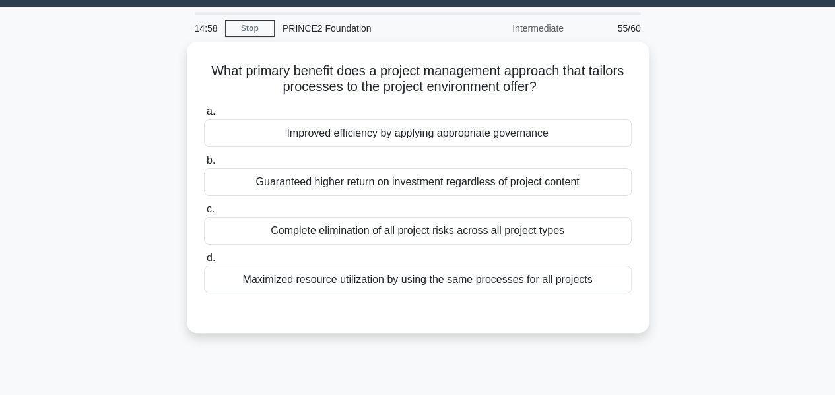
scroll to position [35, 0]
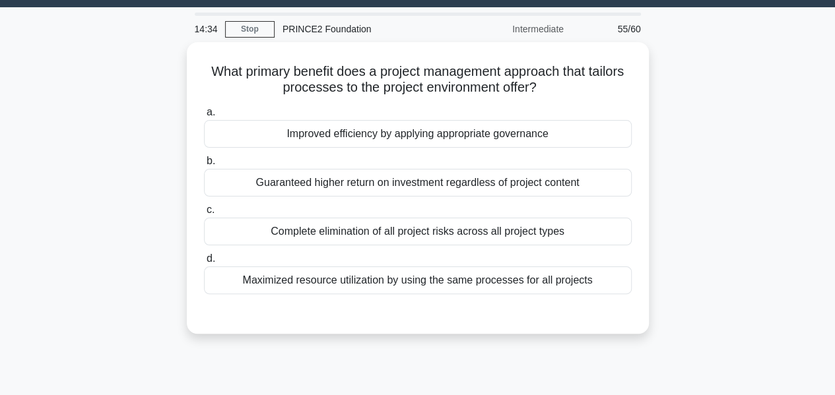
click at [560, 238] on div "Complete elimination of all project risks across all project types" at bounding box center [418, 232] width 428 height 28
click at [204, 215] on input "c. Complete elimination of all project risks across all project types" at bounding box center [204, 210] width 0 height 9
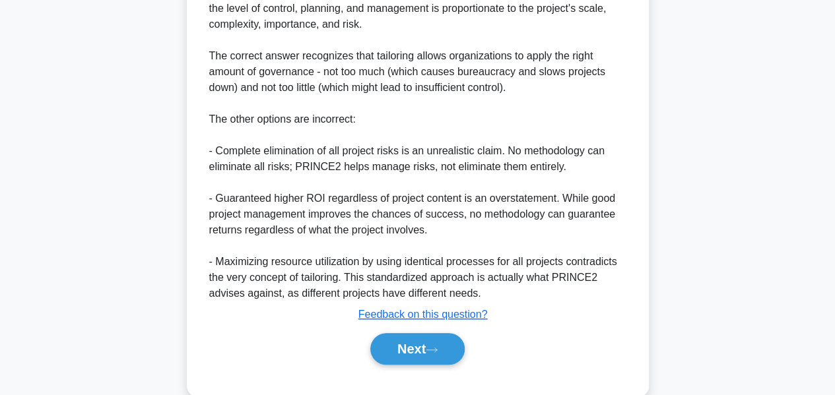
click at [427, 349] on button "Next" at bounding box center [417, 349] width 94 height 32
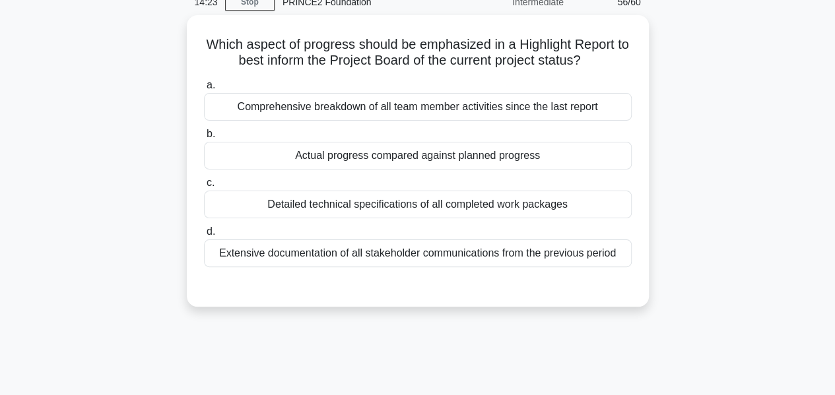
scroll to position [55, 0]
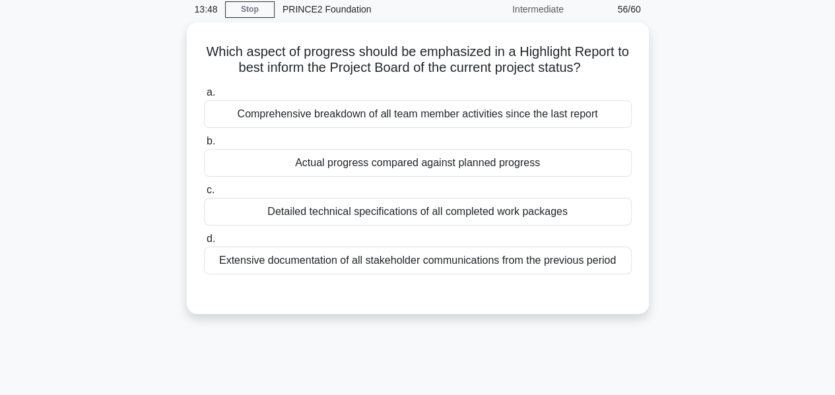
click at [584, 161] on div "Actual progress compared against planned progress" at bounding box center [418, 163] width 428 height 28
click at [204, 146] on input "b. Actual progress compared against planned progress" at bounding box center [204, 141] width 0 height 9
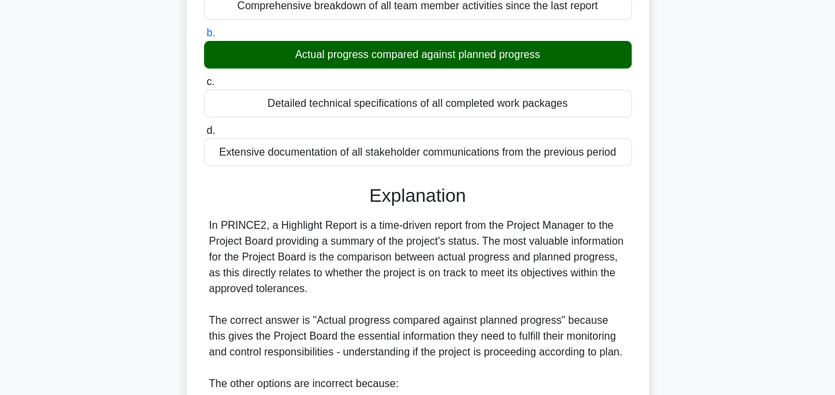
scroll to position [496, 0]
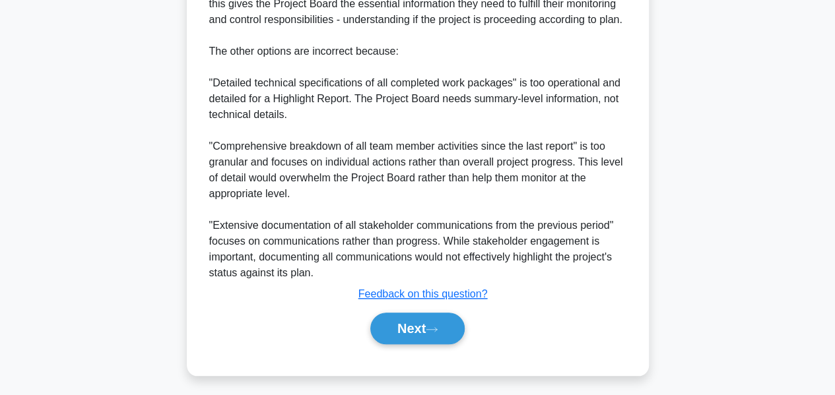
click at [453, 324] on button "Next" at bounding box center [417, 329] width 94 height 32
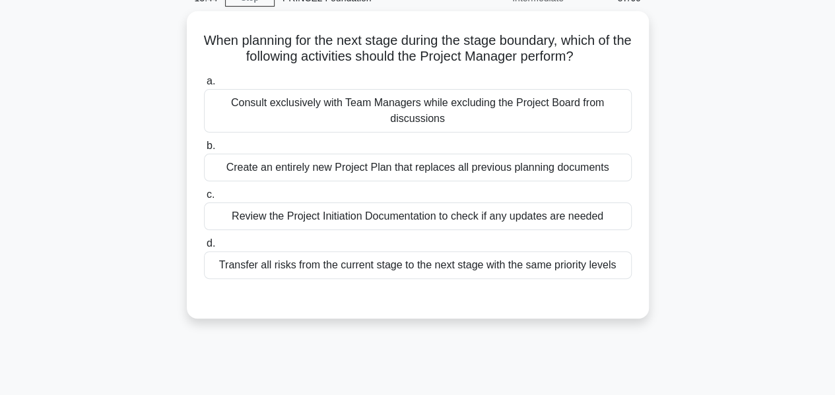
scroll to position [60, 0]
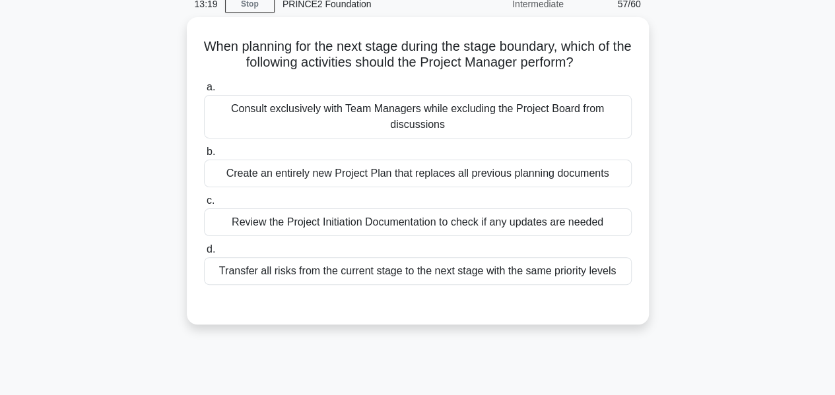
click at [593, 222] on div "Review the Project Initiation Documentation to check if any updates are needed" at bounding box center [418, 223] width 428 height 28
click at [204, 205] on input "c. Review the Project Initiation Documentation to check if any updates are need…" at bounding box center [204, 201] width 0 height 9
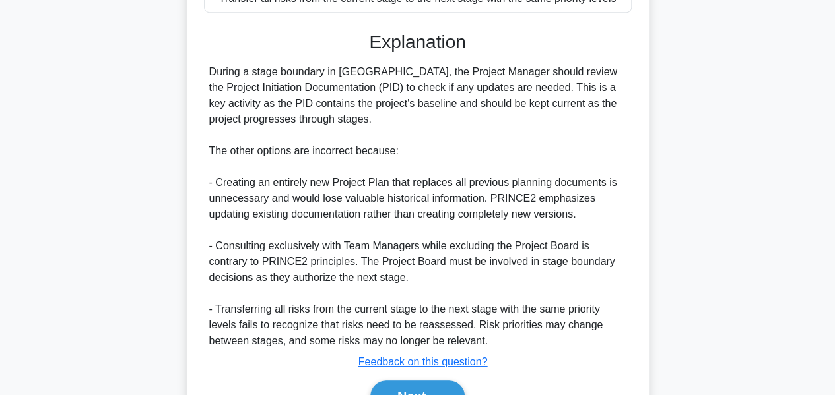
scroll to position [401, 0]
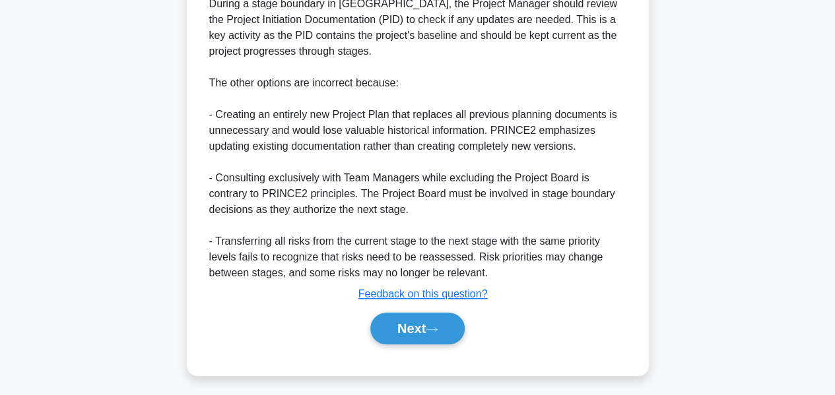
click at [430, 328] on button "Next" at bounding box center [417, 329] width 94 height 32
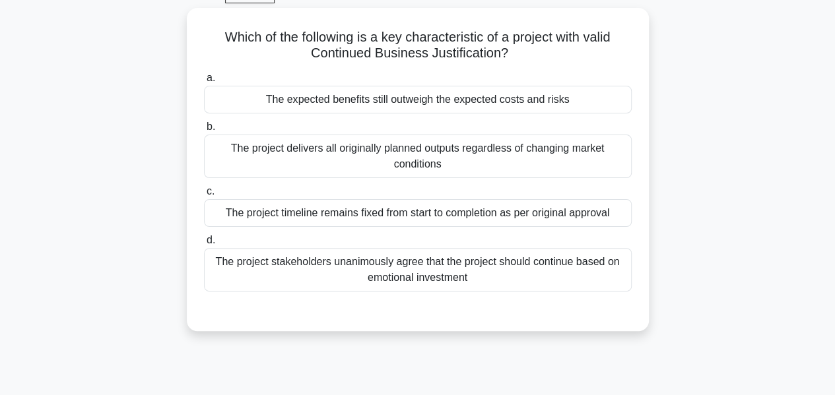
scroll to position [69, 0]
click at [582, 90] on div "The expected benefits still outweigh the expected costs and risks" at bounding box center [418, 100] width 428 height 28
click at [204, 83] on input "a. The expected benefits still outweigh the expected costs and risks" at bounding box center [204, 79] width 0 height 9
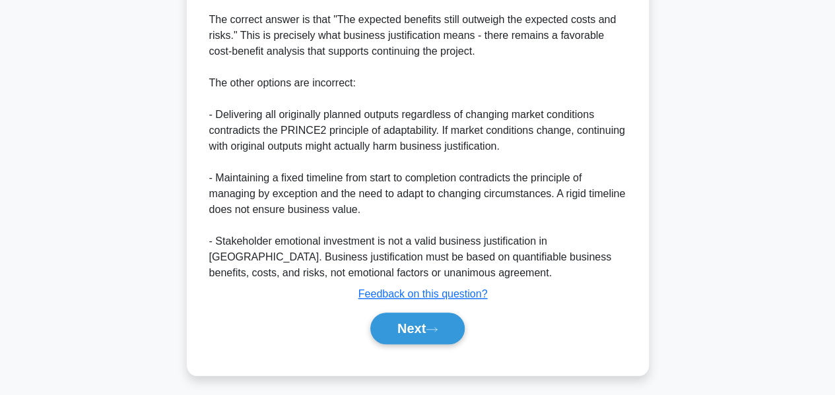
click at [444, 328] on button "Next" at bounding box center [417, 329] width 94 height 32
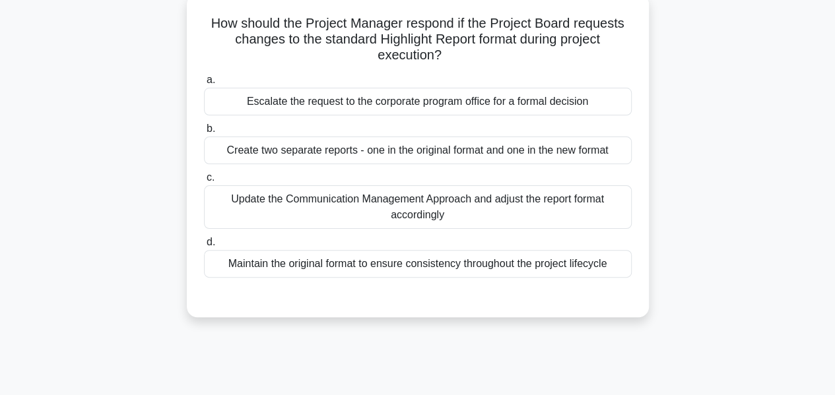
scroll to position [83, 0]
click at [599, 211] on div "Update the Communication Management Approach and adjust the report format accor…" at bounding box center [418, 208] width 428 height 44
click at [204, 183] on input "c. Update the Communication Management Approach and adjust the report format ac…" at bounding box center [204, 178] width 0 height 9
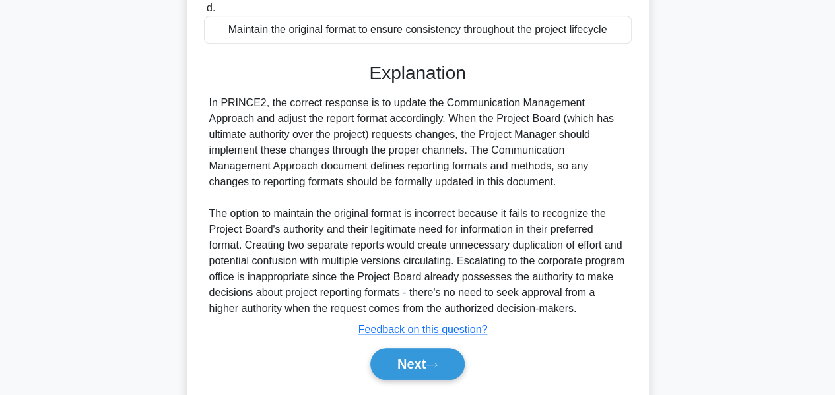
scroll to position [353, 0]
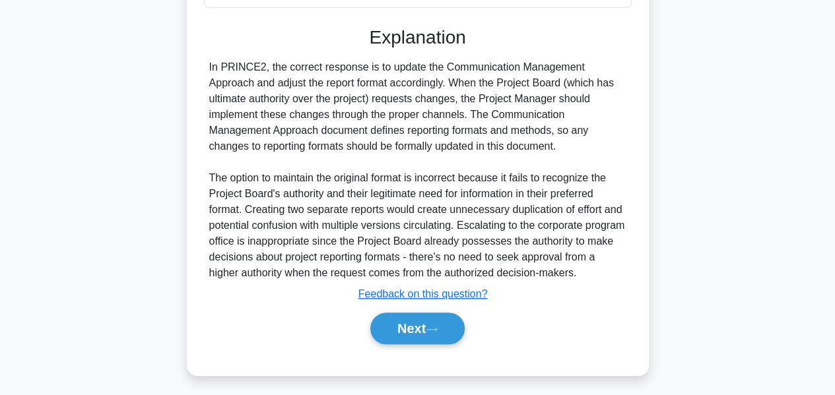
click at [438, 326] on icon at bounding box center [432, 329] width 12 height 7
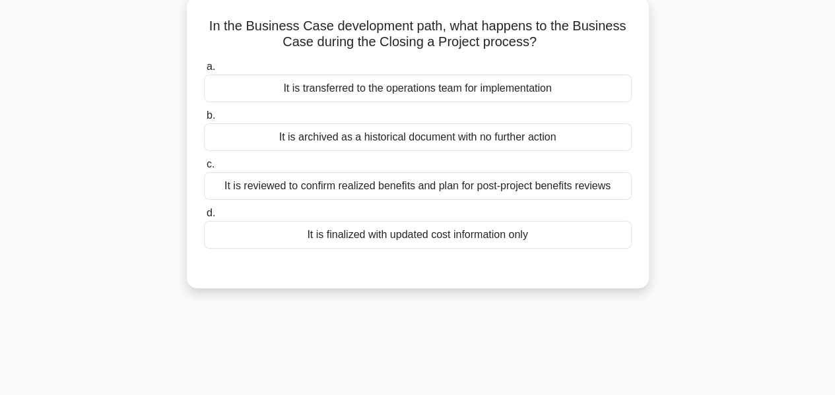
scroll to position [79, 0]
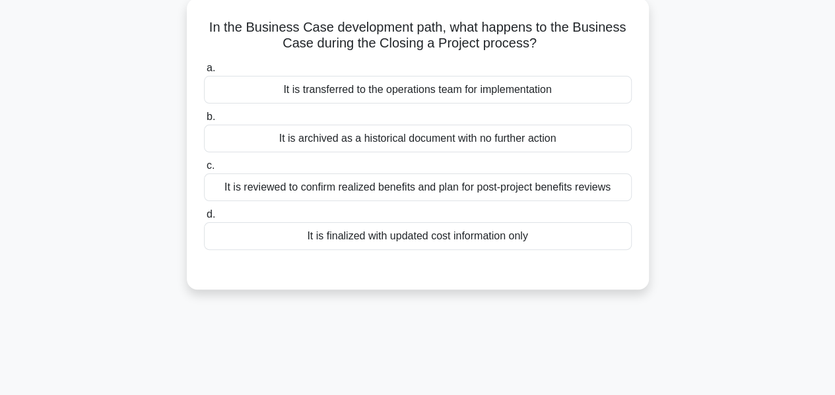
click at [613, 189] on div "It is reviewed to confirm realized benefits and plan for post-project benefits …" at bounding box center [418, 188] width 428 height 28
click at [204, 170] on input "c. It is reviewed to confirm realized benefits and plan for post-project benefi…" at bounding box center [204, 166] width 0 height 9
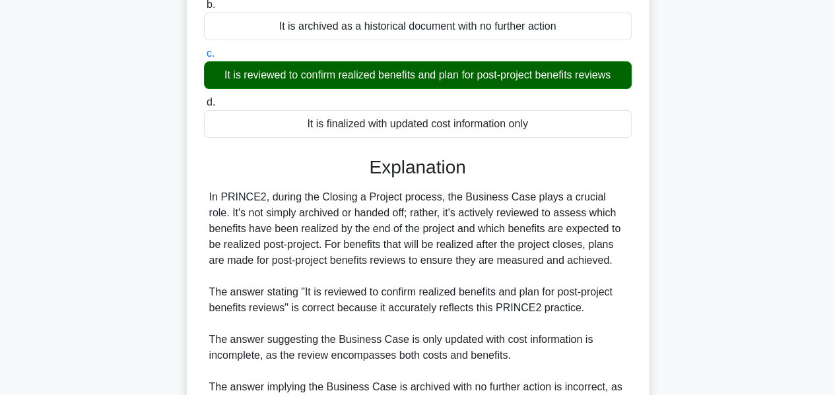
scroll to position [385, 0]
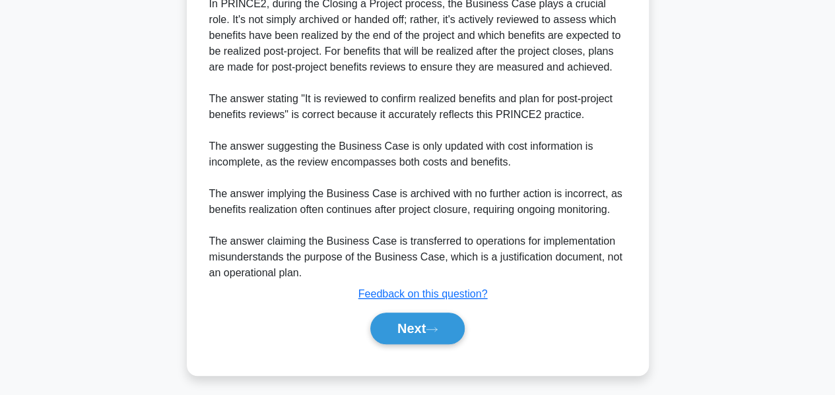
click at [436, 326] on icon at bounding box center [432, 329] width 12 height 7
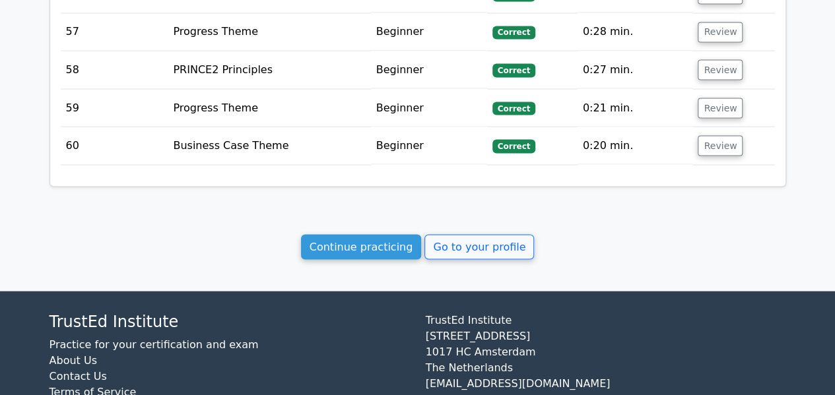
scroll to position [3710, 0]
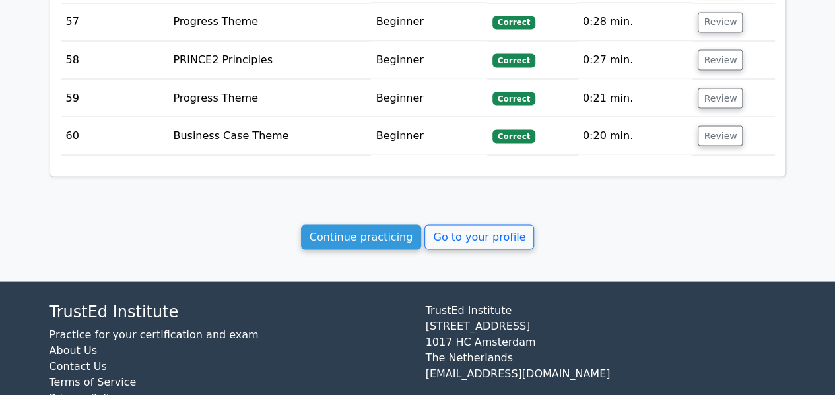
click at [368, 224] on link "Continue practicing" at bounding box center [361, 236] width 121 height 25
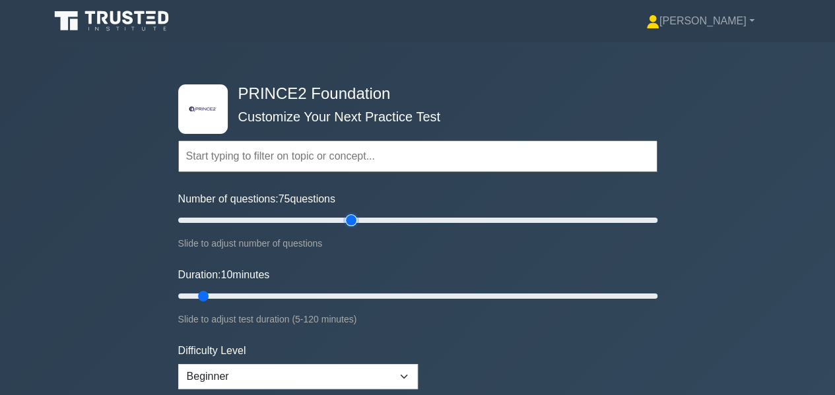
click at [354, 220] on input "Number of questions: 75 questions" at bounding box center [417, 221] width 479 height 16
click at [339, 217] on input "Number of questions: 70 questions" at bounding box center [417, 221] width 479 height 16
click at [329, 219] on input "Number of questions: 65 questions" at bounding box center [417, 221] width 479 height 16
type input "60"
click at [319, 222] on input "Number of questions: 60 questions" at bounding box center [417, 221] width 479 height 16
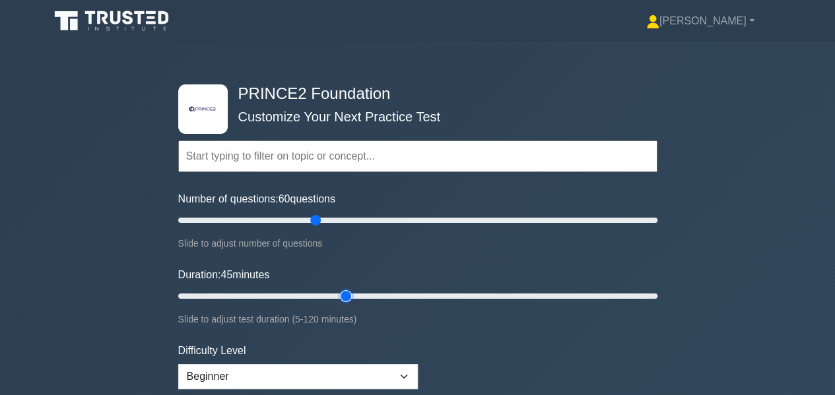
click at [354, 294] on input "Duration: 45 minutes" at bounding box center [417, 296] width 479 height 16
click at [366, 294] on input "Duration: 50 minutes" at bounding box center [417, 296] width 479 height 16
click at [379, 295] on input "Duration: 55 minutes" at bounding box center [417, 296] width 479 height 16
type input "60"
click at [399, 296] on input "Duration: 60 minutes" at bounding box center [417, 296] width 479 height 16
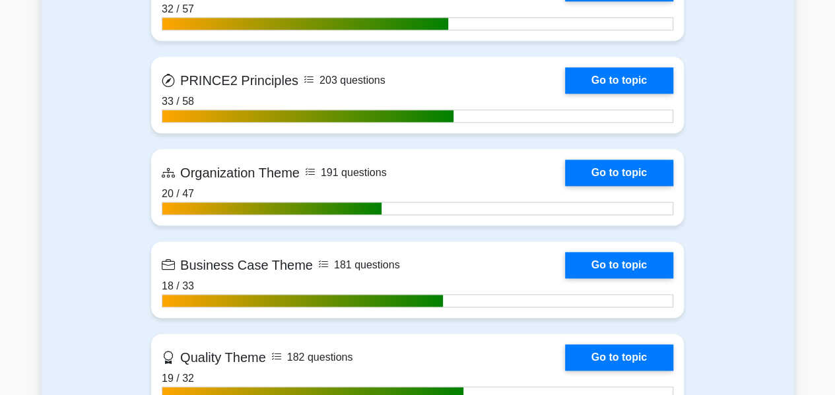
scroll to position [669, 0]
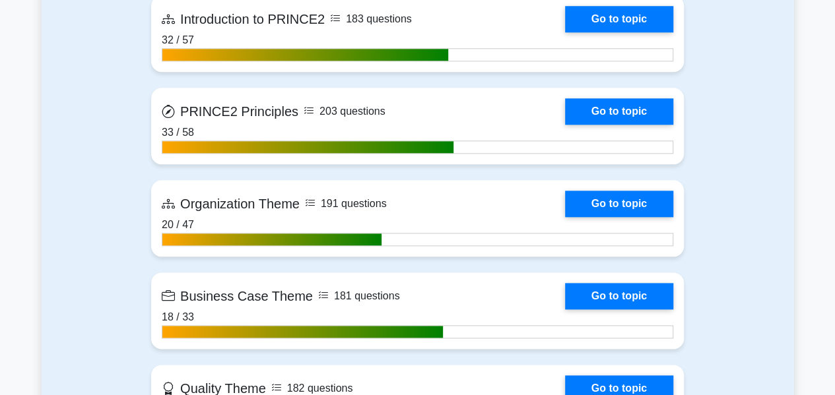
click at [565, 217] on link "Go to topic" at bounding box center [619, 204] width 108 height 26
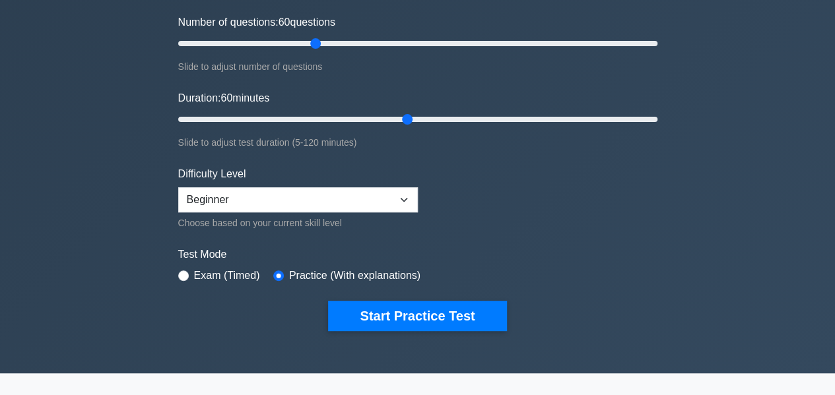
scroll to position [178, 0]
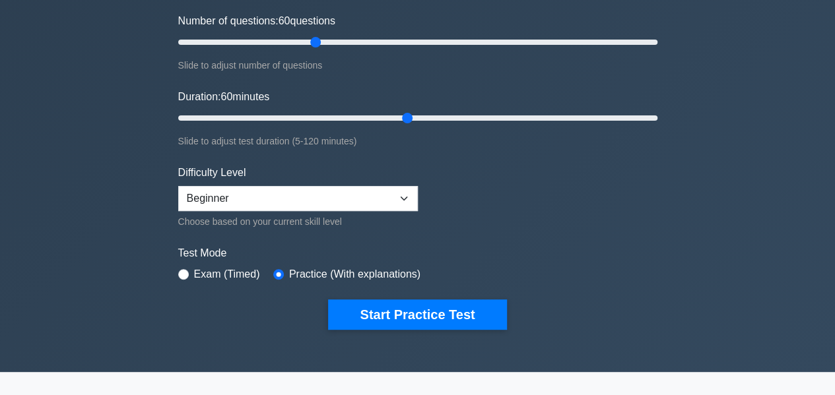
click at [435, 301] on button "Start Practice Test" at bounding box center [417, 315] width 178 height 30
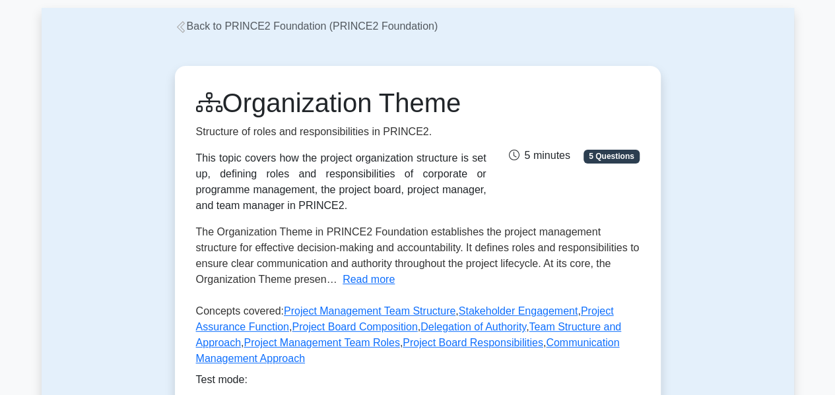
scroll to position [65, 0]
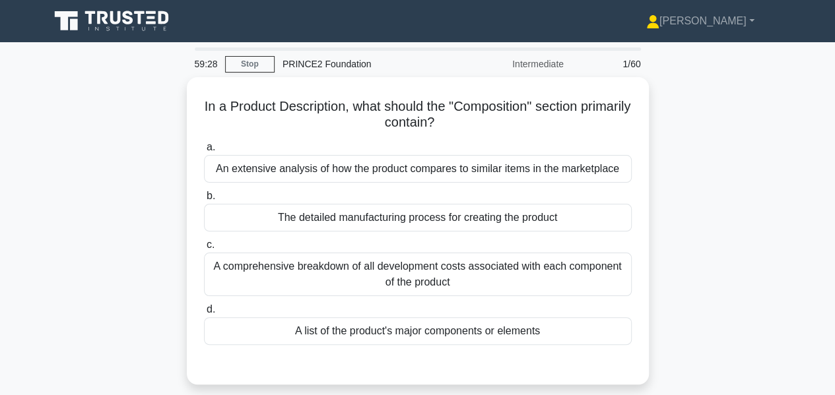
click at [469, 222] on div "The detailed manufacturing process for creating the product" at bounding box center [418, 218] width 428 height 28
click at [204, 201] on input "b. The detailed manufacturing process for creating the product" at bounding box center [204, 196] width 0 height 9
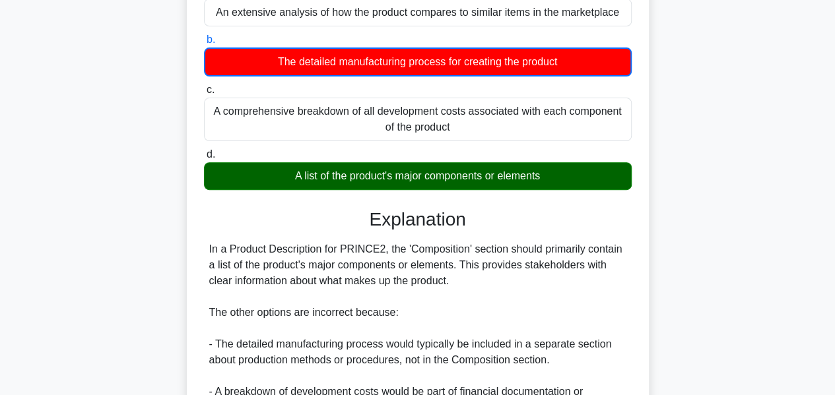
scroll to position [355, 0]
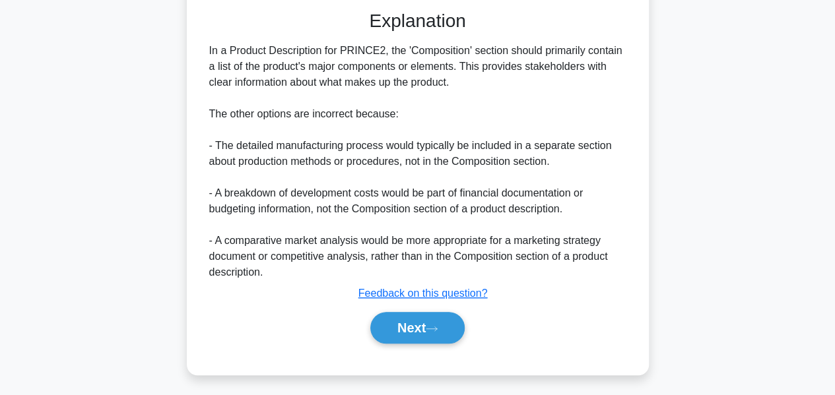
click at [408, 319] on button "Next" at bounding box center [417, 328] width 94 height 32
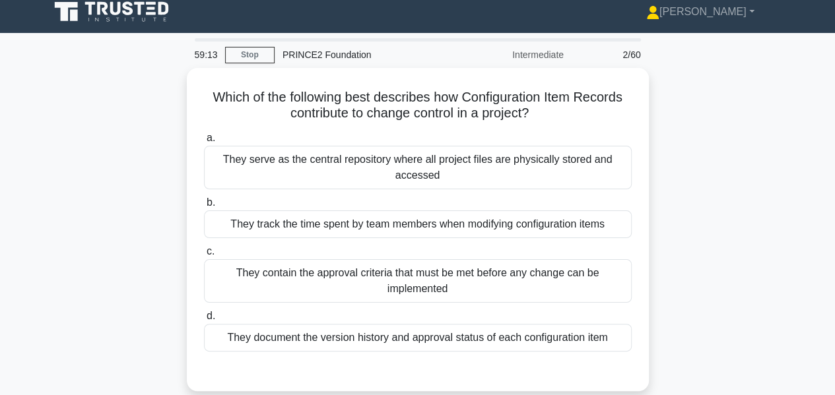
scroll to position [27, 0]
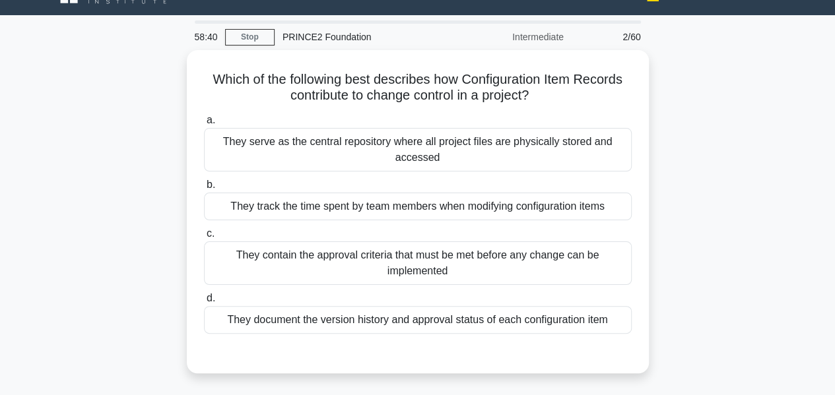
click at [442, 317] on div "They document the version history and approval status of each configuration item" at bounding box center [418, 320] width 428 height 28
click at [204, 303] on input "d. They document the version history and approval status of each configuration …" at bounding box center [204, 298] width 0 height 9
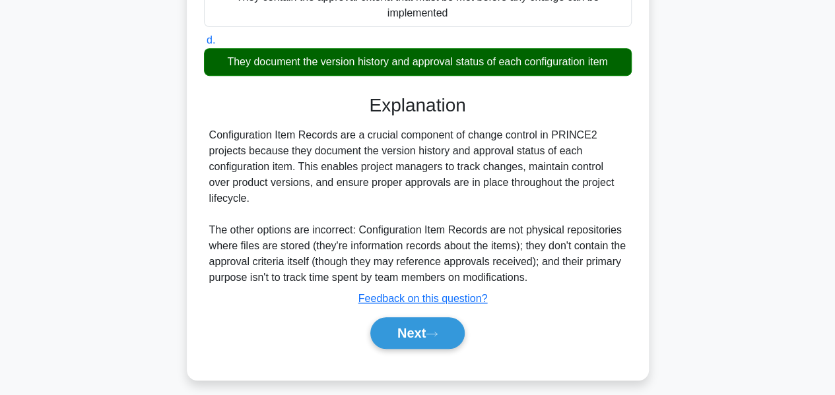
scroll to position [318, 0]
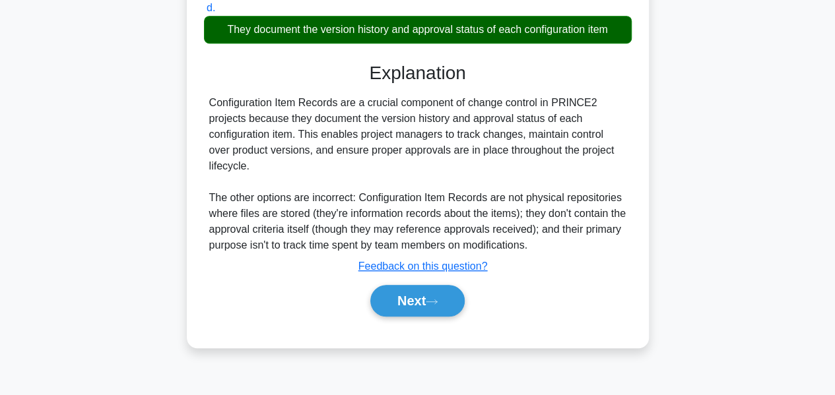
click at [445, 308] on button "Next" at bounding box center [417, 301] width 94 height 32
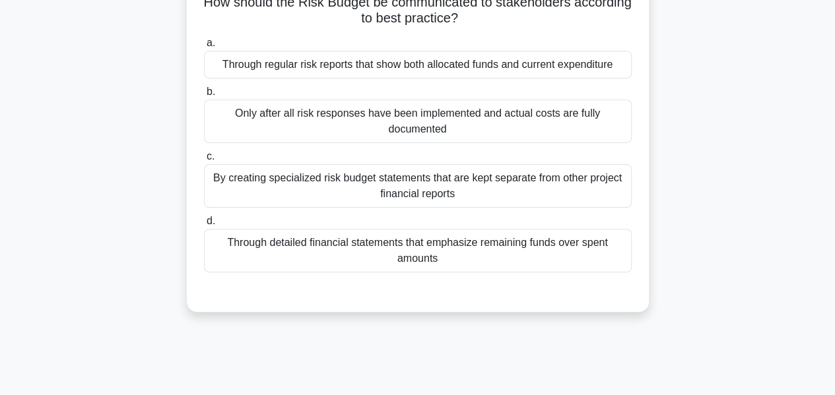
scroll to position [95, 0]
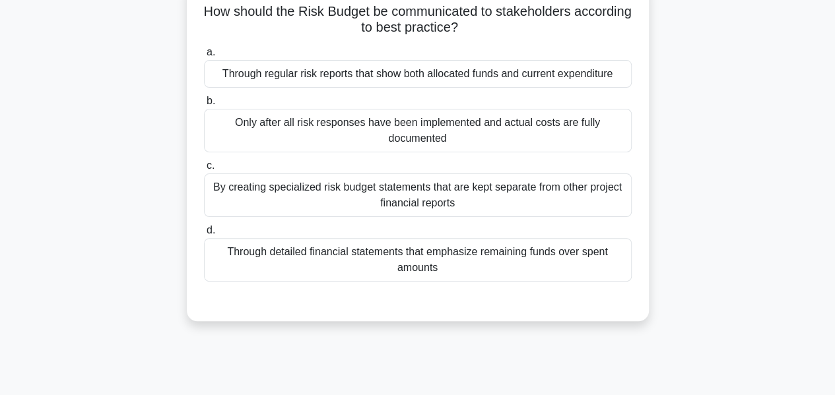
click at [560, 143] on div "Only after all risk responses have been implemented and actual costs are fully …" at bounding box center [418, 131] width 428 height 44
click at [204, 106] on input "b. Only after all risk responses have been implemented and actual costs are ful…" at bounding box center [204, 101] width 0 height 9
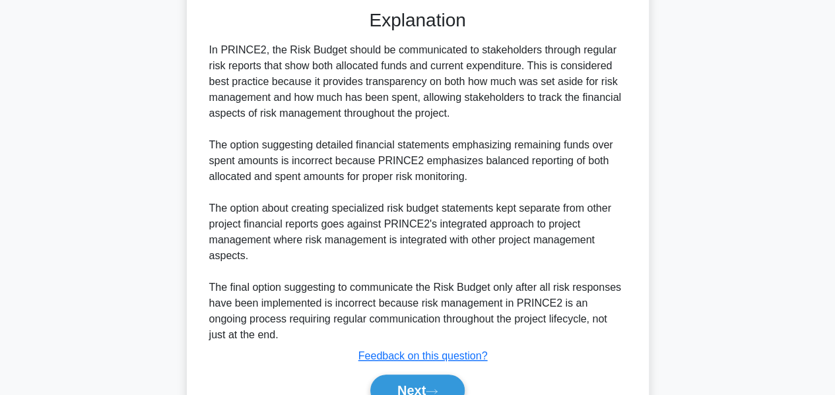
scroll to position [450, 0]
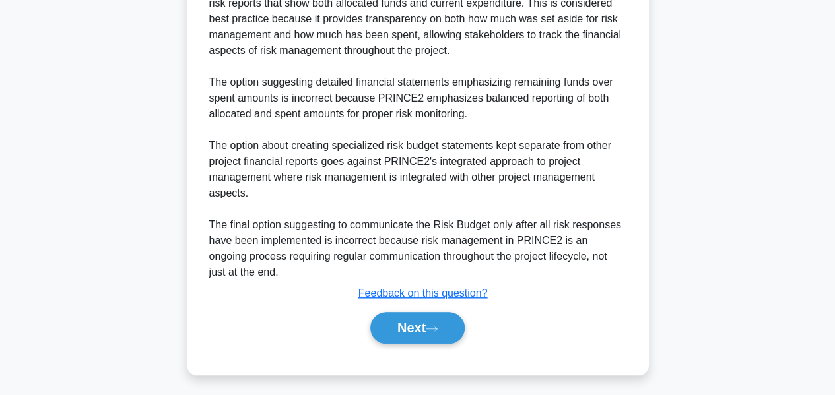
click at [438, 325] on icon at bounding box center [432, 328] width 12 height 7
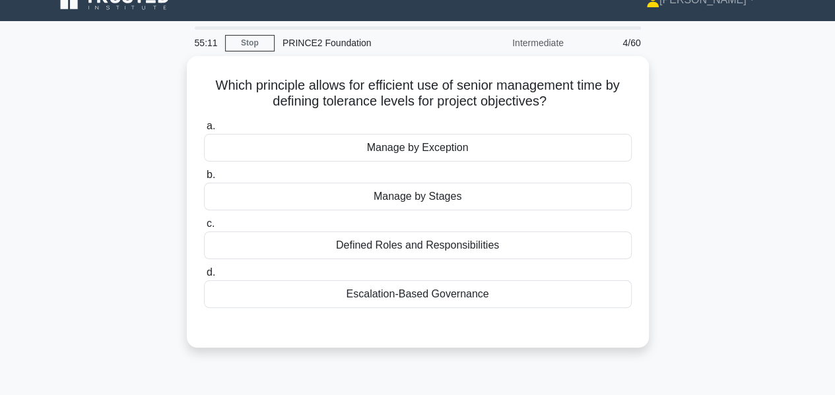
scroll to position [36, 0]
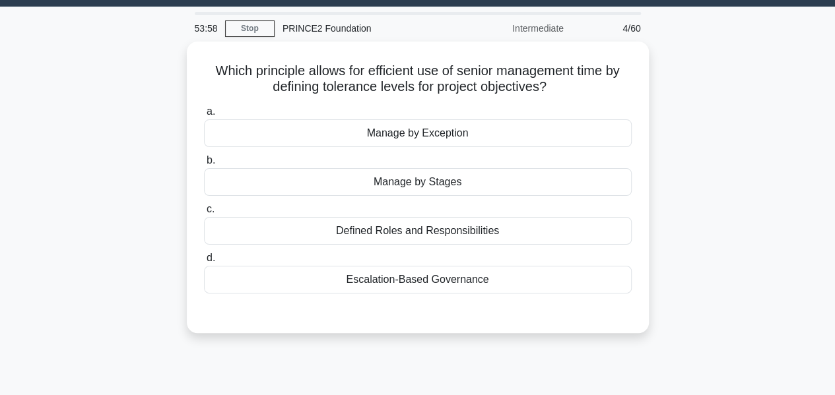
click at [500, 127] on div "Manage by Exception" at bounding box center [418, 133] width 428 height 28
click at [204, 116] on input "a. Manage by Exception" at bounding box center [204, 112] width 0 height 9
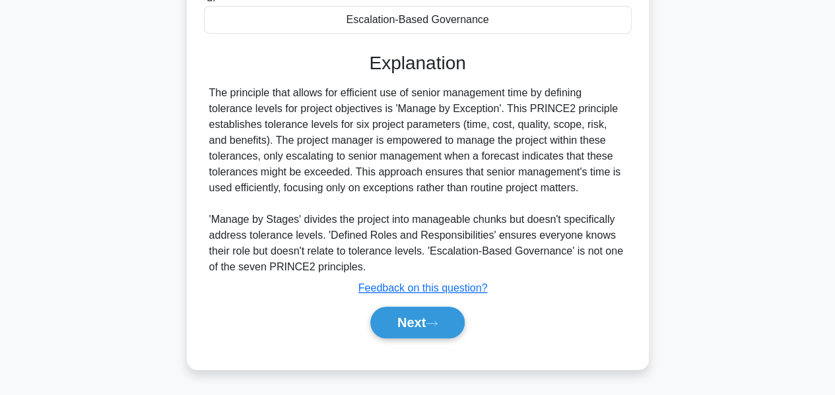
scroll to position [318, 0]
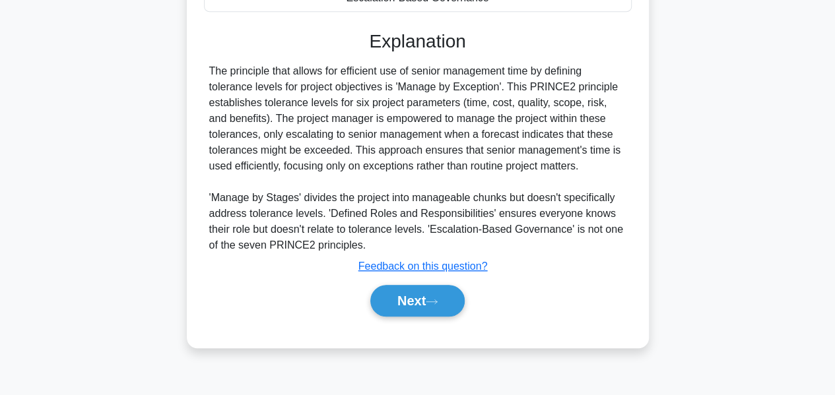
click at [455, 296] on button "Next" at bounding box center [417, 301] width 94 height 32
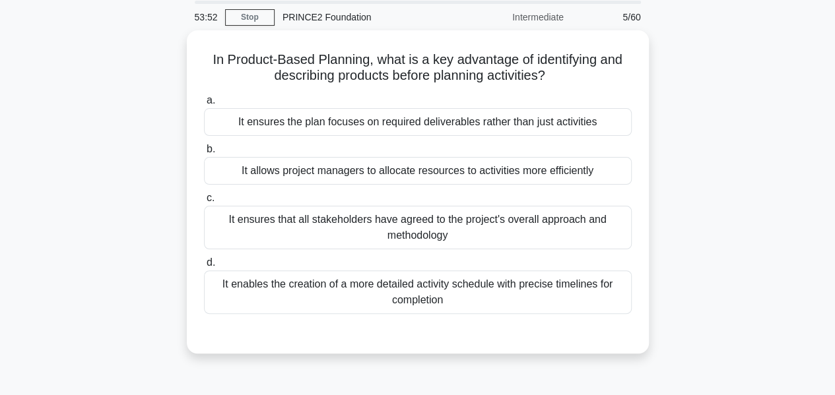
scroll to position [44, 0]
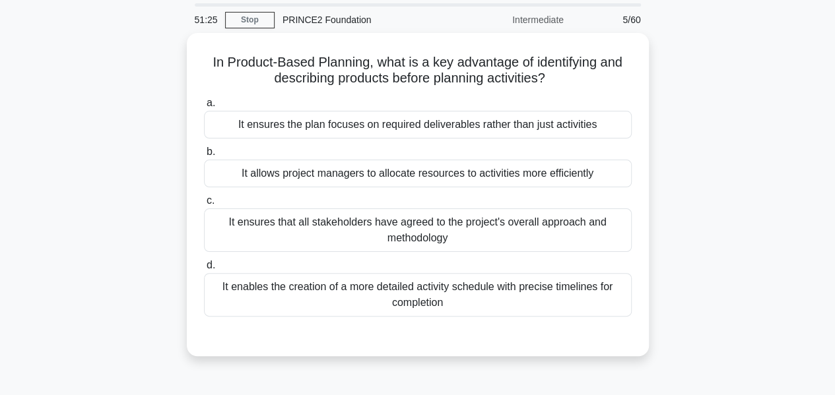
click at [589, 116] on div "It ensures the plan focuses on required deliverables rather than just activities" at bounding box center [418, 125] width 428 height 28
click at [204, 108] on input "a. It ensures the plan focuses on required deliverables rather than just activi…" at bounding box center [204, 103] width 0 height 9
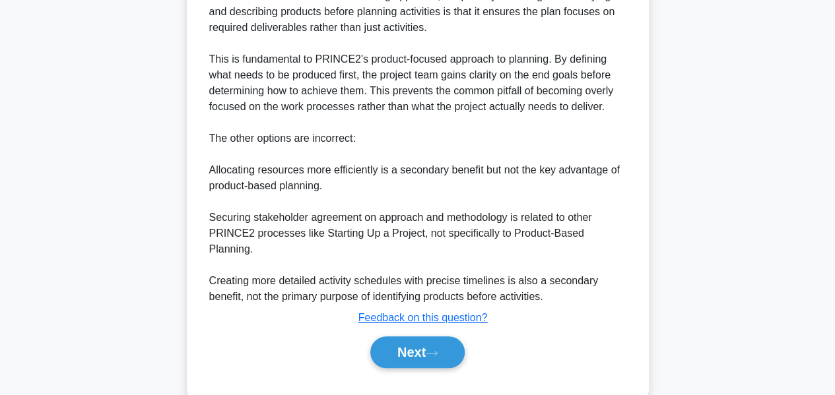
scroll to position [432, 0]
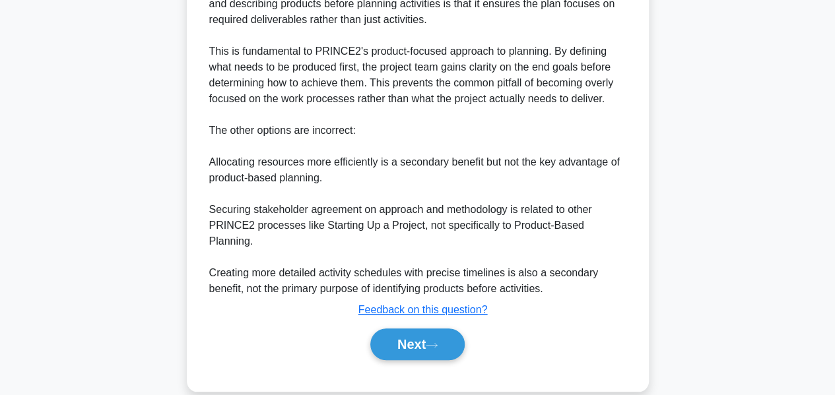
click at [422, 329] on button "Next" at bounding box center [417, 345] width 94 height 32
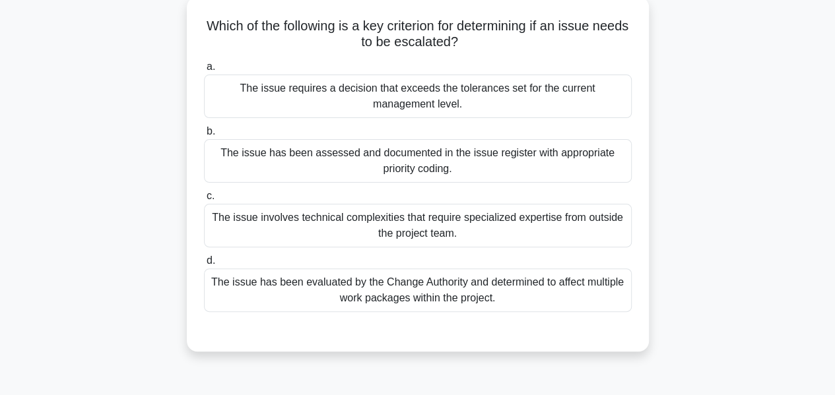
scroll to position [81, 0]
click at [735, 188] on div "Which of the following is a key criterion for determining if an issue needs to …" at bounding box center [418, 181] width 752 height 371
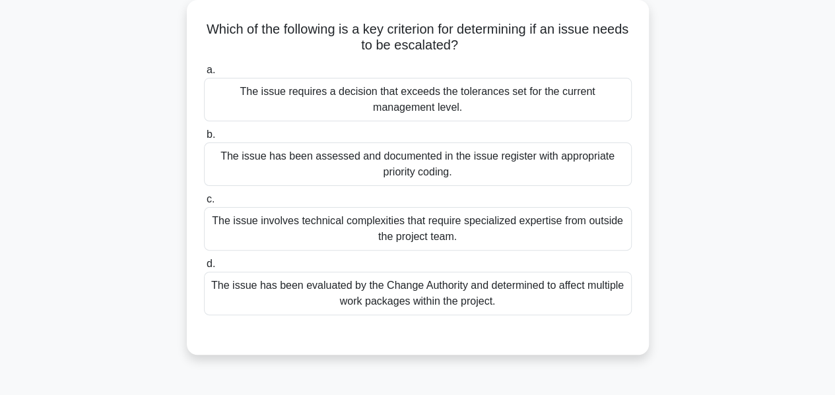
scroll to position [83, 0]
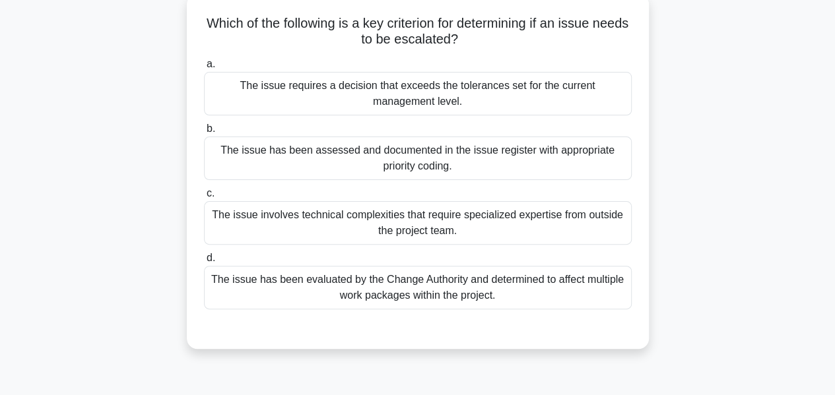
click at [496, 273] on div "The issue has been evaluated by the Change Authority and determined to affect m…" at bounding box center [418, 288] width 428 height 44
click at [204, 263] on input "d. The issue has been evaluated by the Change Authority and determined to affec…" at bounding box center [204, 258] width 0 height 9
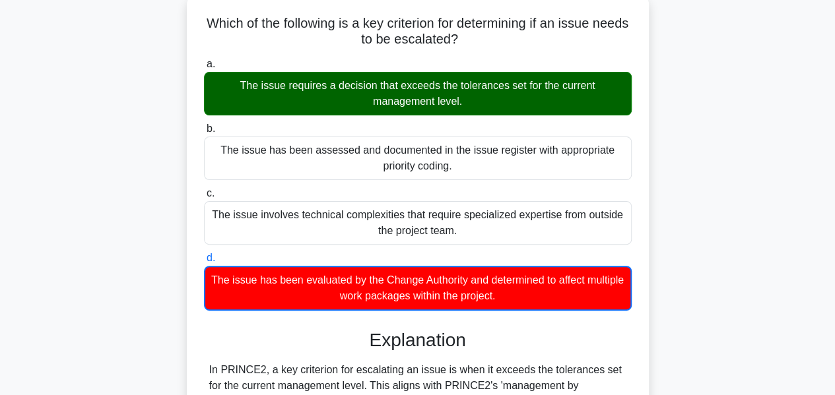
click at [444, 75] on div "The issue requires a decision that exceeds the tolerances set for the current m…" at bounding box center [418, 94] width 428 height 44
click at [204, 69] on input "a. The issue requires a decision that exceeds the tolerances set for the curren…" at bounding box center [204, 64] width 0 height 9
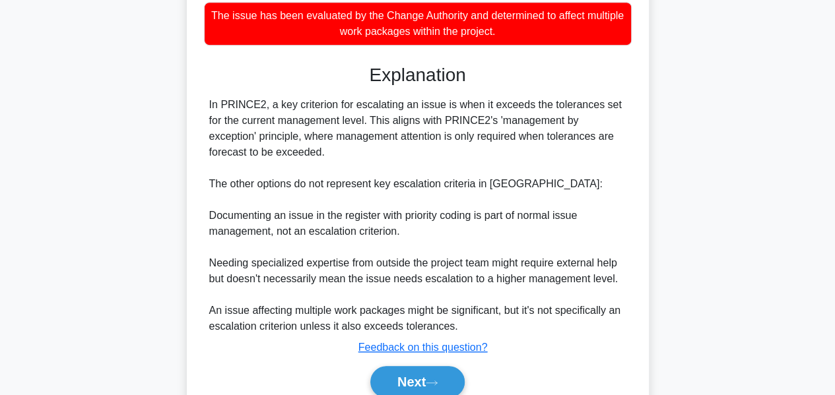
scroll to position [401, 0]
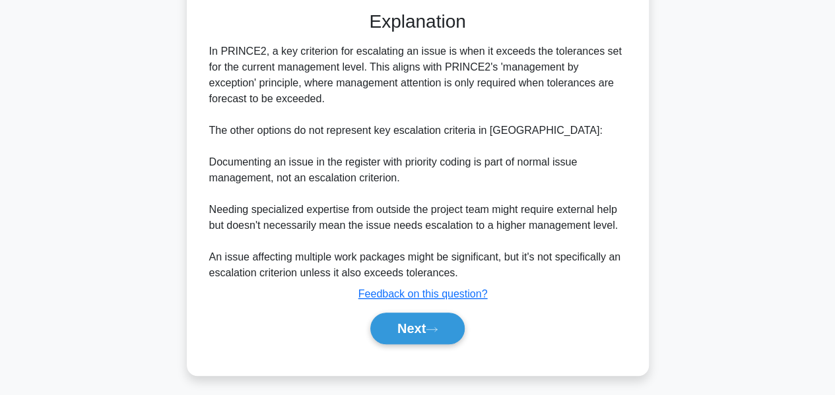
click at [423, 327] on button "Next" at bounding box center [417, 329] width 94 height 32
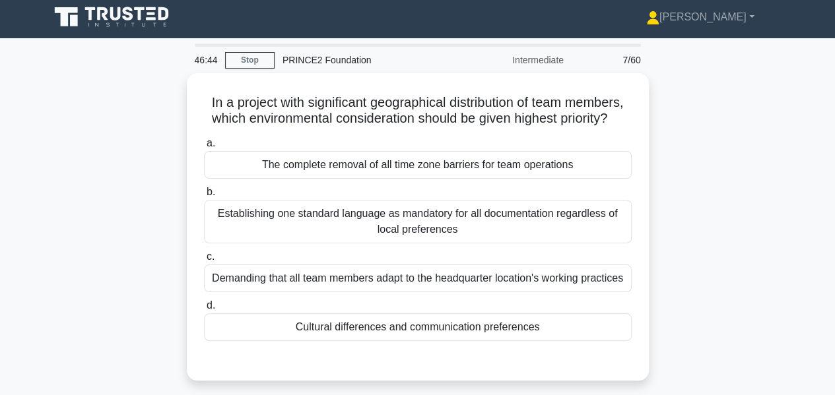
scroll to position [0, 0]
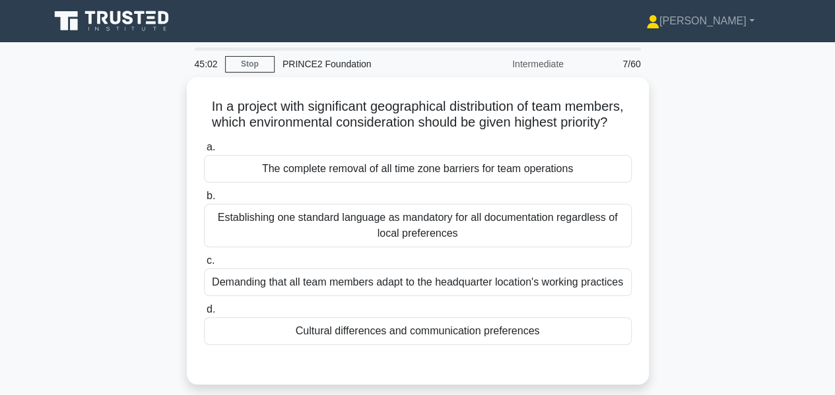
click at [523, 345] on div "Cultural differences and communication preferences" at bounding box center [418, 332] width 428 height 28
click at [204, 314] on input "d. Cultural differences and communication preferences" at bounding box center [204, 310] width 0 height 9
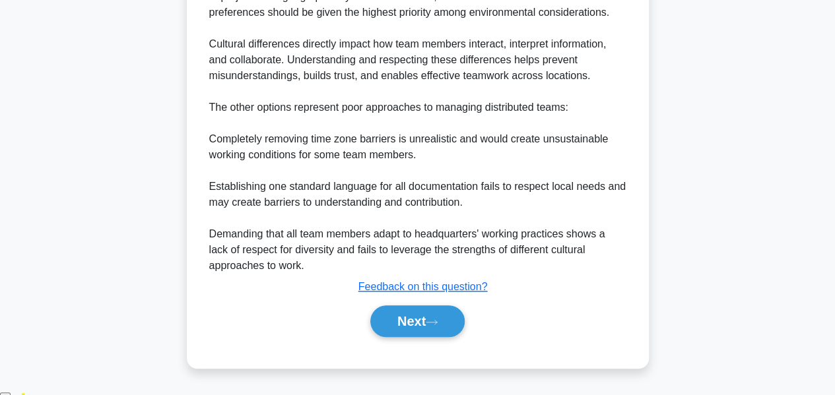
scroll to position [417, 0]
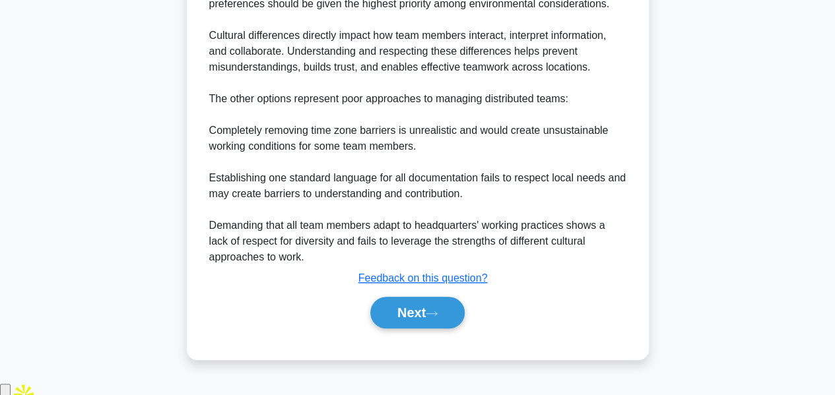
click at [444, 327] on button "Next" at bounding box center [417, 313] width 94 height 32
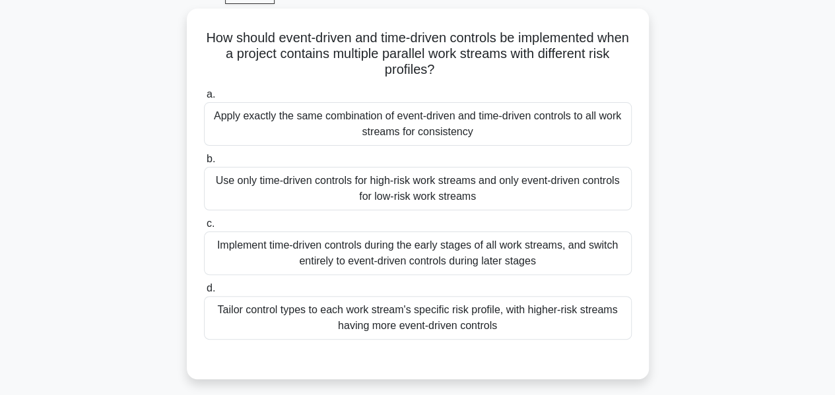
scroll to position [67, 0]
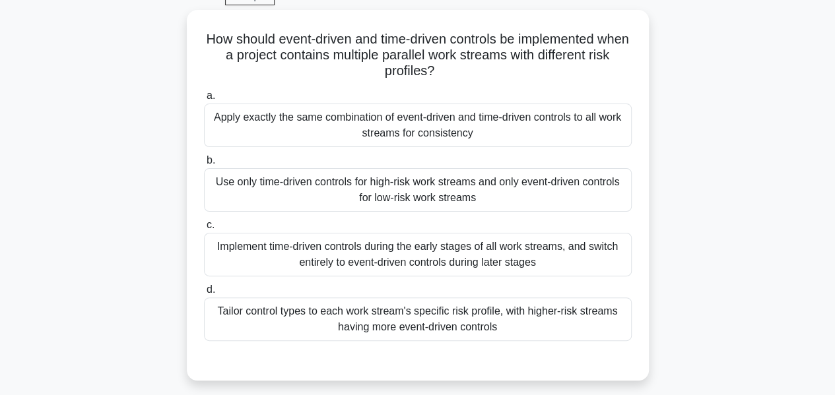
click at [418, 261] on div "Implement time-driven controls during the early stages of all work streams, and…" at bounding box center [418, 255] width 428 height 44
click at [204, 230] on input "c. Implement time-driven controls during the early stages of all work streams, …" at bounding box center [204, 225] width 0 height 9
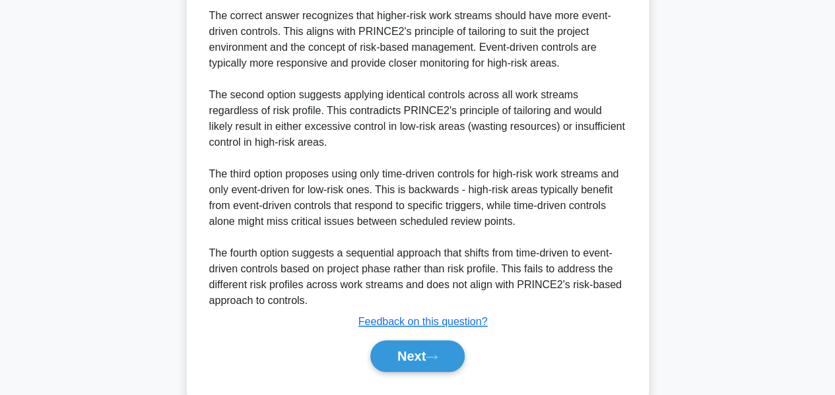
scroll to position [545, 0]
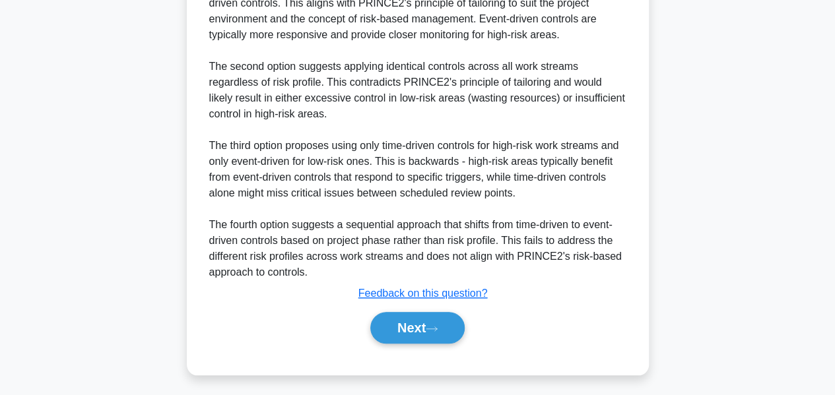
click at [415, 331] on button "Next" at bounding box center [417, 328] width 94 height 32
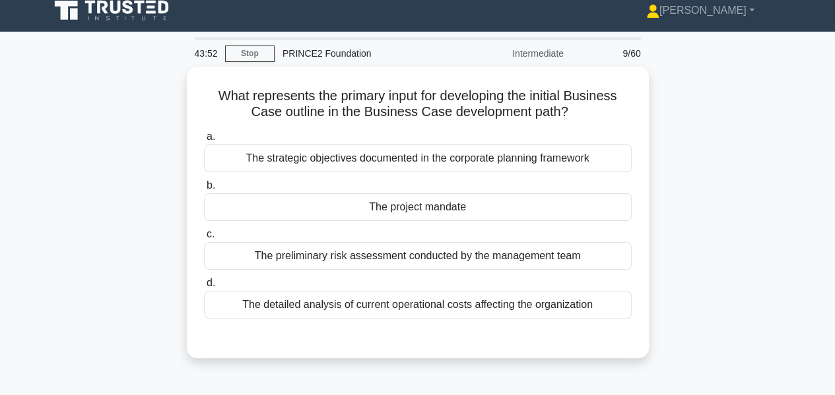
scroll to position [0, 0]
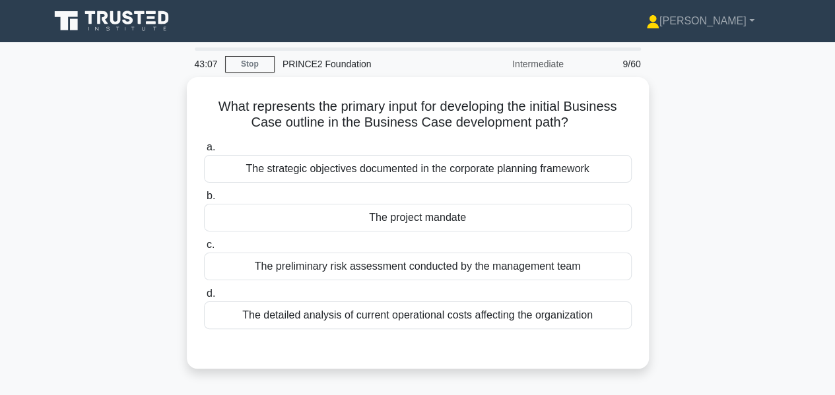
click at [438, 214] on div "The project mandate" at bounding box center [418, 218] width 428 height 28
click at [204, 201] on input "b. The project mandate" at bounding box center [204, 196] width 0 height 9
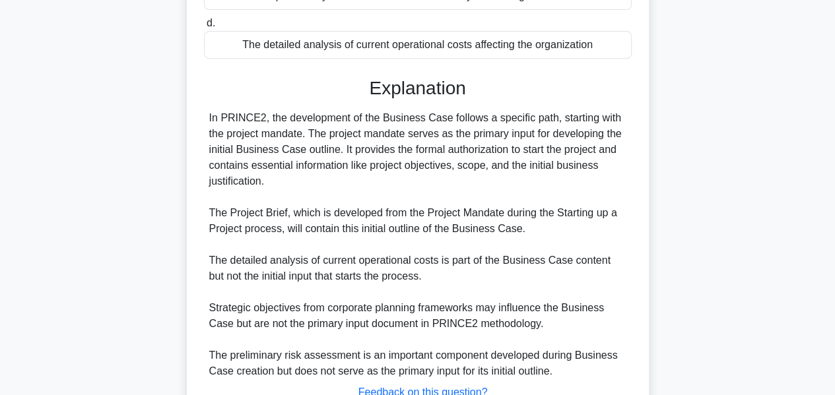
scroll to position [369, 0]
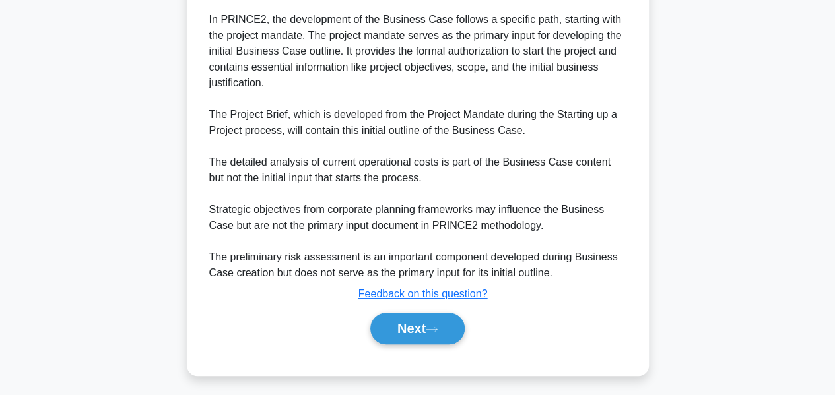
click at [431, 320] on button "Next" at bounding box center [417, 329] width 94 height 32
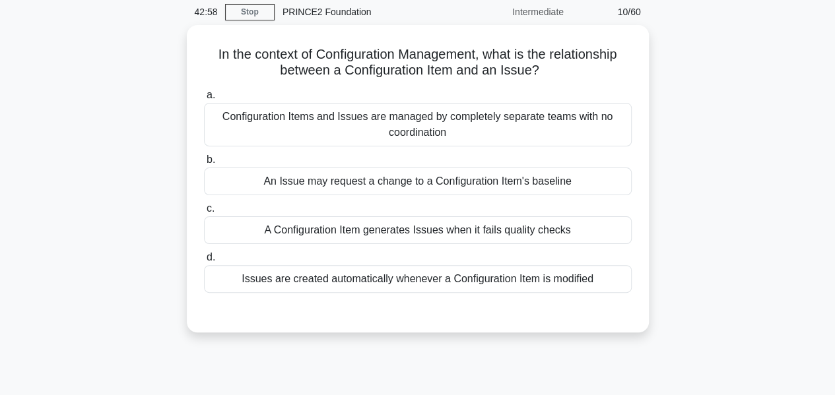
scroll to position [51, 0]
click at [508, 113] on div "Configuration Items and Issues are managed by completely separate teams with no…" at bounding box center [418, 126] width 428 height 44
click at [204, 100] on input "a. Configuration Items and Issues are managed by completely separate teams with…" at bounding box center [204, 96] width 0 height 9
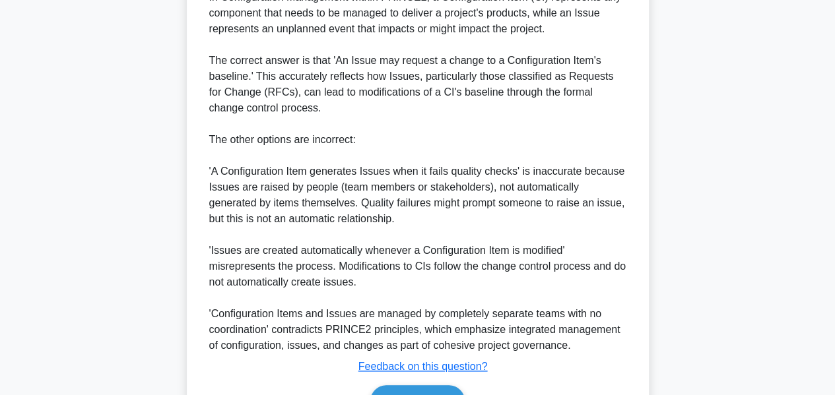
scroll to position [482, 0]
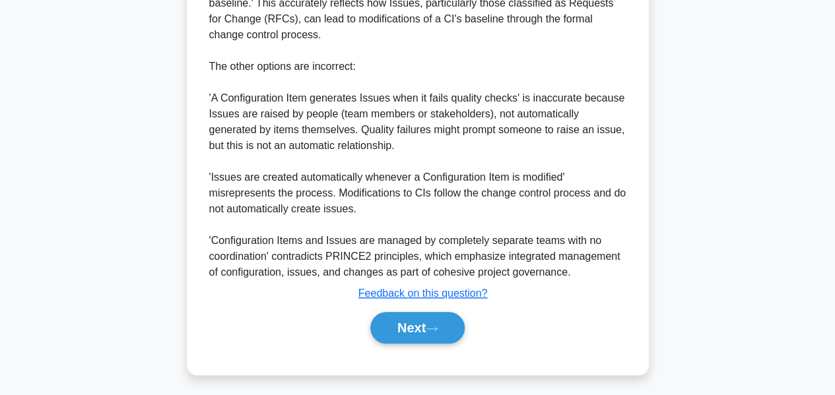
click at [434, 325] on icon at bounding box center [432, 328] width 12 height 7
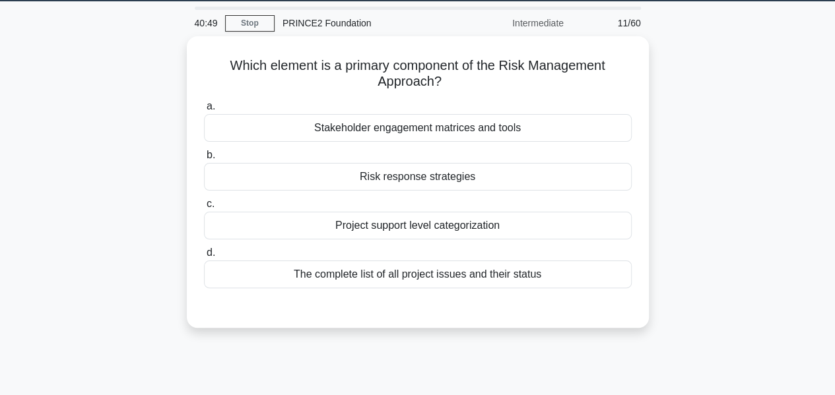
scroll to position [0, 0]
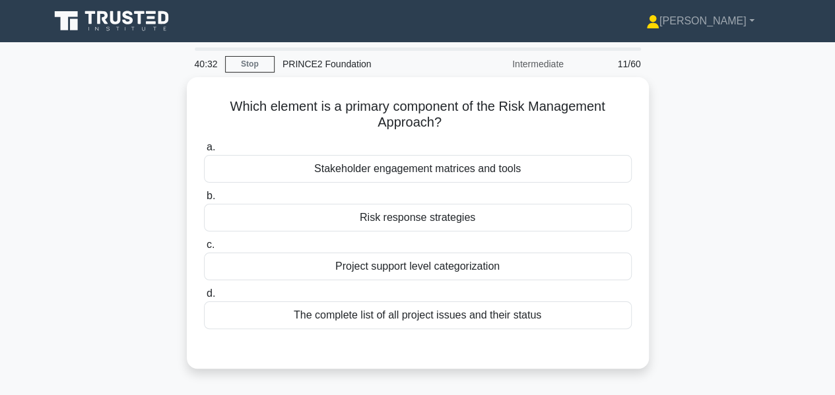
click at [432, 213] on div "Risk response strategies" at bounding box center [418, 218] width 428 height 28
click at [204, 201] on input "b. Risk response strategies" at bounding box center [204, 196] width 0 height 9
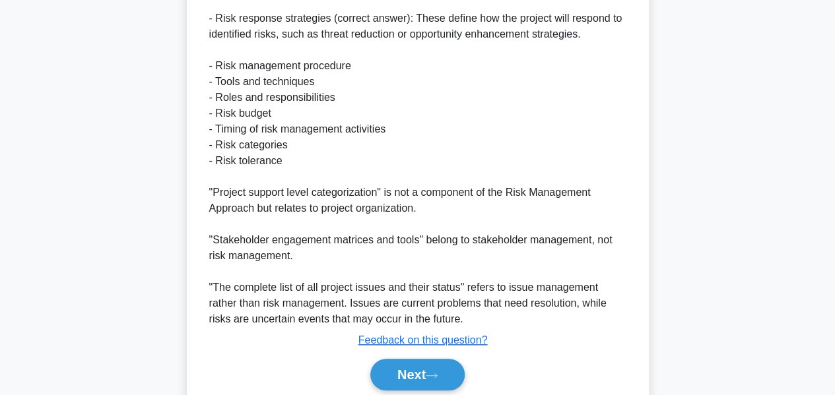
scroll to position [480, 0]
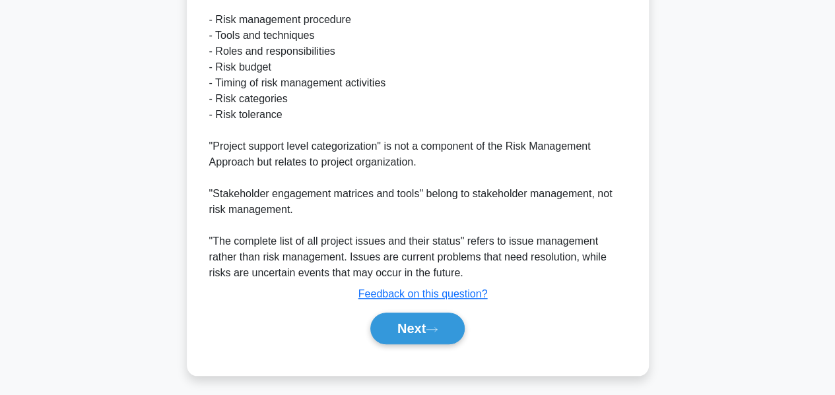
click at [431, 333] on button "Next" at bounding box center [417, 329] width 94 height 32
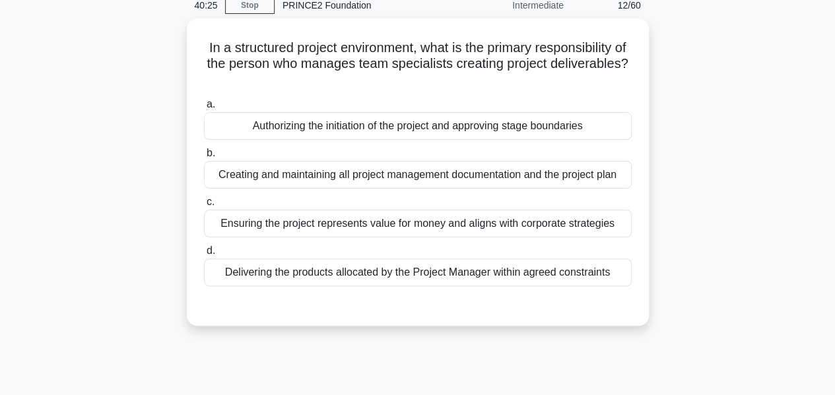
scroll to position [53, 0]
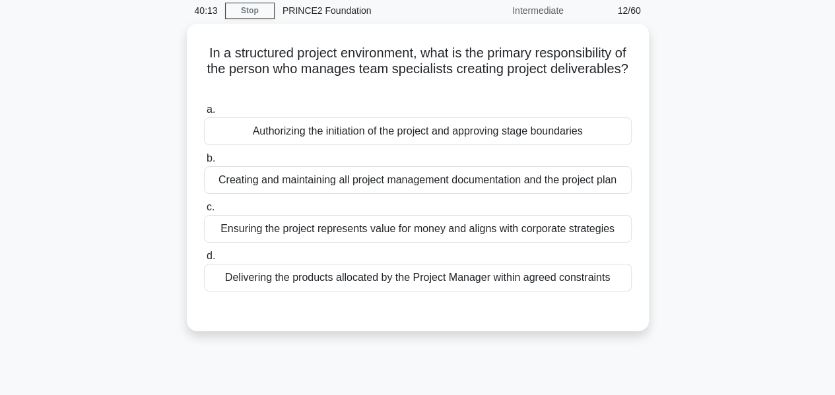
click at [444, 230] on div "Ensuring the project represents value for money and aligns with corporate strat…" at bounding box center [418, 229] width 428 height 28
click at [204, 212] on input "c. Ensuring the project represents value for money and aligns with corporate st…" at bounding box center [204, 207] width 0 height 9
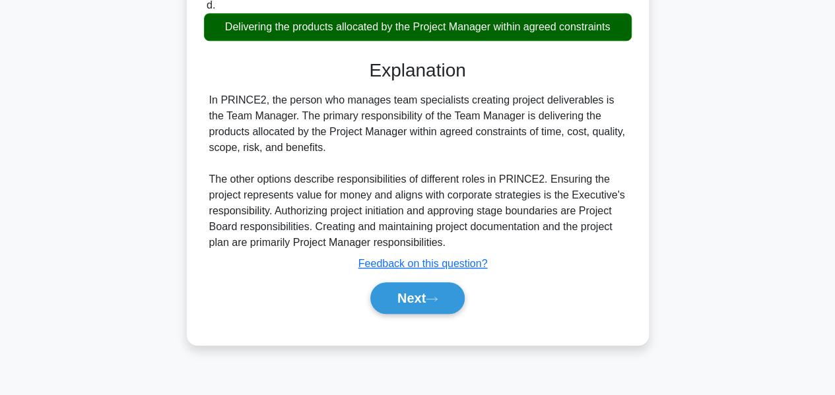
click at [447, 298] on button "Next" at bounding box center [417, 299] width 94 height 32
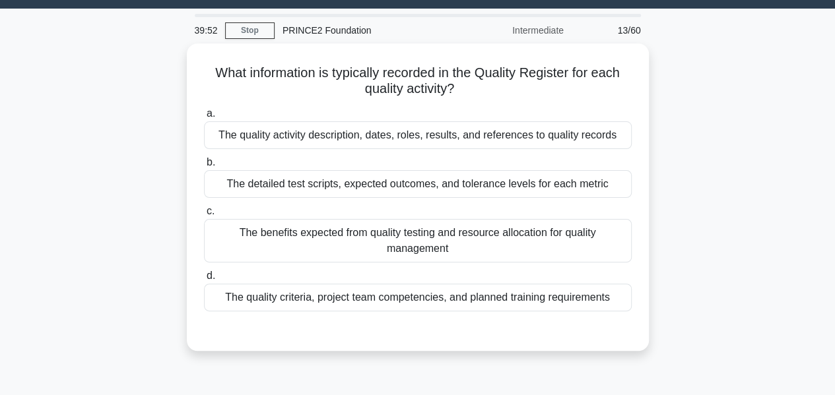
scroll to position [28, 0]
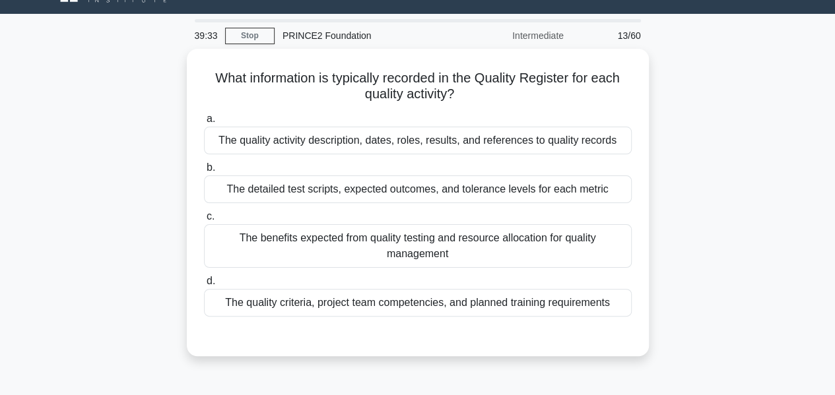
click at [461, 299] on div "The quality criteria, project team competencies, and planned training requireme…" at bounding box center [418, 303] width 428 height 28
click at [204, 286] on input "d. The quality criteria, project team competencies, and planned training requir…" at bounding box center [204, 281] width 0 height 9
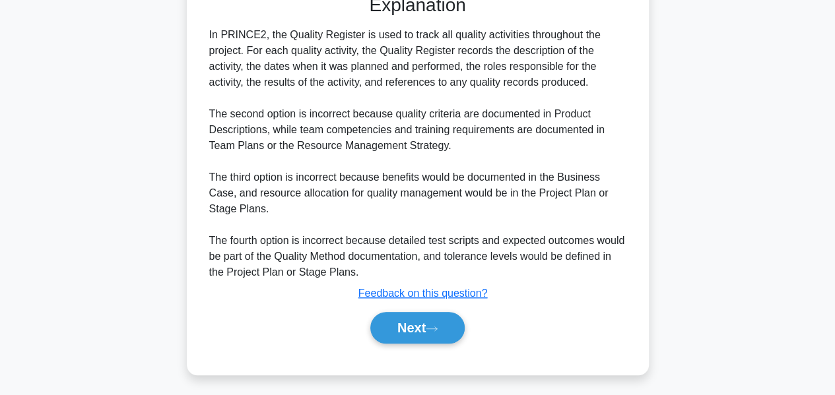
click at [426, 317] on button "Next" at bounding box center [417, 328] width 94 height 32
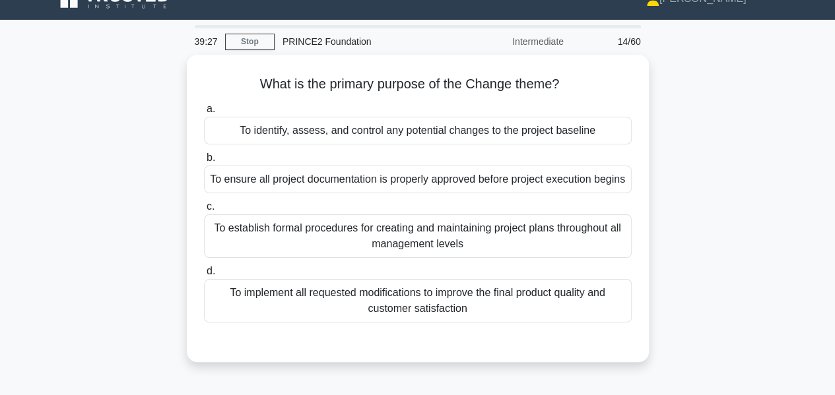
scroll to position [22, 0]
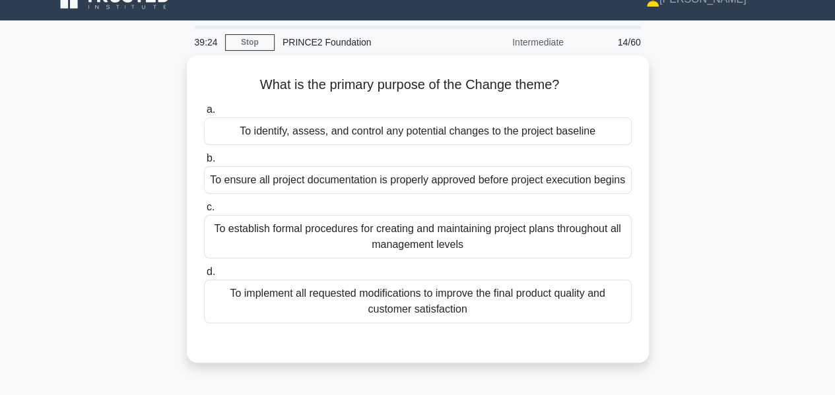
click at [454, 117] on div "To identify, assess, and control any potential changes to the project baseline" at bounding box center [418, 131] width 428 height 28
click at [204, 114] on input "a. To identify, assess, and control any potential changes to the project baseli…" at bounding box center [204, 110] width 0 height 9
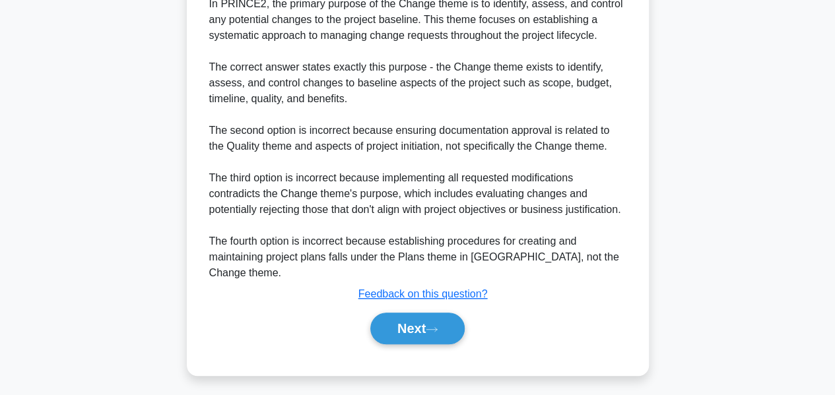
click at [429, 325] on button "Next" at bounding box center [417, 329] width 94 height 32
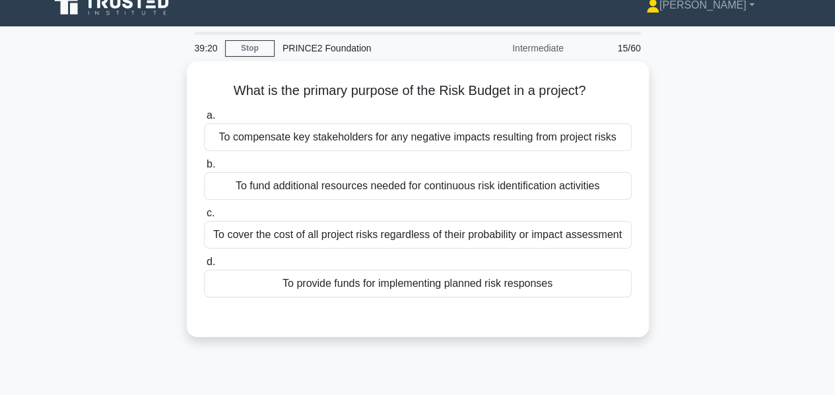
scroll to position [14, 0]
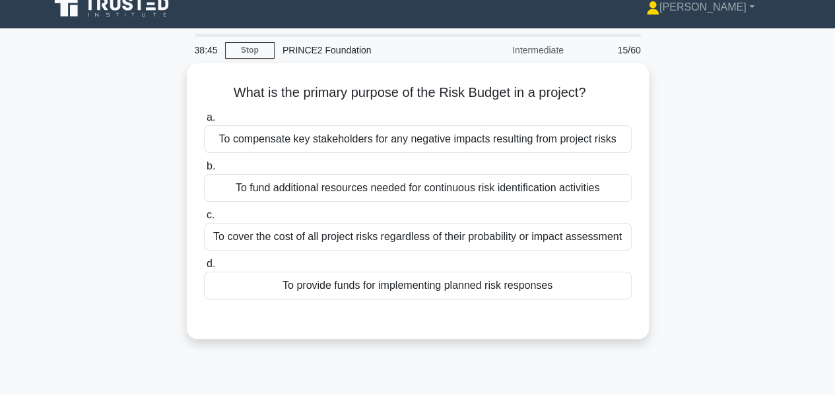
click at [454, 284] on div "To provide funds for implementing planned risk responses" at bounding box center [418, 286] width 428 height 28
click at [204, 269] on input "d. To provide funds for implementing planned risk responses" at bounding box center [204, 264] width 0 height 9
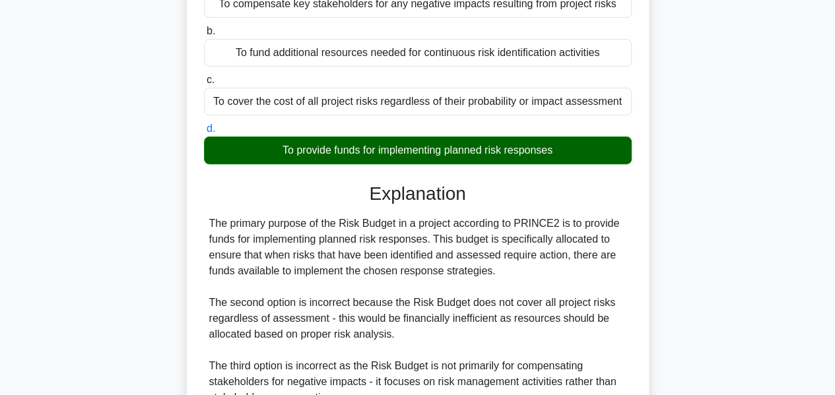
scroll to position [337, 0]
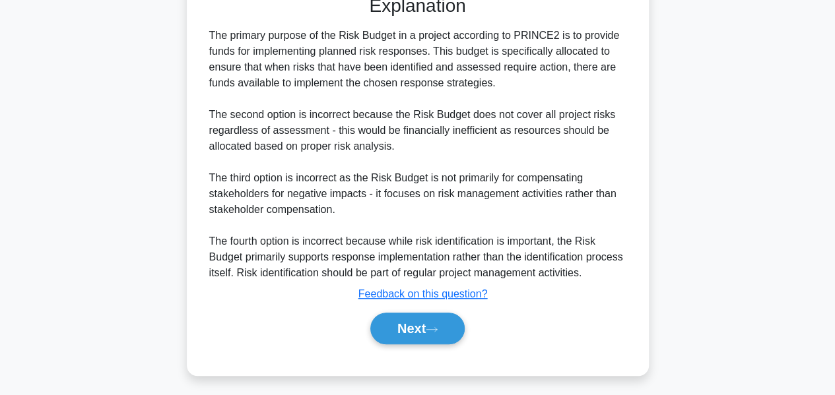
click at [444, 321] on button "Next" at bounding box center [417, 329] width 94 height 32
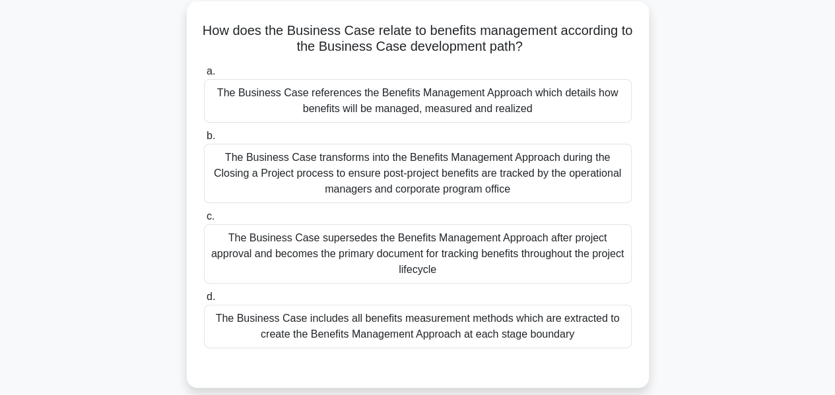
scroll to position [77, 0]
click at [390, 164] on div "The Business Case transforms into the Benefits Management Approach during the C…" at bounding box center [418, 172] width 428 height 59
click at [204, 140] on input "b. The Business Case transforms into the Benefits Management Approach during th…" at bounding box center [204, 135] width 0 height 9
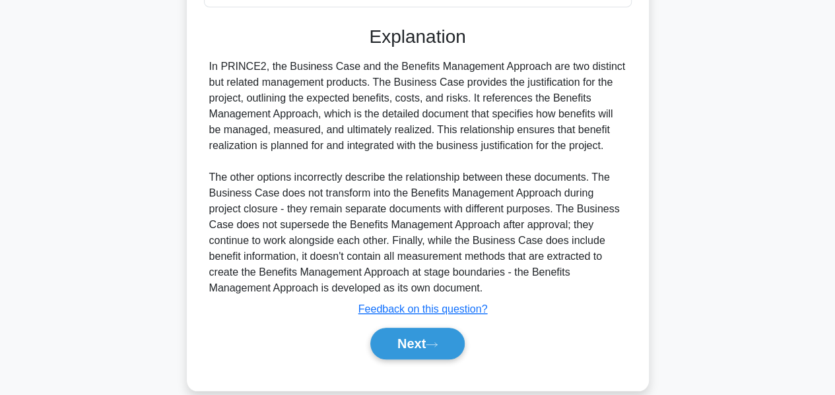
click at [422, 328] on button "Next" at bounding box center [417, 344] width 94 height 32
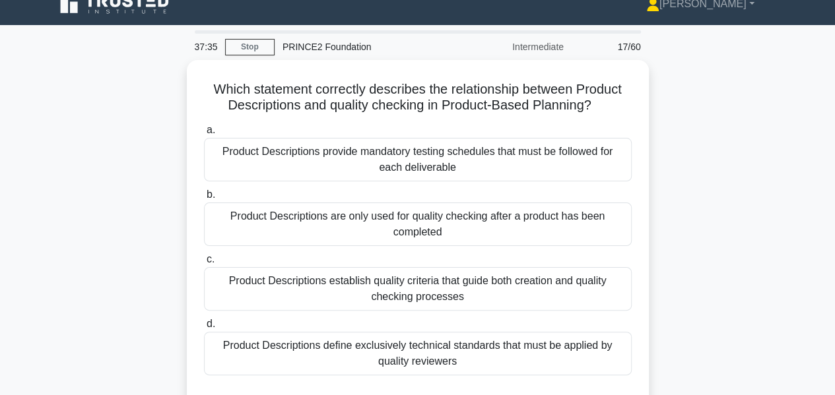
scroll to position [40, 0]
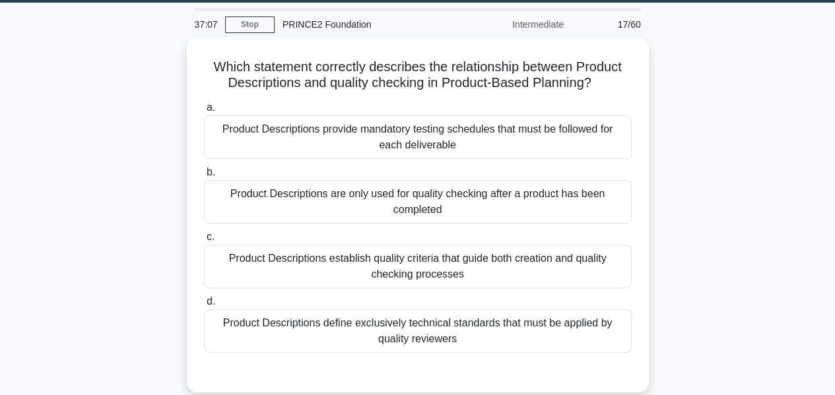
click at [448, 258] on div "Product Descriptions establish quality criteria that guide both creation and qu…" at bounding box center [418, 267] width 428 height 44
click at [204, 242] on input "c. Product Descriptions establish quality criteria that guide both creation and…" at bounding box center [204, 237] width 0 height 9
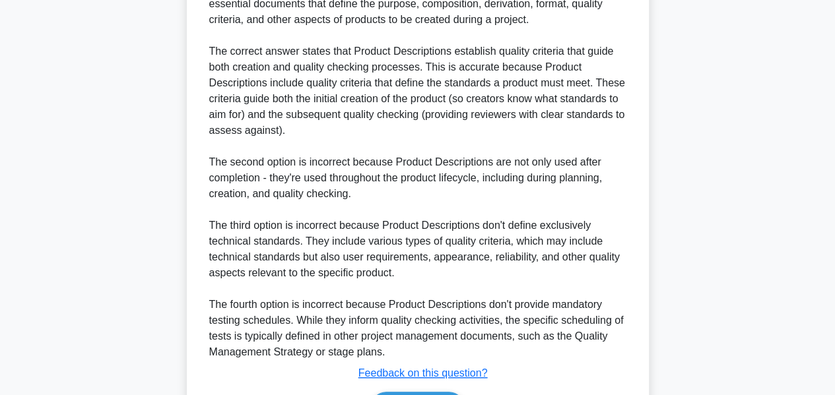
scroll to position [543, 0]
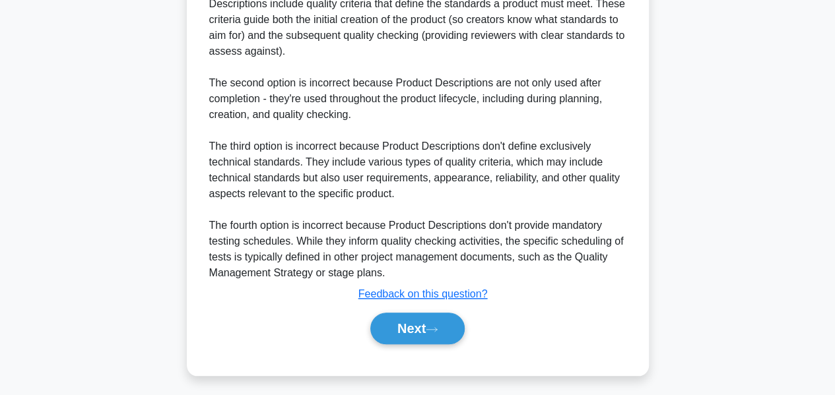
click at [425, 326] on button "Next" at bounding box center [417, 329] width 94 height 32
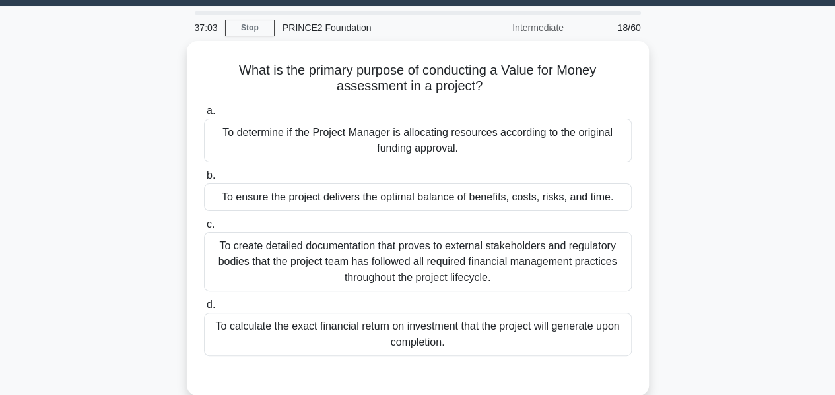
scroll to position [38, 0]
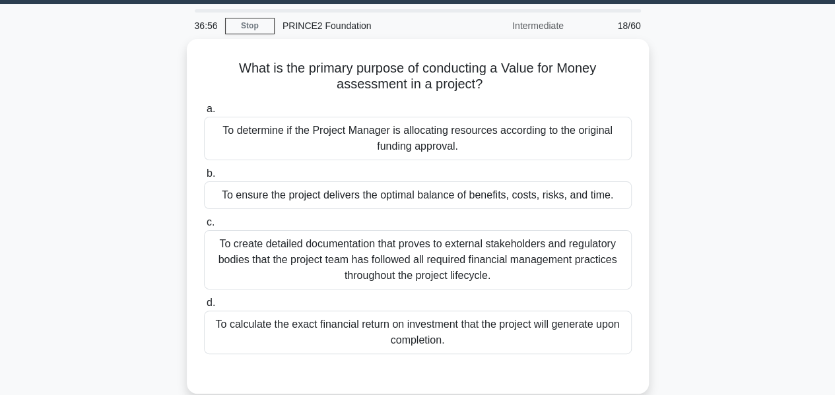
click at [506, 188] on div "To ensure the project delivers the optimal balance of benefits, costs, risks, a…" at bounding box center [418, 196] width 428 height 28
click at [204, 178] on input "b. To ensure the project delivers the optimal balance of benefits, costs, risks…" at bounding box center [204, 174] width 0 height 9
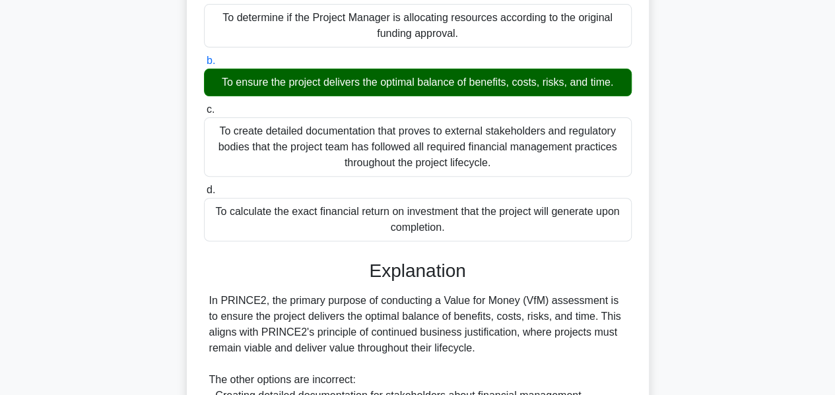
scroll to position [369, 0]
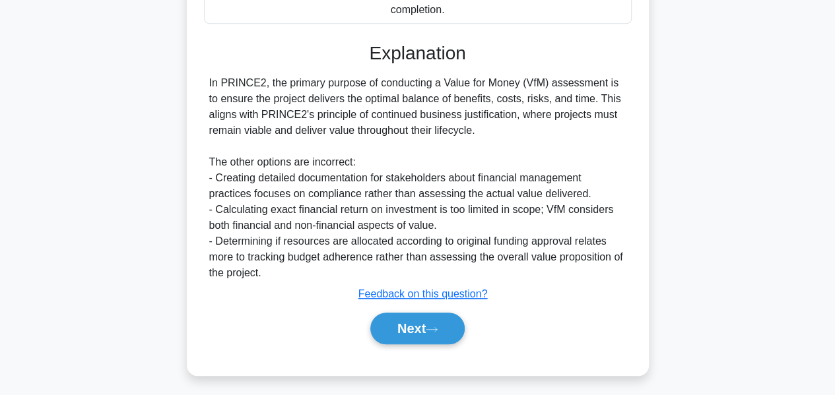
click at [434, 319] on button "Next" at bounding box center [417, 329] width 94 height 32
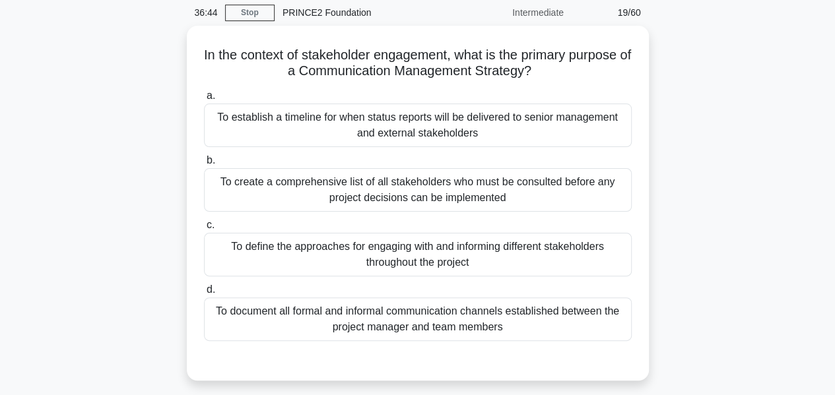
scroll to position [51, 0]
click at [502, 323] on div "To document all formal and informal communication channels established between …" at bounding box center [418, 320] width 428 height 44
click at [204, 294] on input "d. To document all formal and informal communication channels established betwe…" at bounding box center [204, 290] width 0 height 9
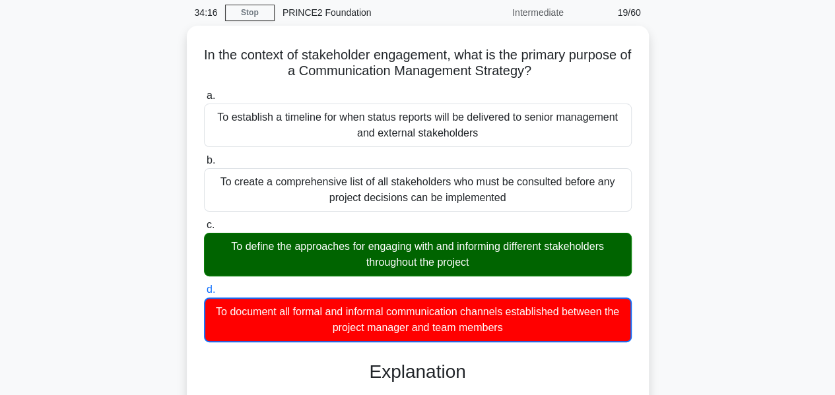
click at [455, 240] on div "To define the approaches for engaging with and informing different stakeholders…" at bounding box center [418, 255] width 428 height 44
click at [204, 230] on input "c. To define the approaches for engaging with and informing different stakehold…" at bounding box center [204, 225] width 0 height 9
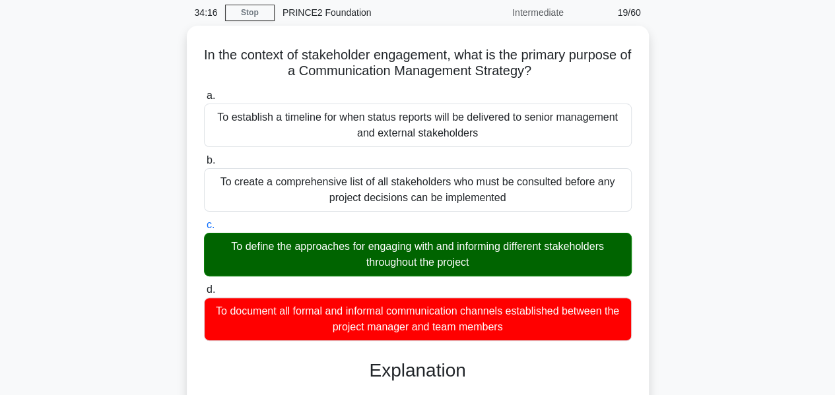
click at [455, 240] on div "To define the approaches for engaging with and informing different stakeholders…" at bounding box center [418, 255] width 428 height 44
click at [204, 230] on input "c. To define the approaches for engaging with and informing different stakehold…" at bounding box center [204, 225] width 0 height 9
click at [455, 240] on div "To define the approaches for engaging with and informing different stakeholders…" at bounding box center [418, 255] width 428 height 44
click at [204, 230] on input "c. To define the approaches for engaging with and informing different stakehold…" at bounding box center [204, 225] width 0 height 9
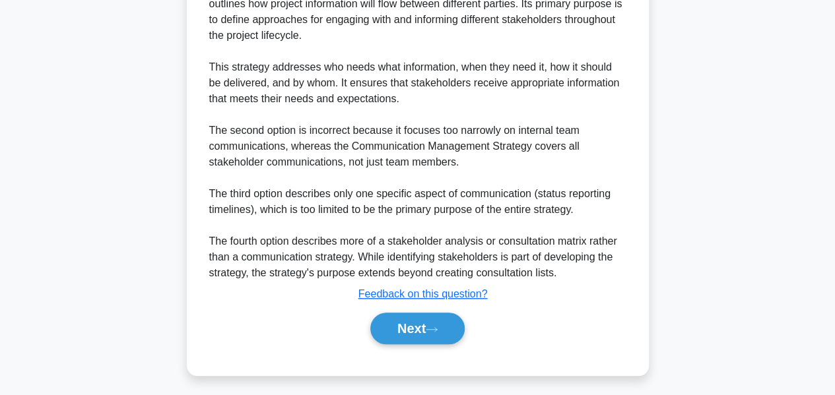
click at [436, 321] on button "Next" at bounding box center [417, 329] width 94 height 32
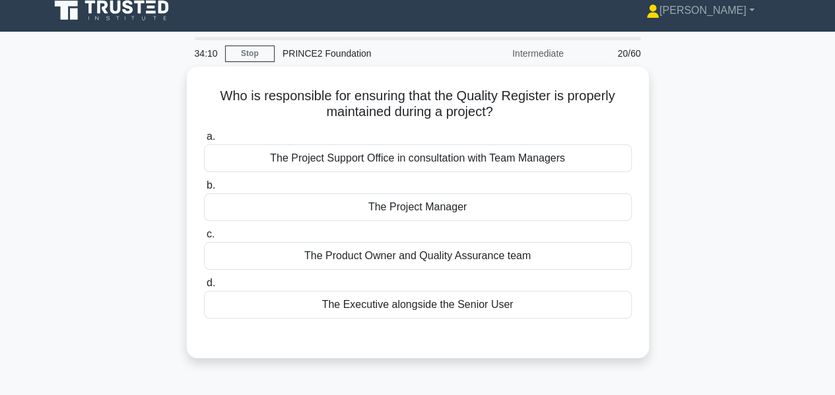
scroll to position [10, 0]
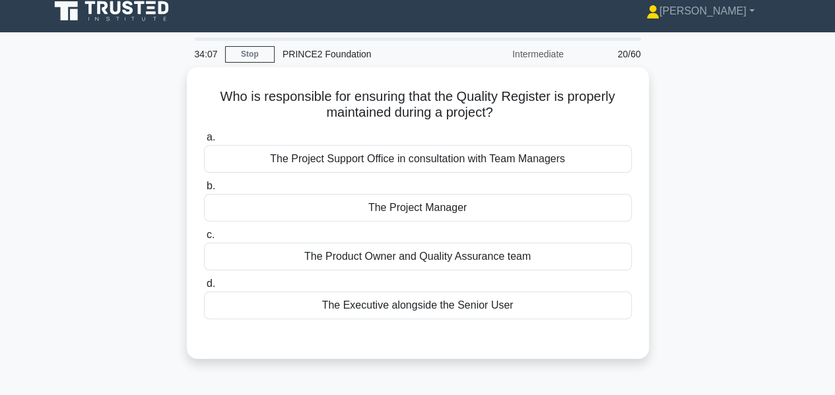
click at [446, 207] on div "The Project Manager" at bounding box center [418, 208] width 428 height 28
click at [204, 191] on input "b. The Project Manager" at bounding box center [204, 186] width 0 height 9
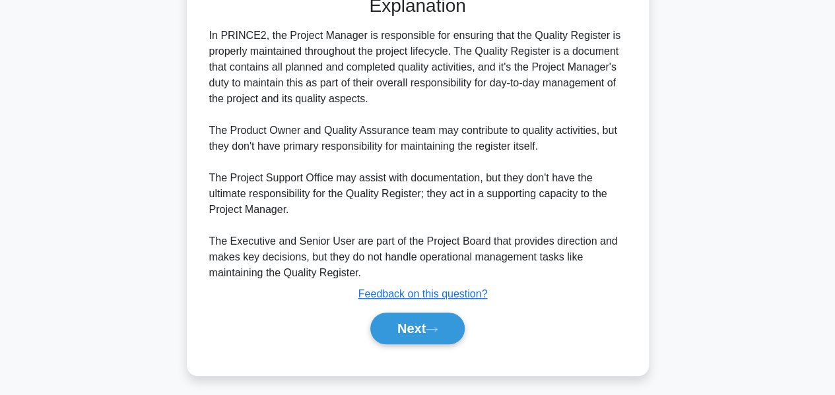
click at [432, 326] on icon at bounding box center [432, 329] width 12 height 7
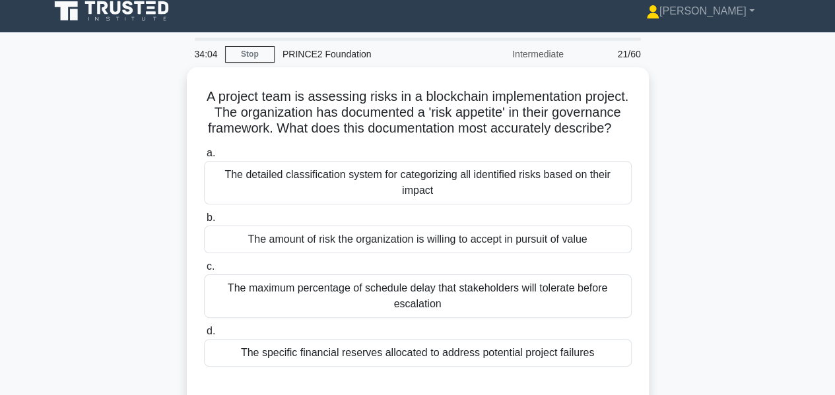
scroll to position [9, 0]
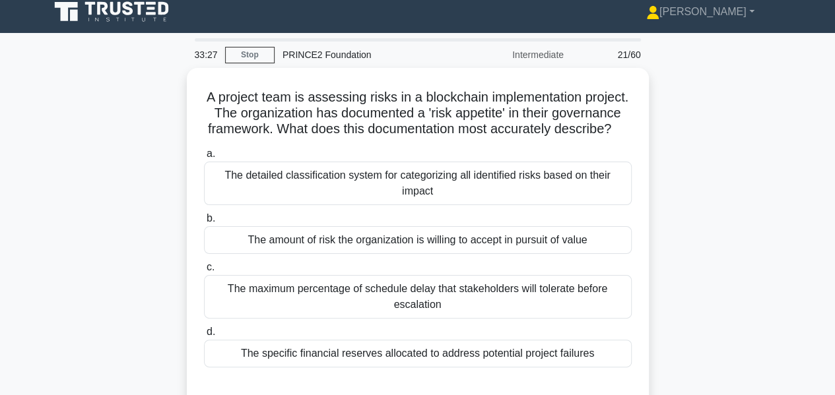
click at [467, 191] on div "The detailed classification system for categorizing all identified risks based …" at bounding box center [418, 184] width 428 height 44
click at [204, 158] on input "a. The detailed classification system for categorizing all identified risks bas…" at bounding box center [204, 154] width 0 height 9
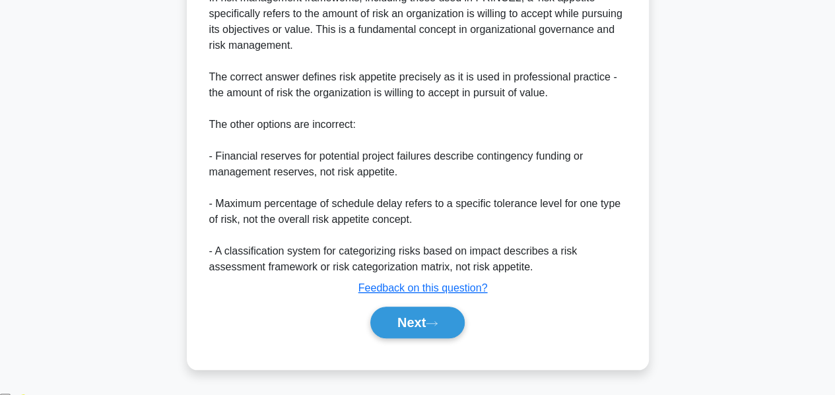
click at [434, 330] on button "Next" at bounding box center [417, 323] width 94 height 32
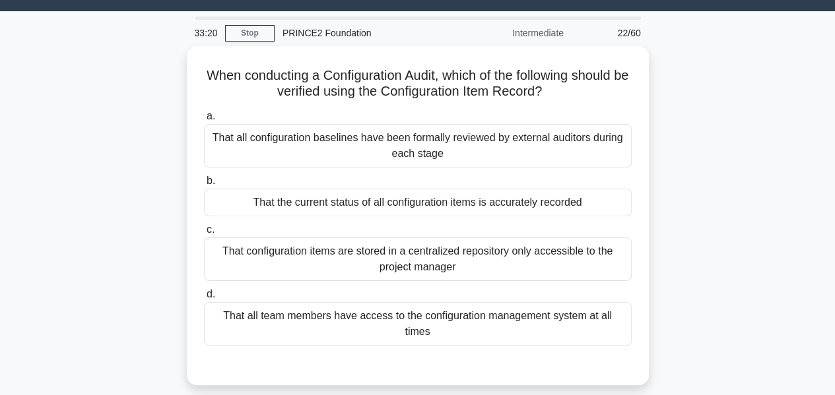
scroll to position [28, 0]
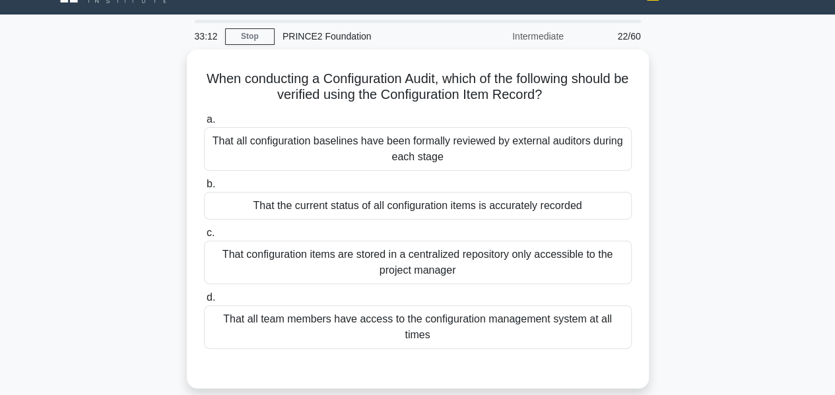
click at [482, 204] on div "That the current status of all configuration items is accurately recorded" at bounding box center [418, 206] width 428 height 28
click at [204, 189] on input "b. That the current status of all configuration items is accurately recorded" at bounding box center [204, 184] width 0 height 9
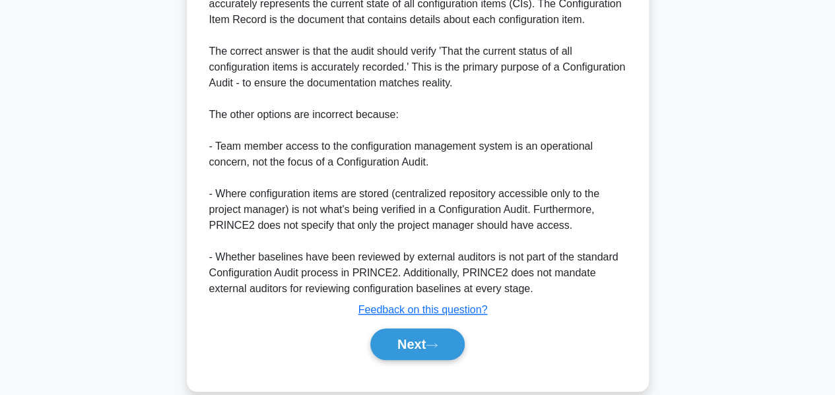
click at [432, 342] on icon at bounding box center [432, 345] width 12 height 7
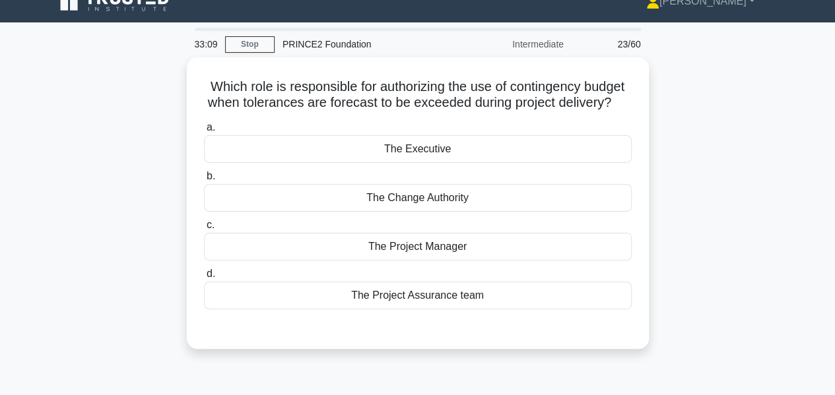
scroll to position [17, 0]
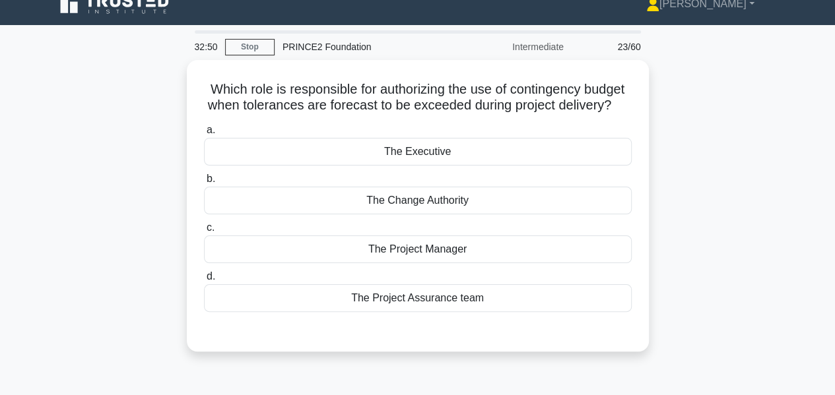
click at [404, 166] on div "The Executive" at bounding box center [418, 152] width 428 height 28
click at [204, 135] on input "a. The Executive" at bounding box center [204, 130] width 0 height 9
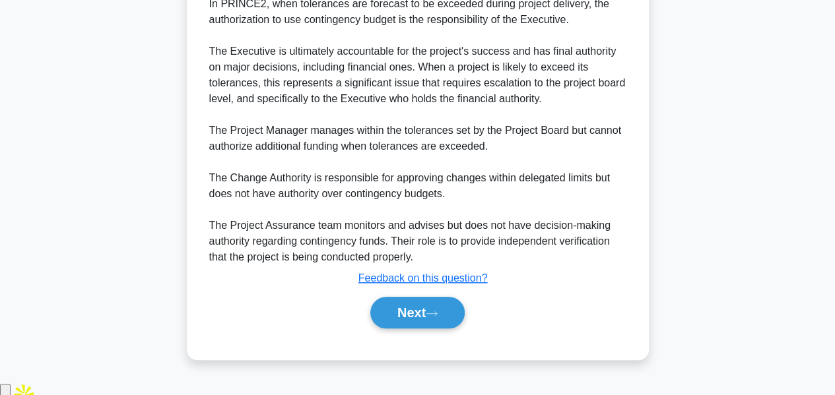
click at [432, 329] on button "Next" at bounding box center [417, 313] width 94 height 32
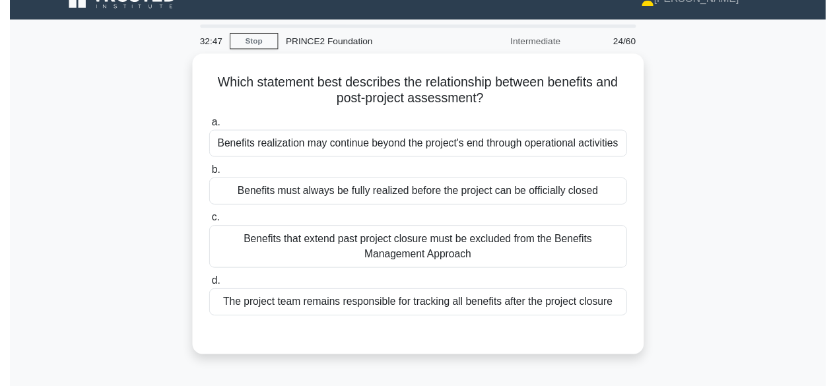
scroll to position [20, 0]
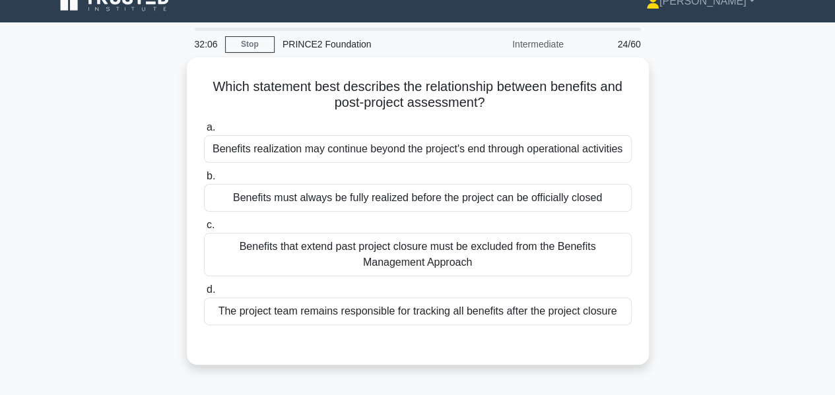
click at [444, 259] on div "Benefits that extend past project closure must be excluded from the Benefits Ma…" at bounding box center [418, 255] width 428 height 44
click at [204, 230] on input "c. Benefits that extend past project closure must be excluded from the Benefits…" at bounding box center [204, 225] width 0 height 9
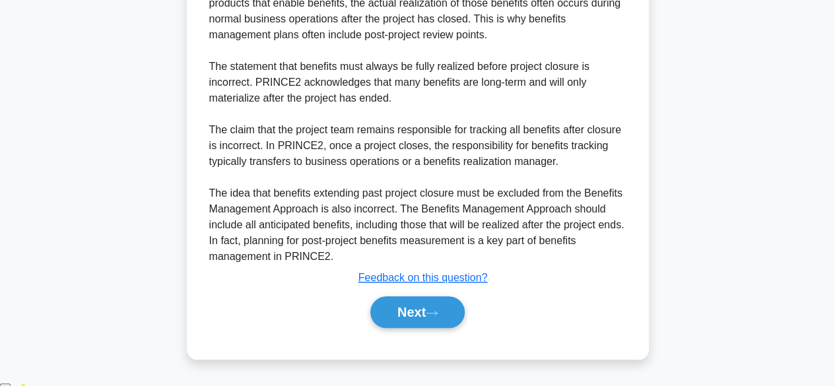
scroll to position [523, 0]
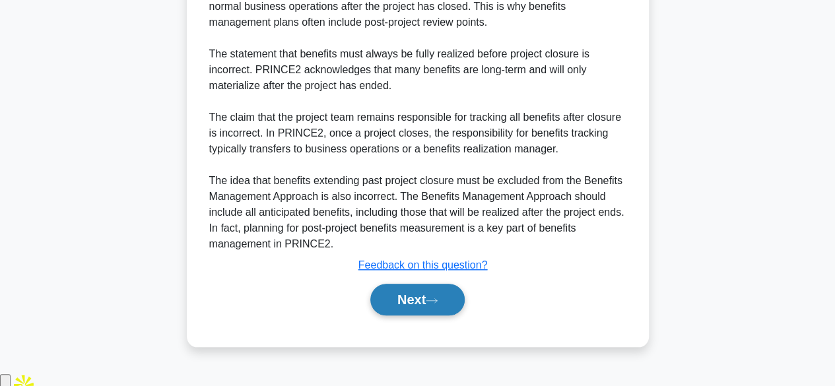
click at [438, 304] on icon at bounding box center [432, 300] width 12 height 7
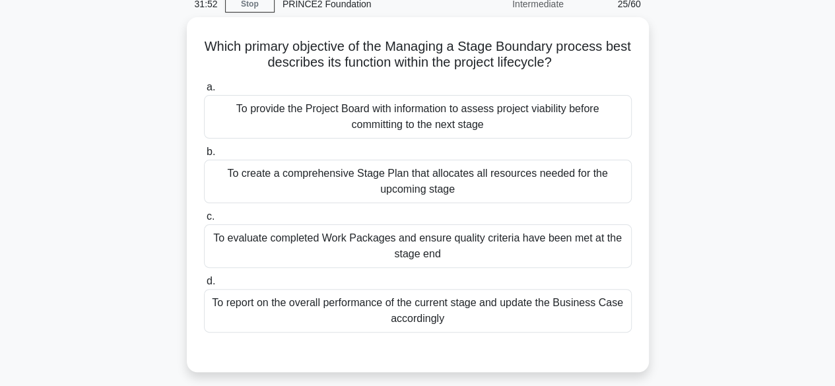
scroll to position [51, 0]
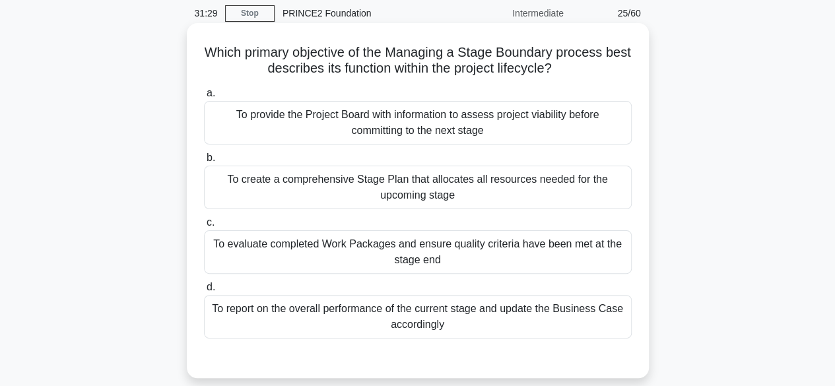
click at [511, 127] on div "To provide the Project Board with information to assess project viability befor…" at bounding box center [418, 123] width 428 height 44
click at [204, 98] on input "a. To provide the Project Board with information to assess project viability be…" at bounding box center [204, 93] width 0 height 9
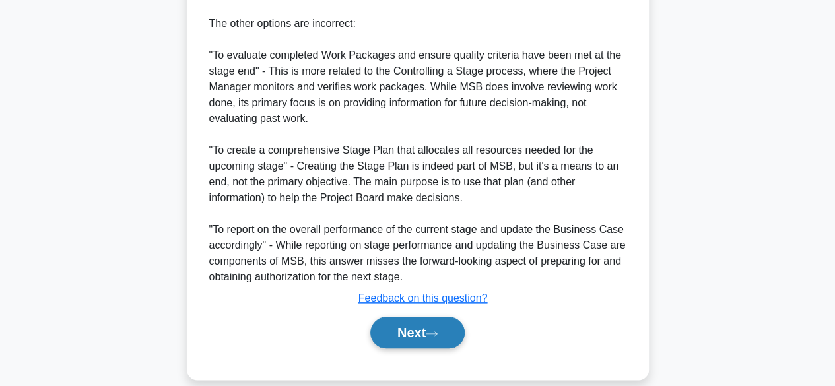
click at [433, 340] on button "Next" at bounding box center [417, 333] width 94 height 32
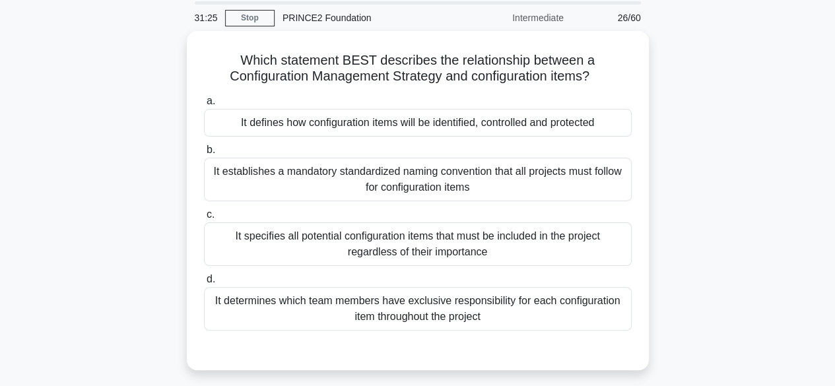
scroll to position [42, 0]
click at [506, 131] on div "It defines how configuration items will be identified, controlled and protected" at bounding box center [418, 124] width 428 height 28
click at [204, 106] on input "a. It defines how configuration items will be identified, controlled and protec…" at bounding box center [204, 102] width 0 height 9
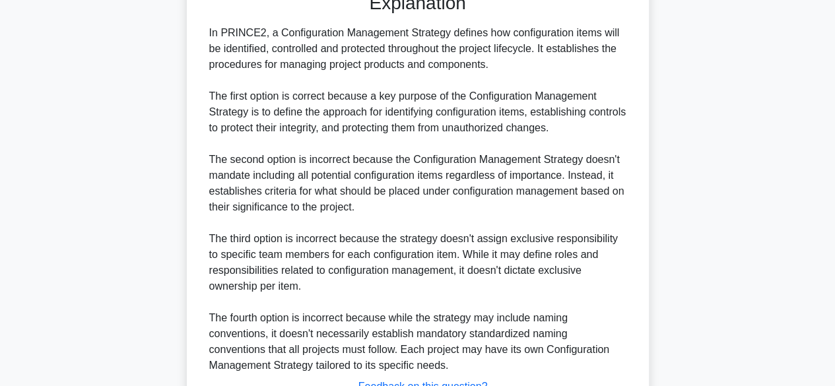
scroll to position [505, 0]
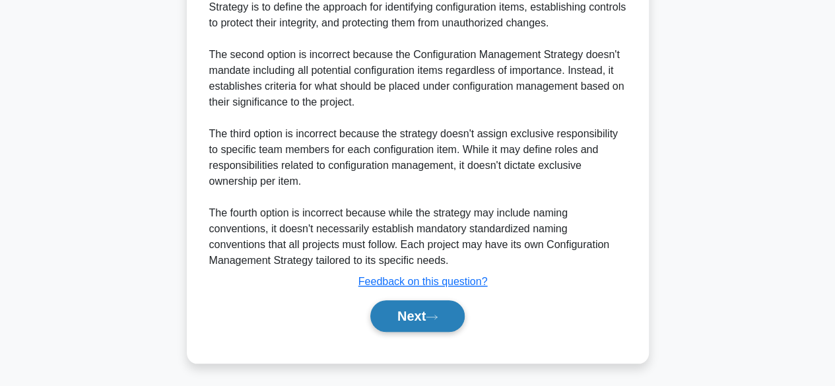
click at [428, 310] on button "Next" at bounding box center [417, 316] width 94 height 32
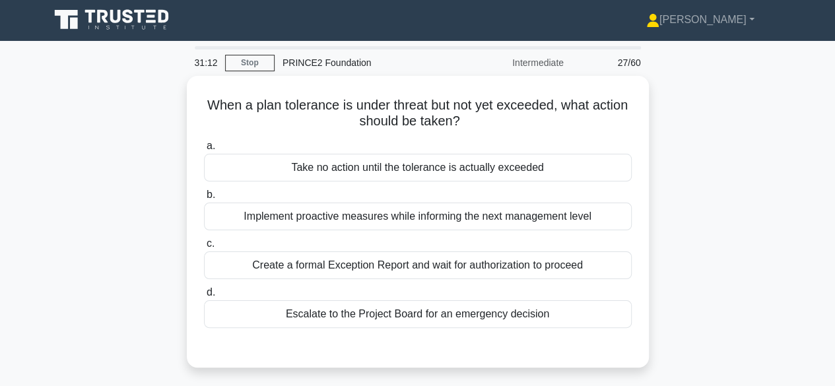
scroll to position [1, 0]
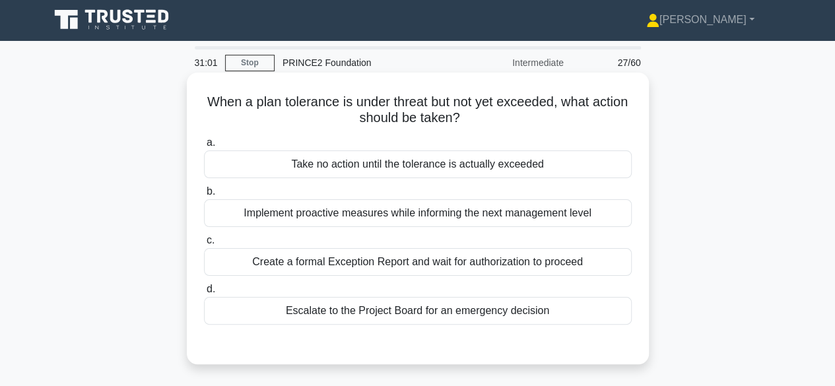
click at [467, 160] on div "Take no action until the tolerance is actually exceeded" at bounding box center [418, 164] width 428 height 28
click at [204, 147] on input "a. Take no action until the tolerance is actually exceeded" at bounding box center [204, 143] width 0 height 9
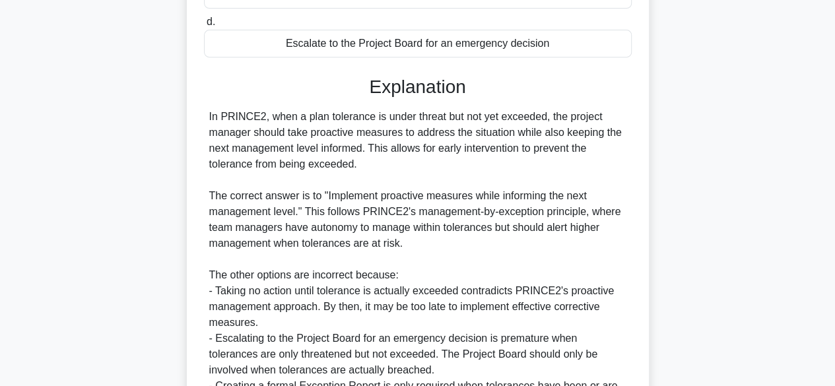
scroll to position [412, 0]
